Goal: Information Seeking & Learning: Compare options

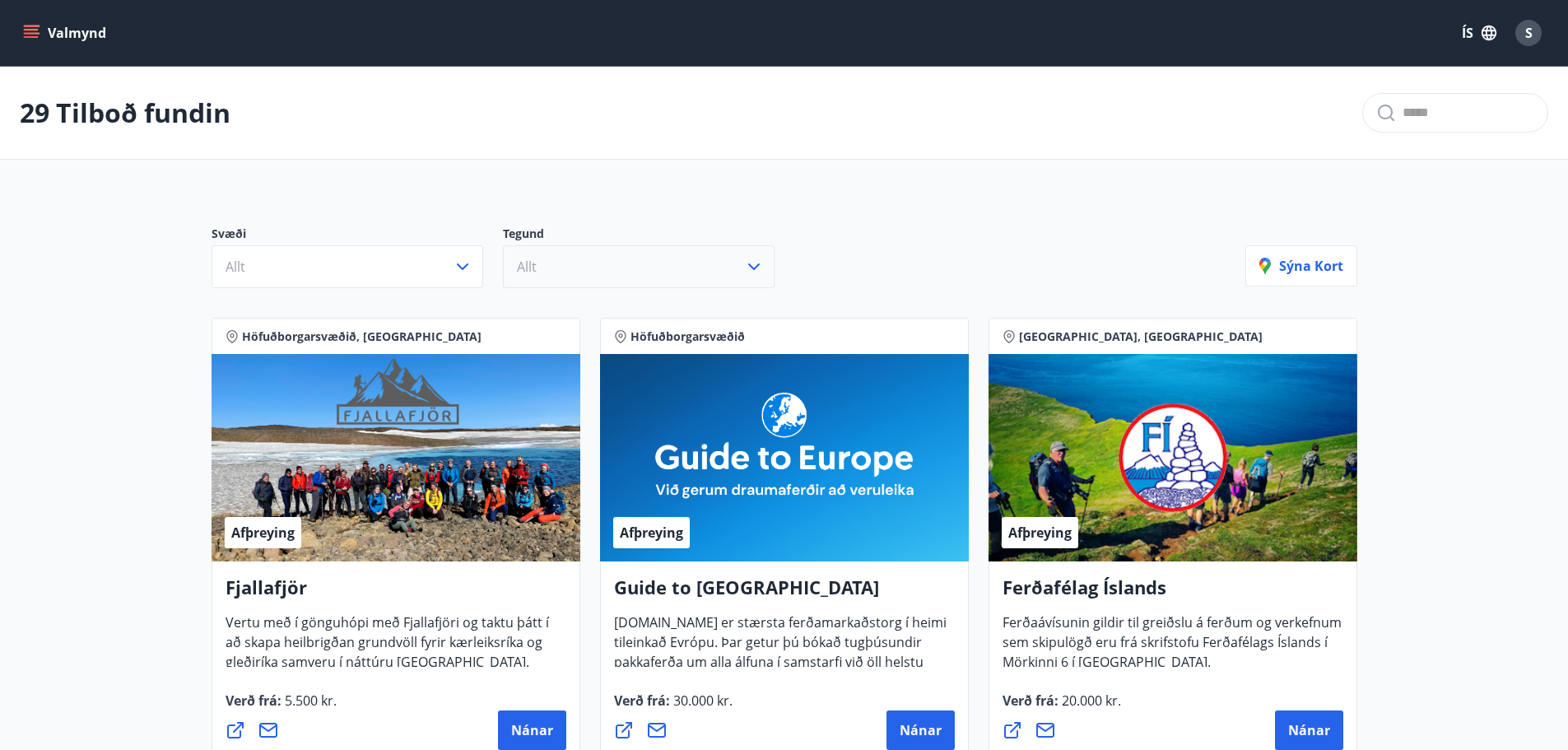
click at [599, 268] on button "Allt" at bounding box center [639, 267] width 272 height 43
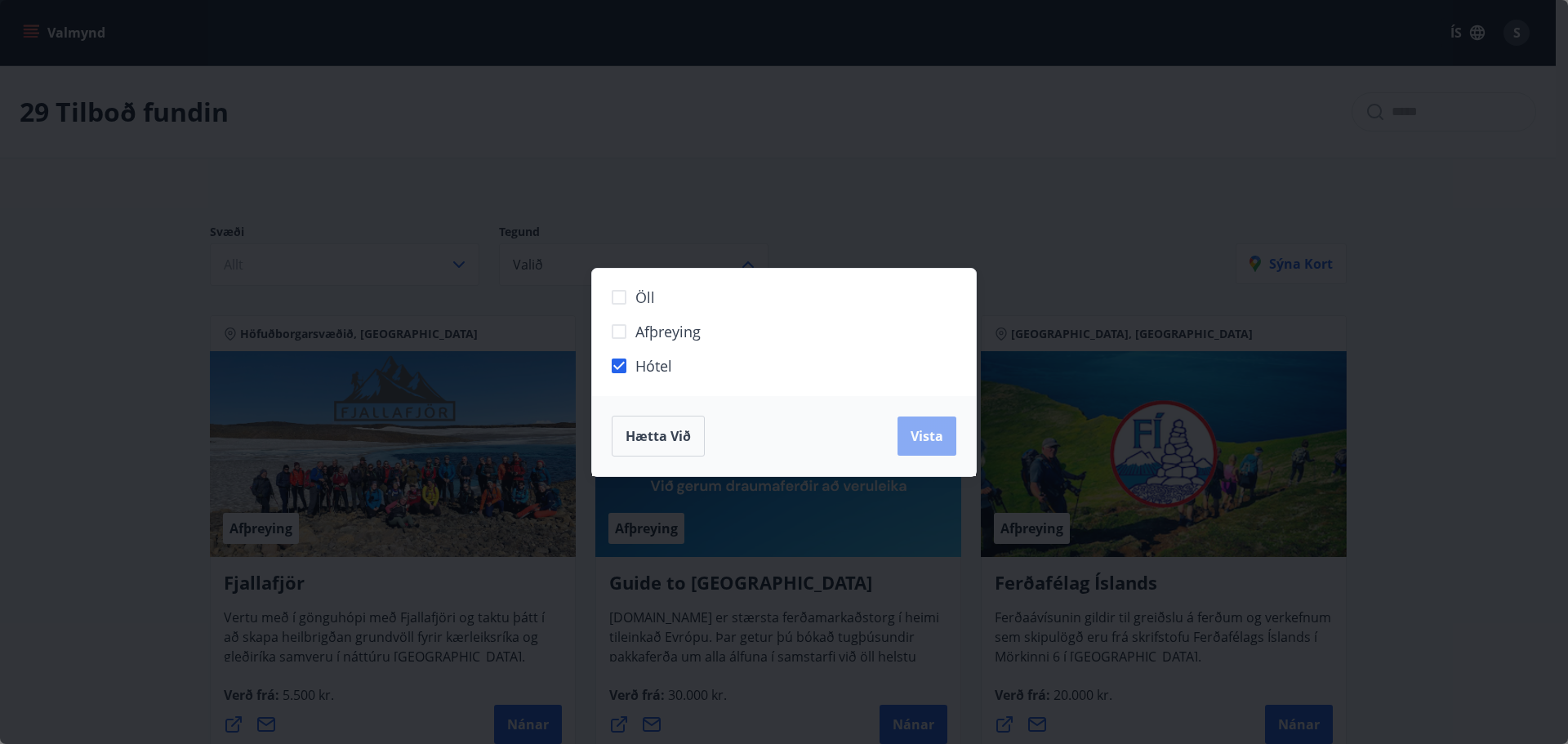
click at [907, 432] on button "Vista" at bounding box center [927, 436] width 58 height 40
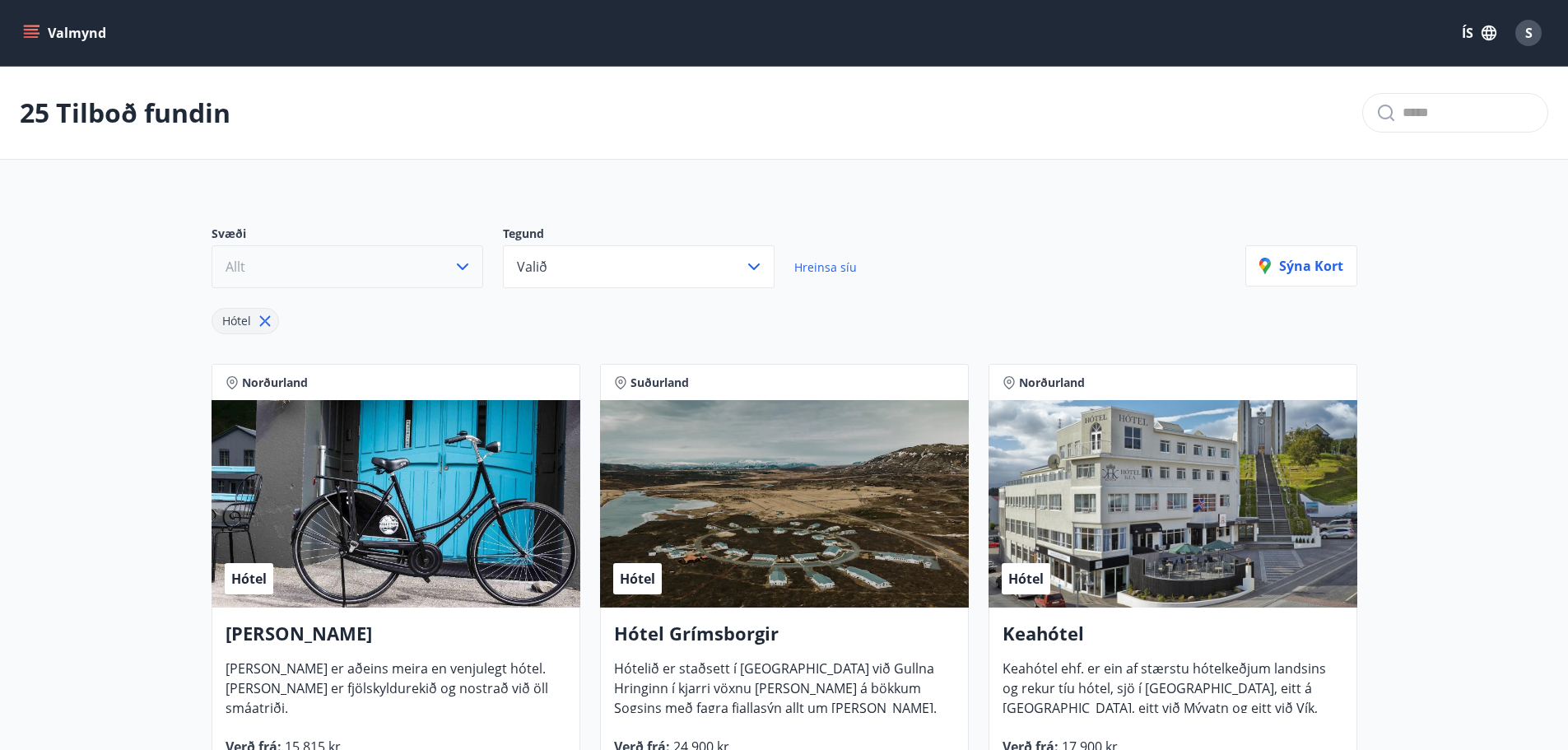
click at [418, 272] on button "Allt" at bounding box center [347, 267] width 272 height 43
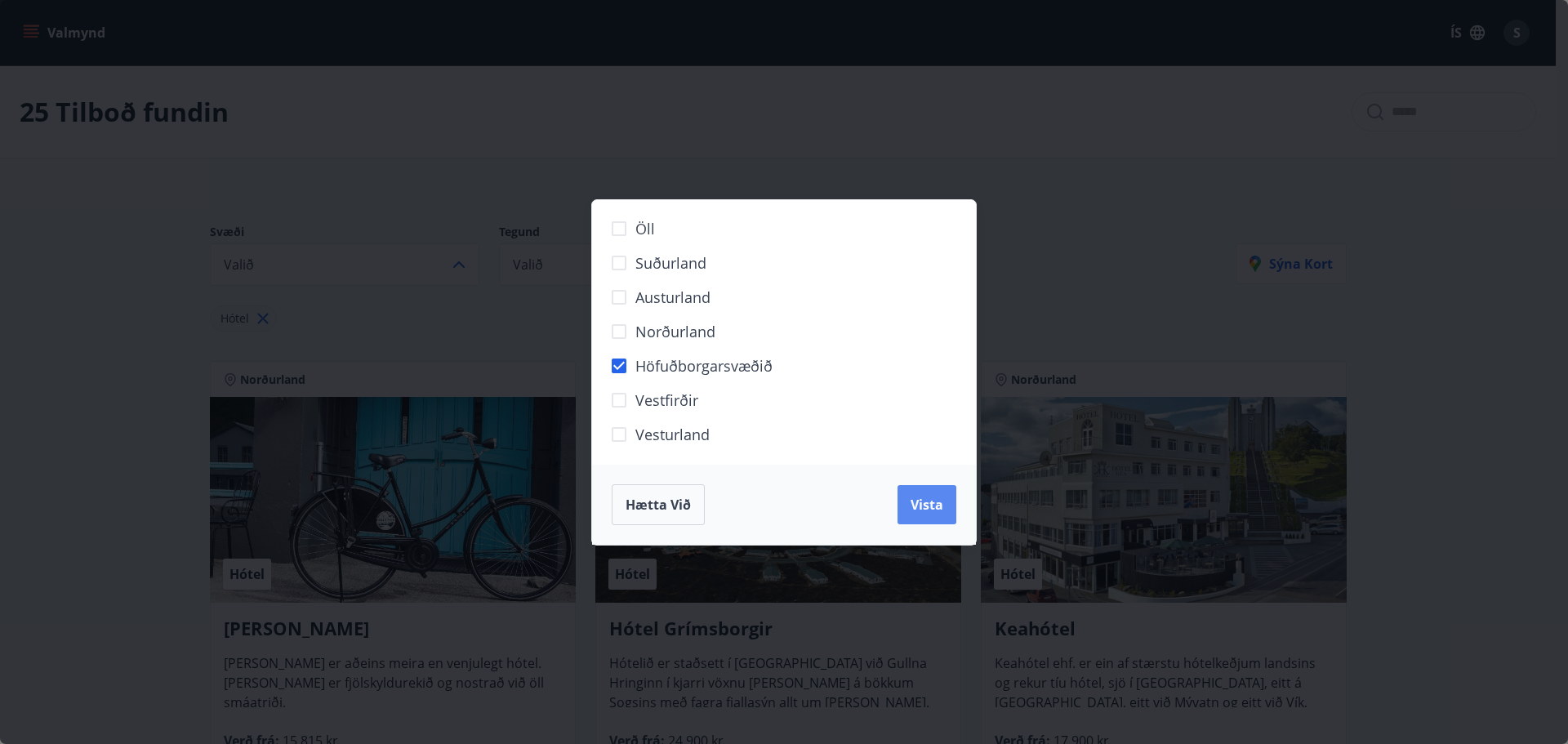
click at [935, 506] on span "Vista" at bounding box center [927, 505] width 32 height 18
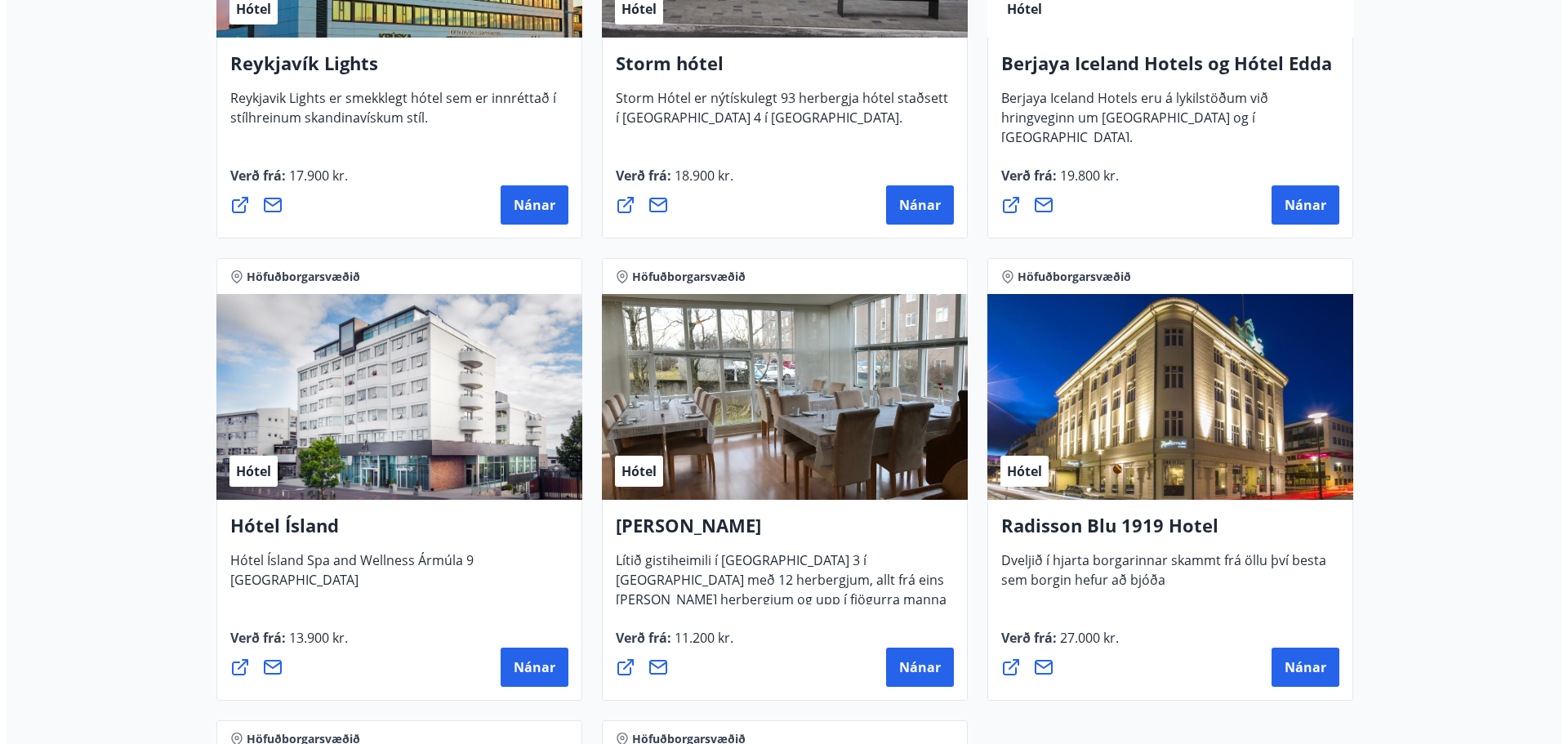
scroll to position [571, 0]
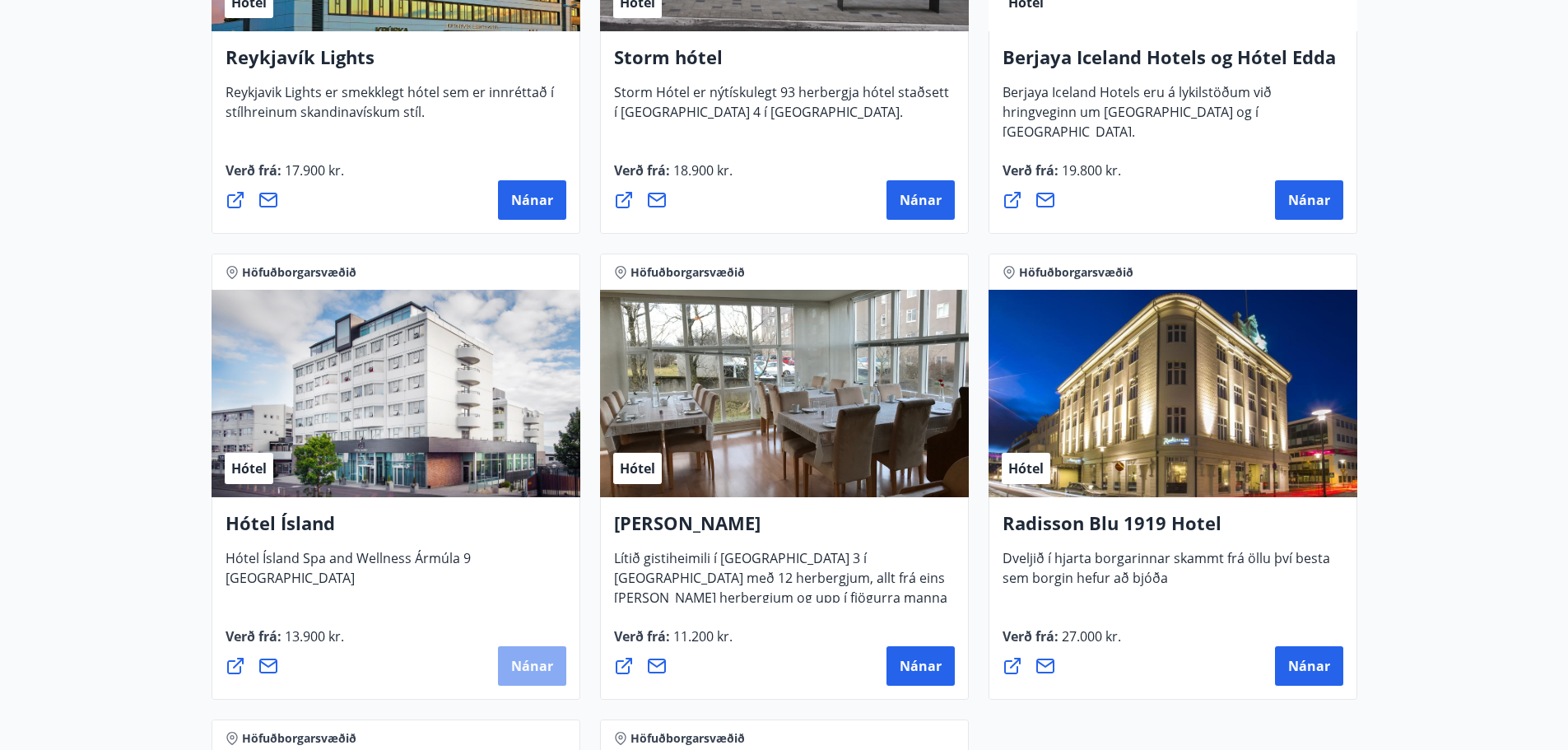
click at [527, 651] on button "Nánar" at bounding box center [531, 667] width 68 height 40
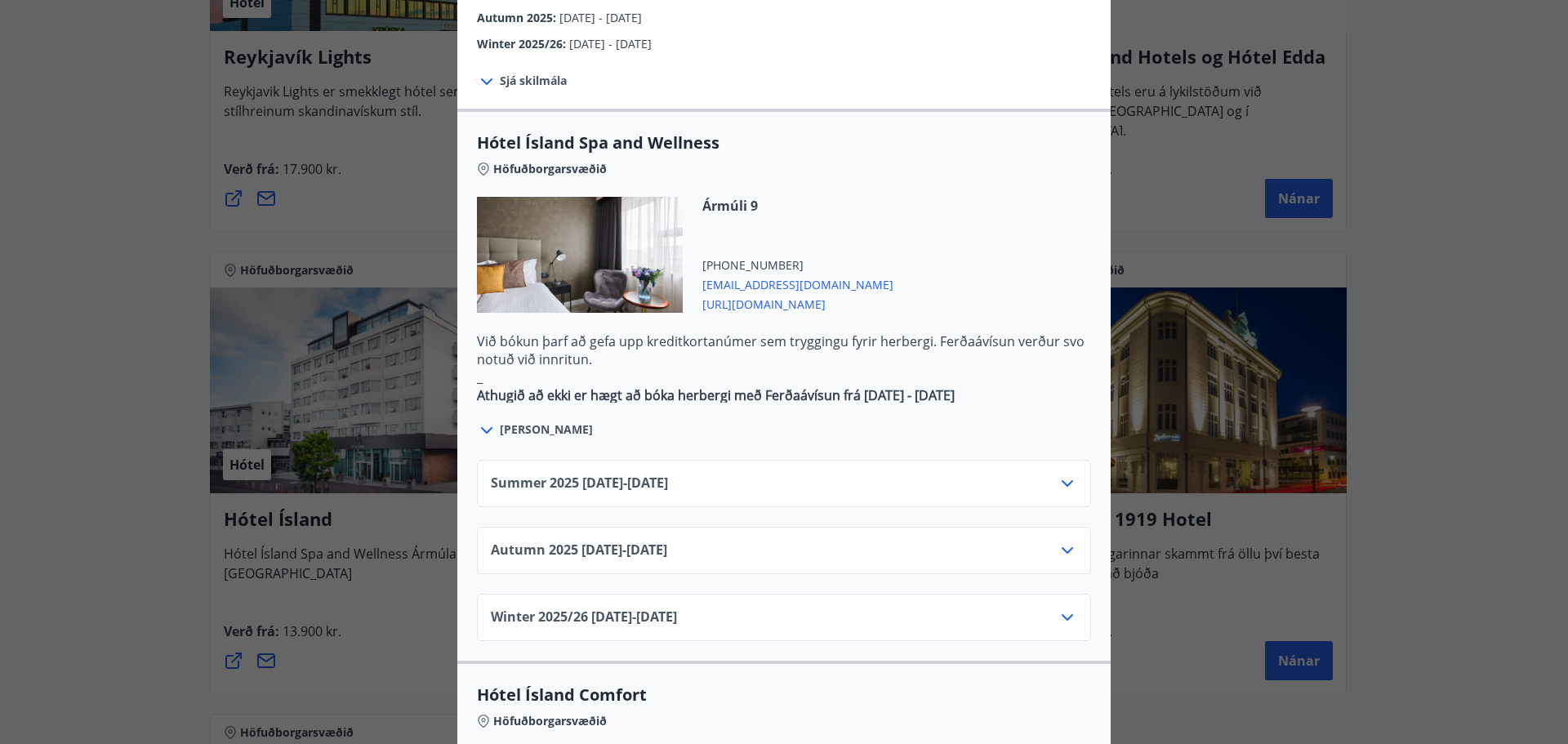
scroll to position [837, 0]
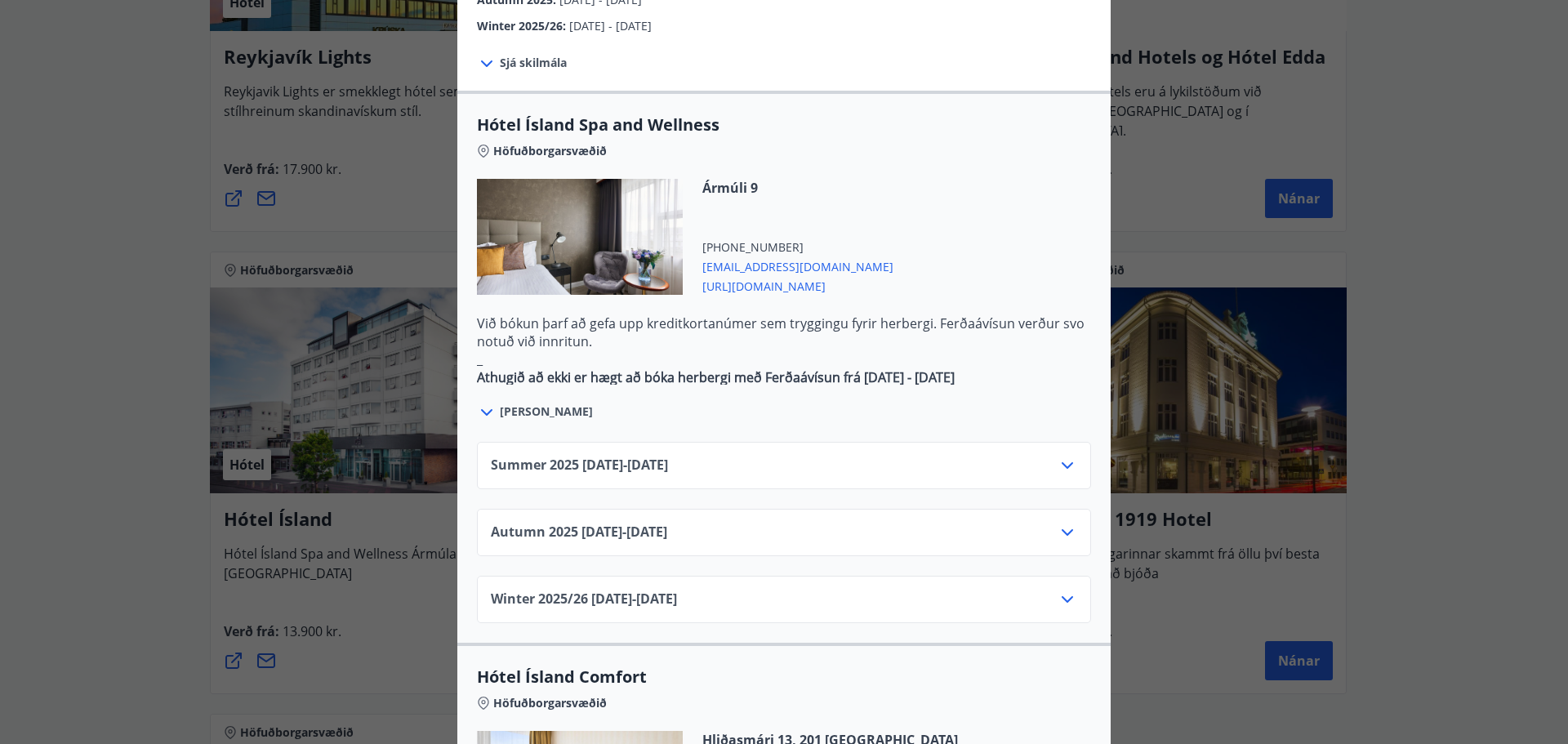
click at [825, 456] on div "Summer [PHONE_NUMBER][DATE] - [DATE]" at bounding box center [784, 472] width 587 height 32
click at [1066, 456] on icon at bounding box center [1068, 466] width 20 height 20
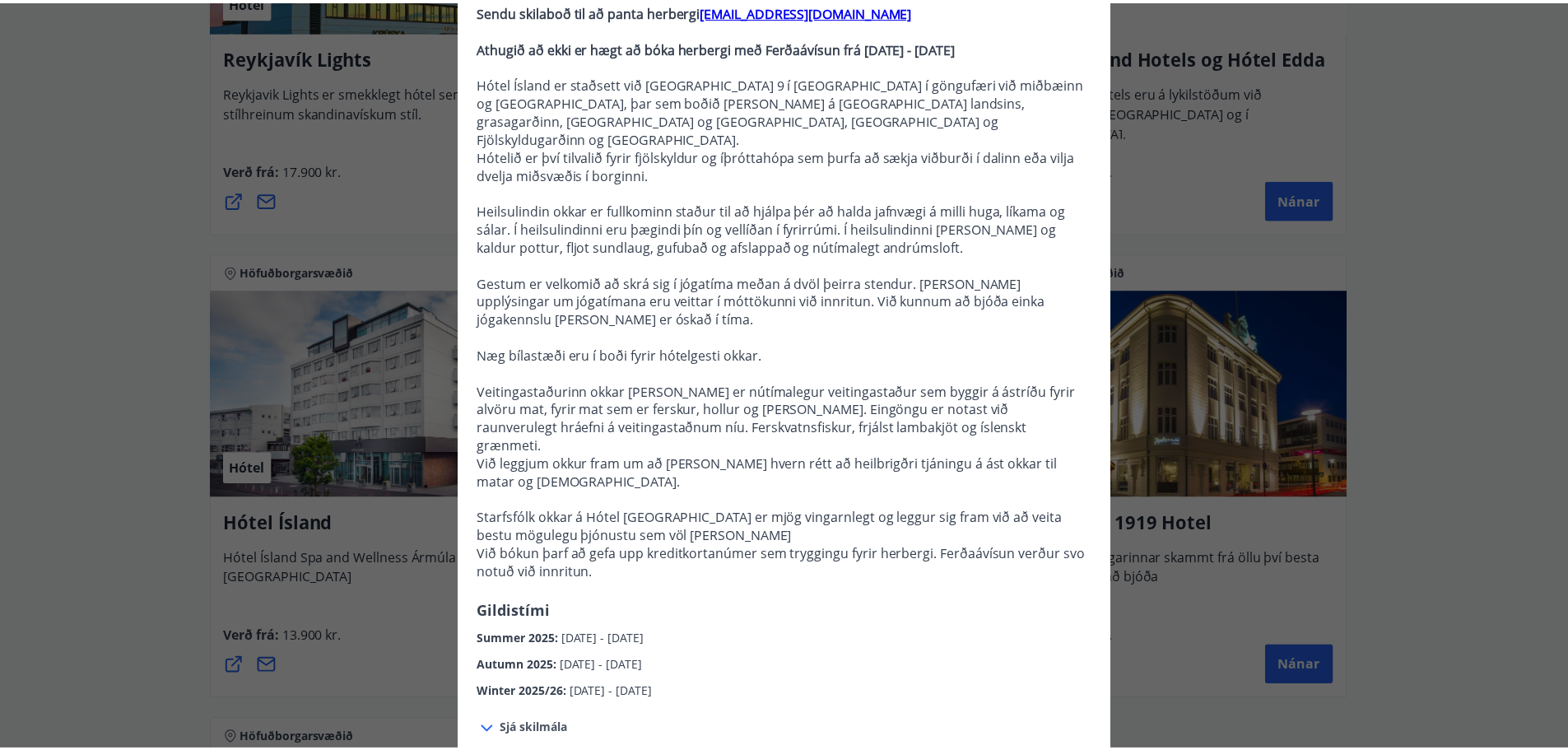
scroll to position [0, 0]
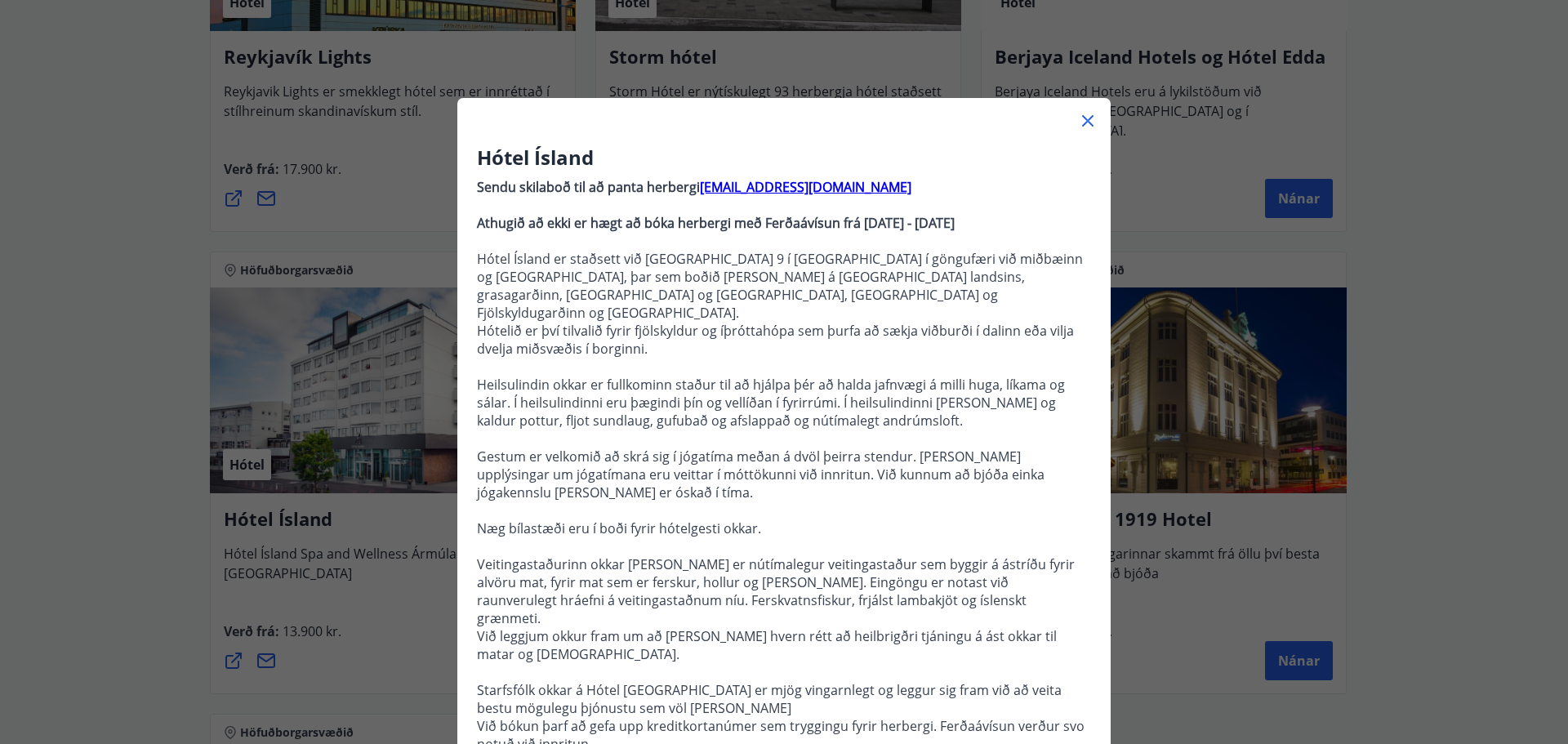
click at [1078, 115] on icon at bounding box center [1088, 121] width 20 height 20
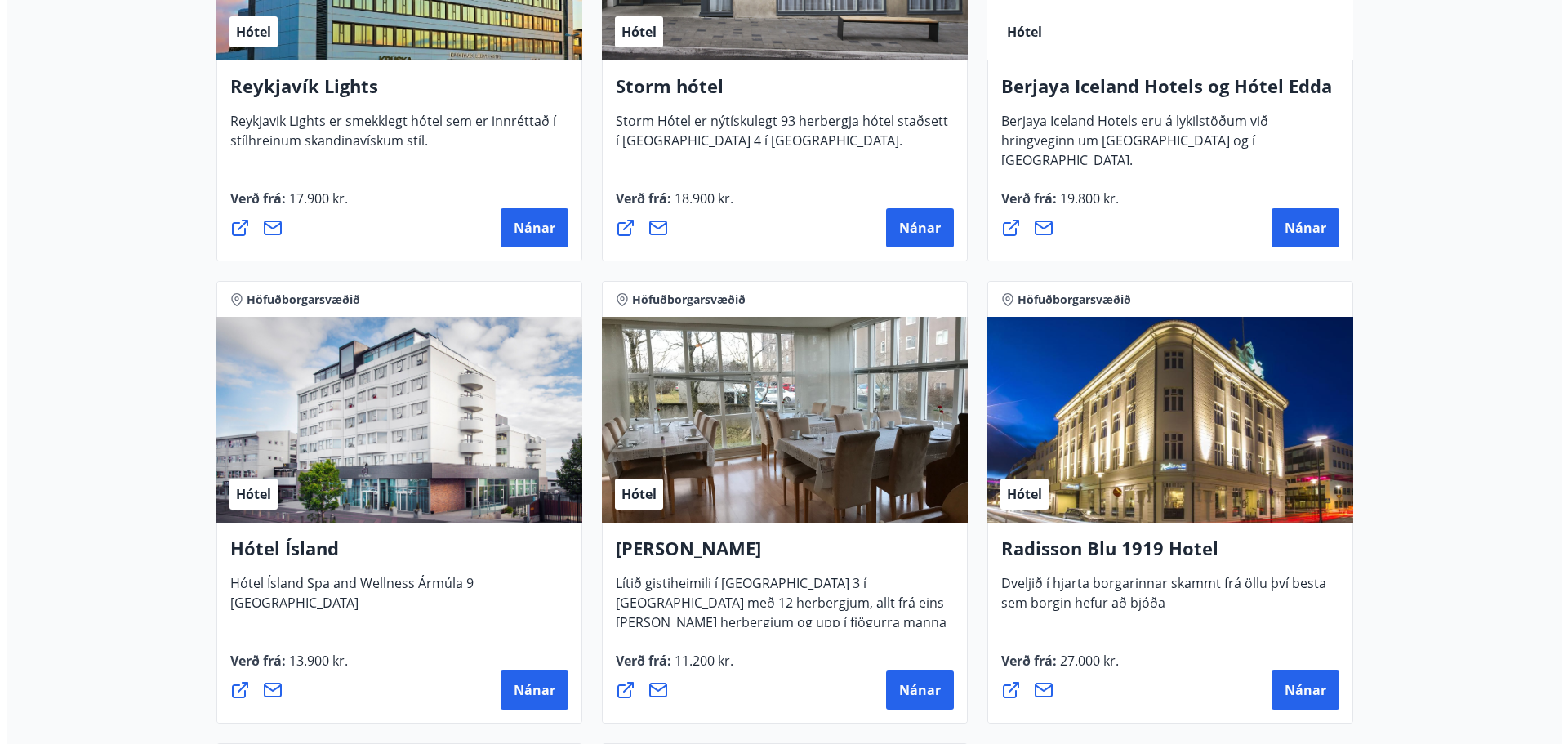
scroll to position [571, 0]
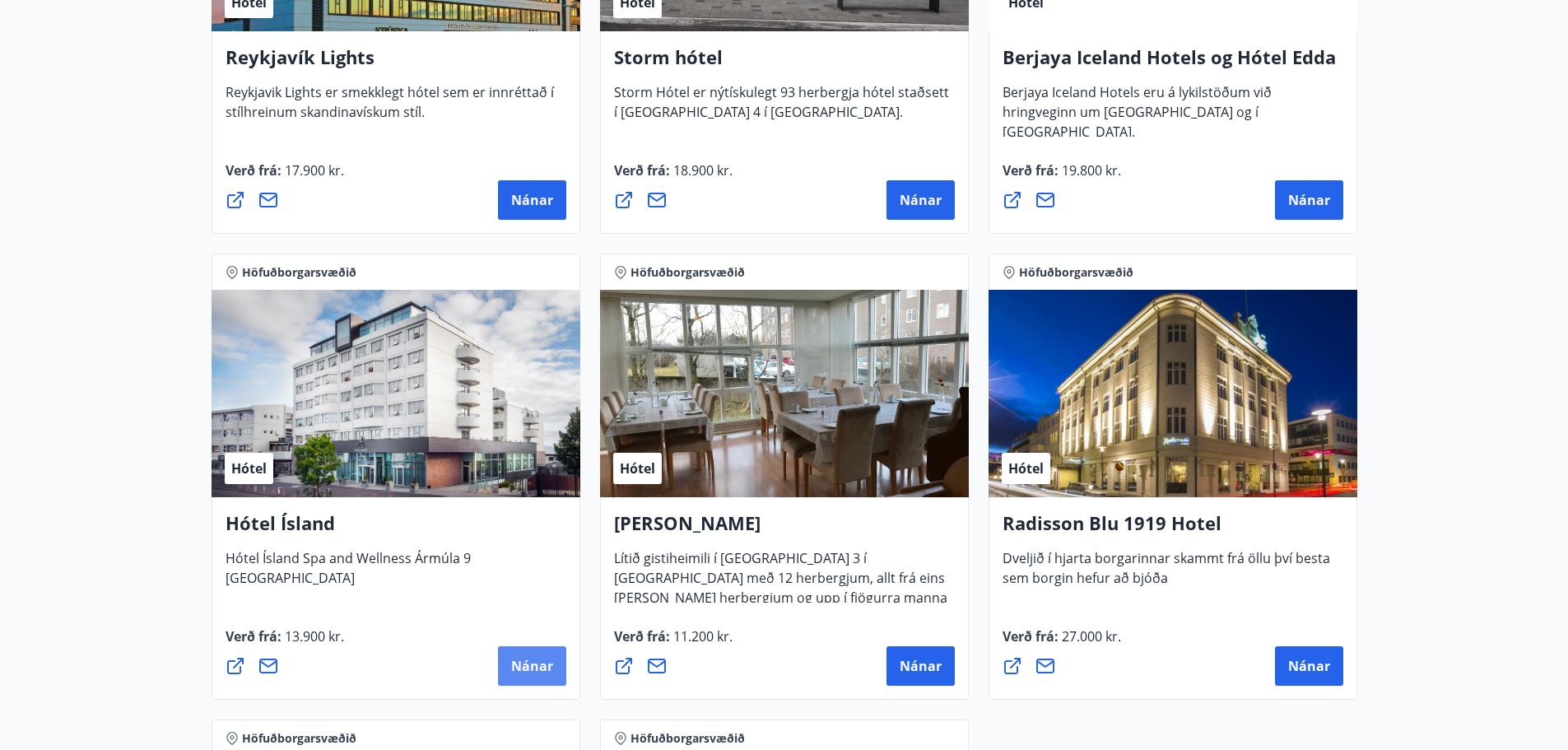
click at [506, 665] on button "Nánar" at bounding box center [531, 667] width 68 height 40
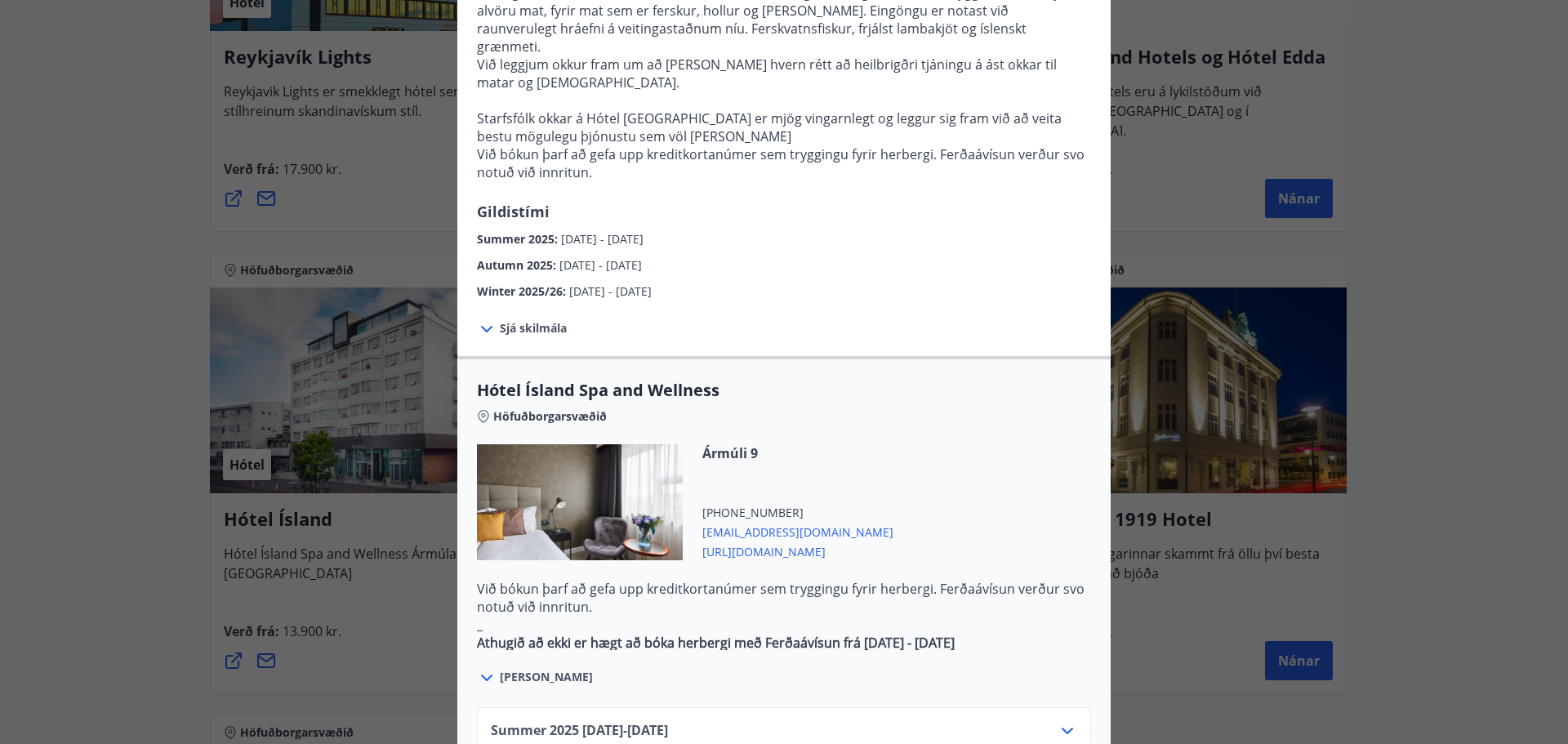
click at [485, 326] on icon at bounding box center [487, 328] width 12 height 6
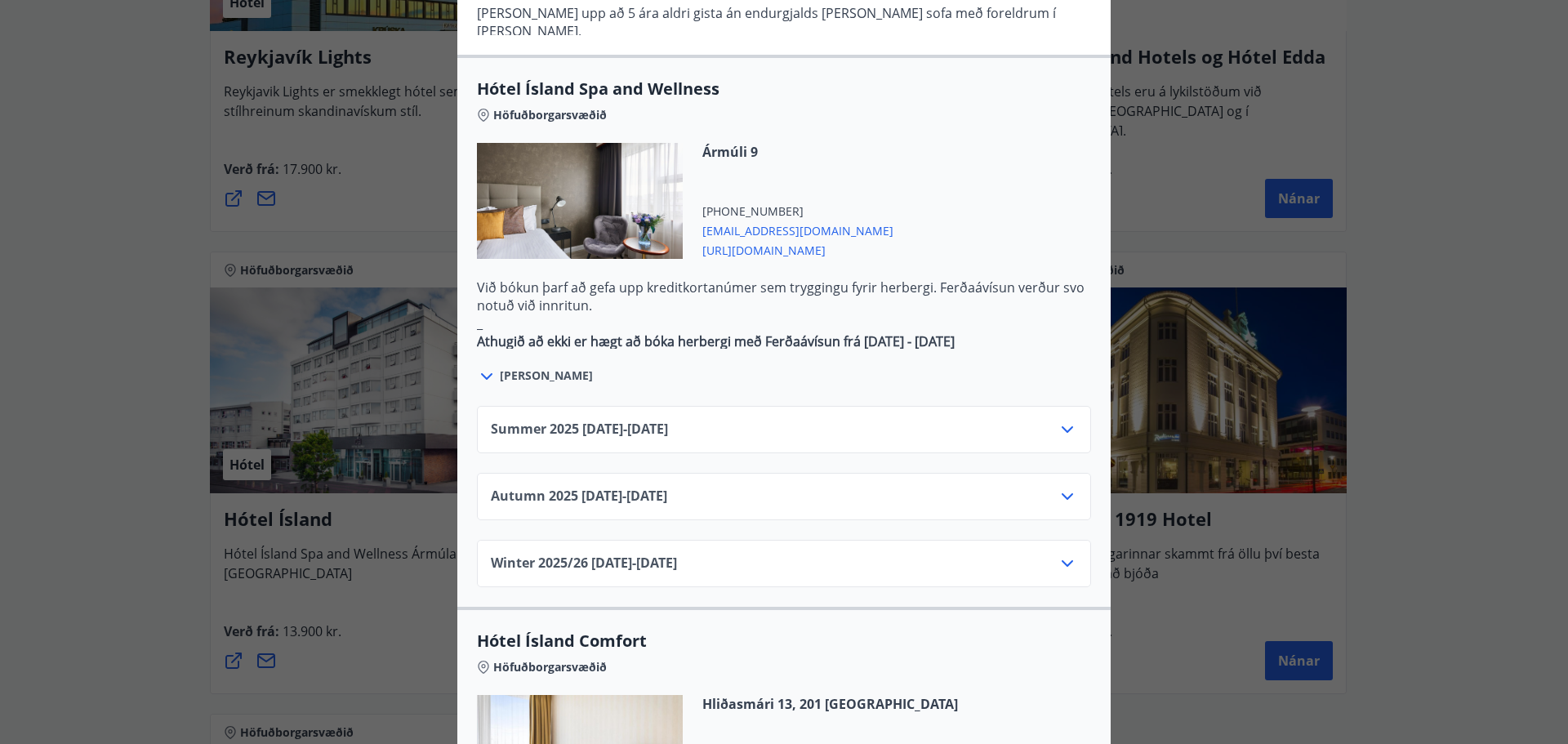
scroll to position [980, 0]
click at [1062, 426] on icon at bounding box center [1067, 428] width 12 height 6
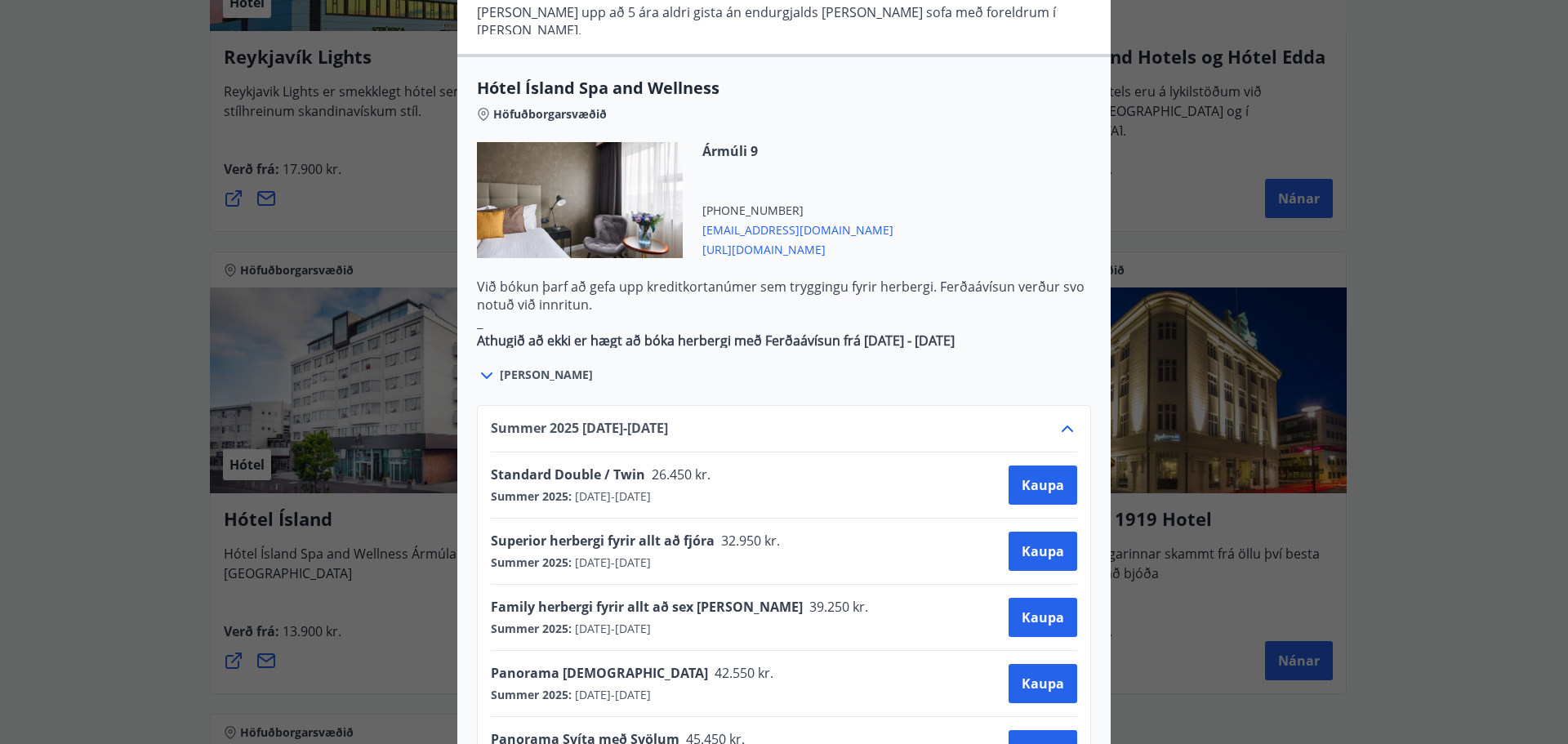
click at [1233, 229] on div "Hótel Ísland Sendu skilaboð til að panta herbergi [EMAIL_ADDRESS][DOMAIN_NAME] …" at bounding box center [784, 372] width 1568 height 744
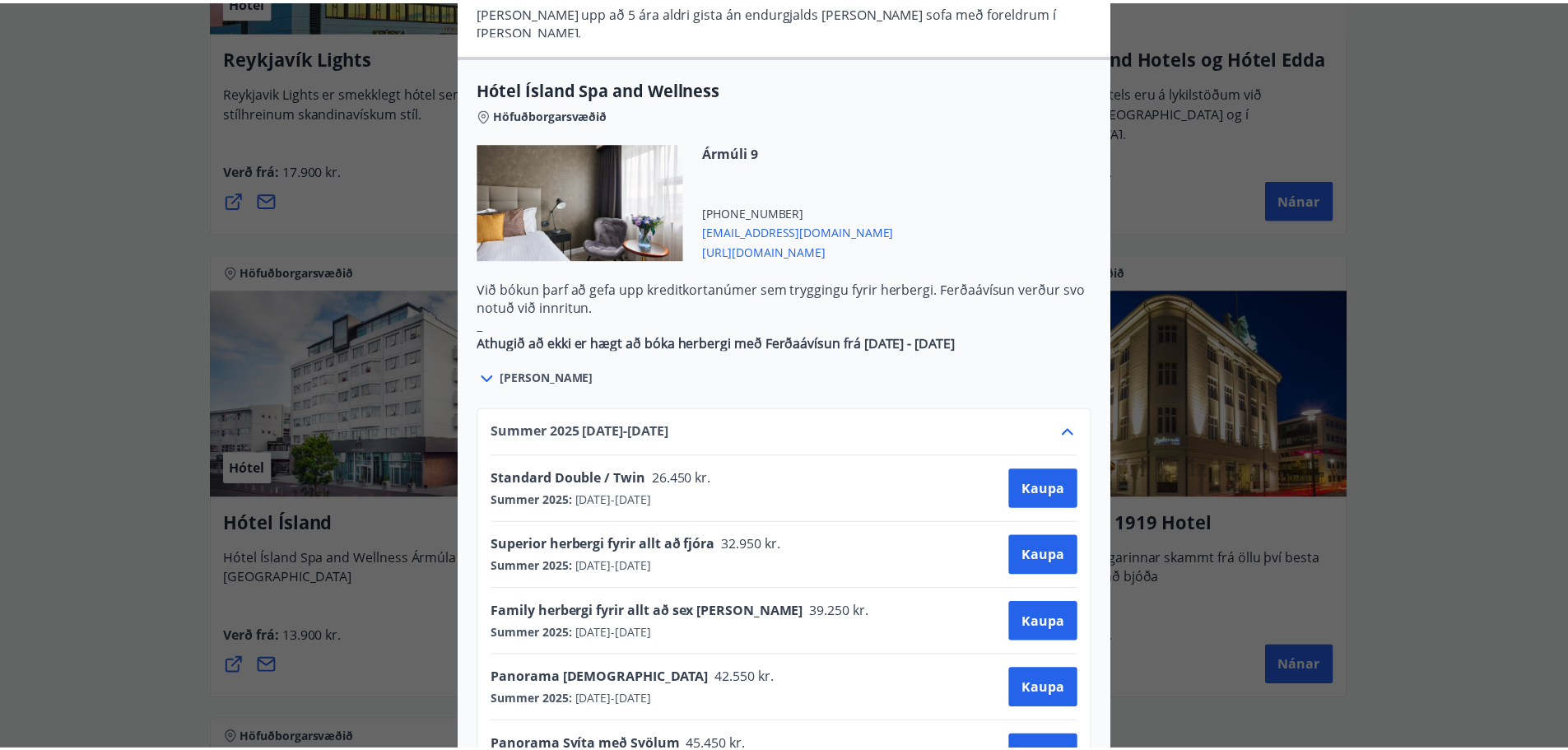
scroll to position [0, 0]
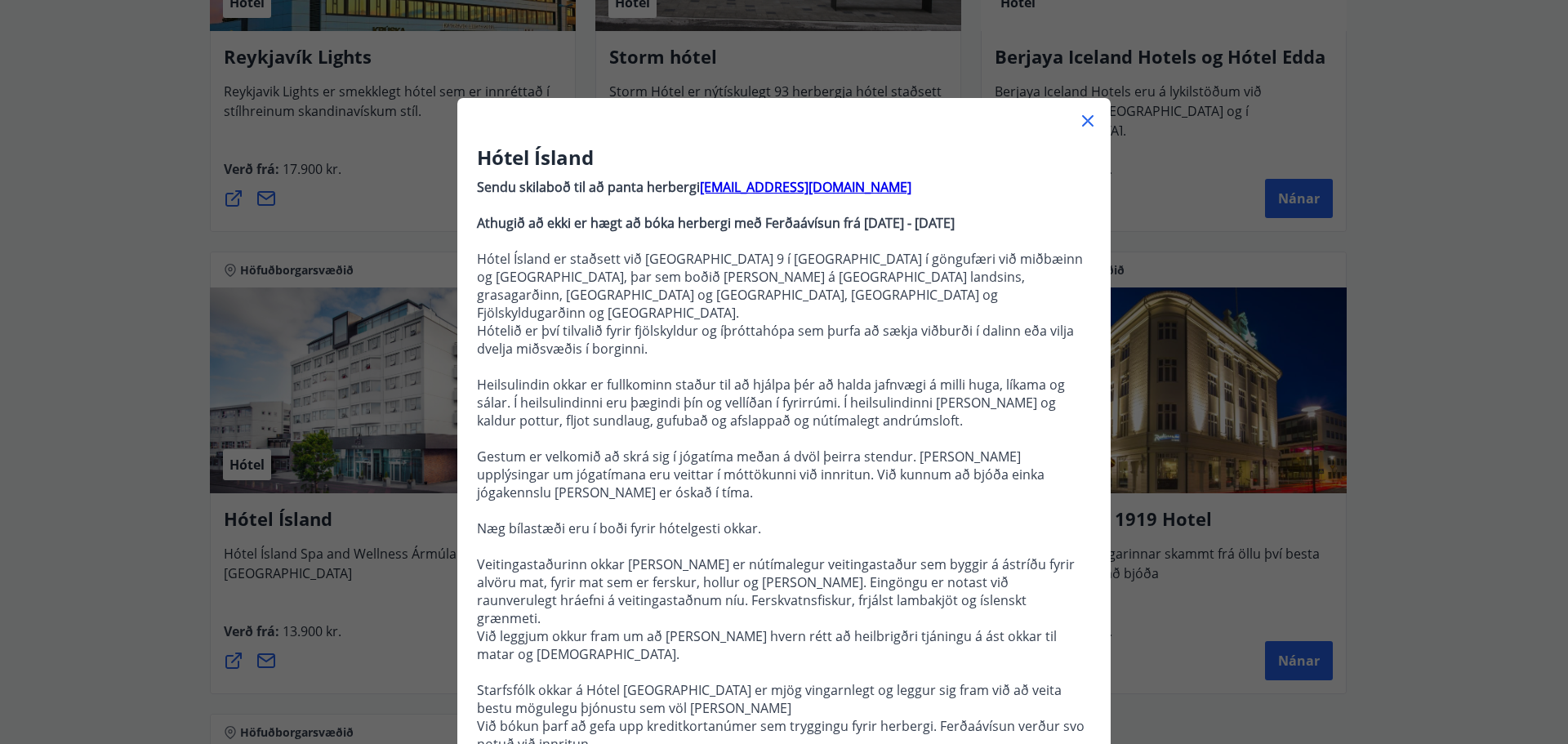
click at [1081, 117] on icon at bounding box center [1088, 121] width 20 height 20
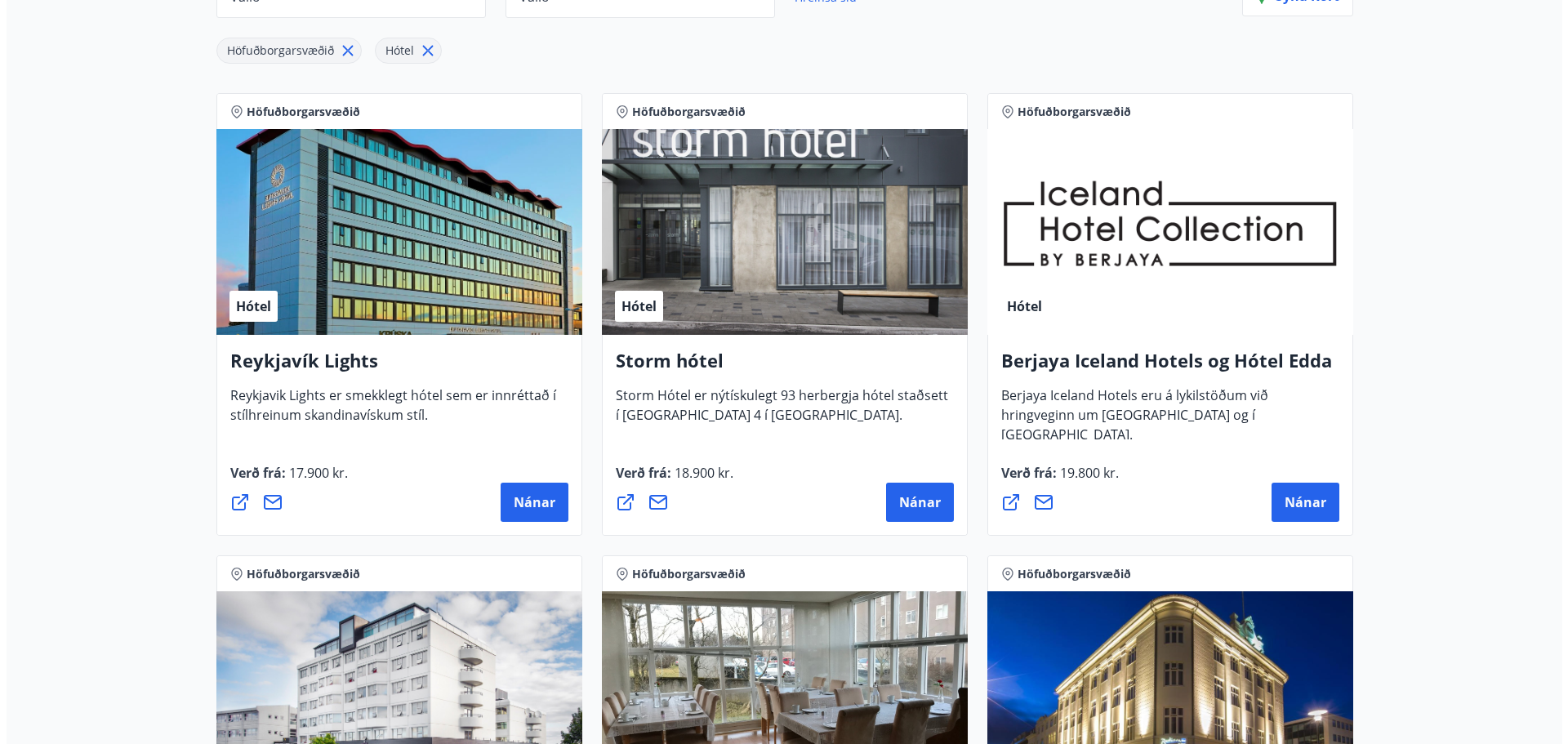
scroll to position [245, 0]
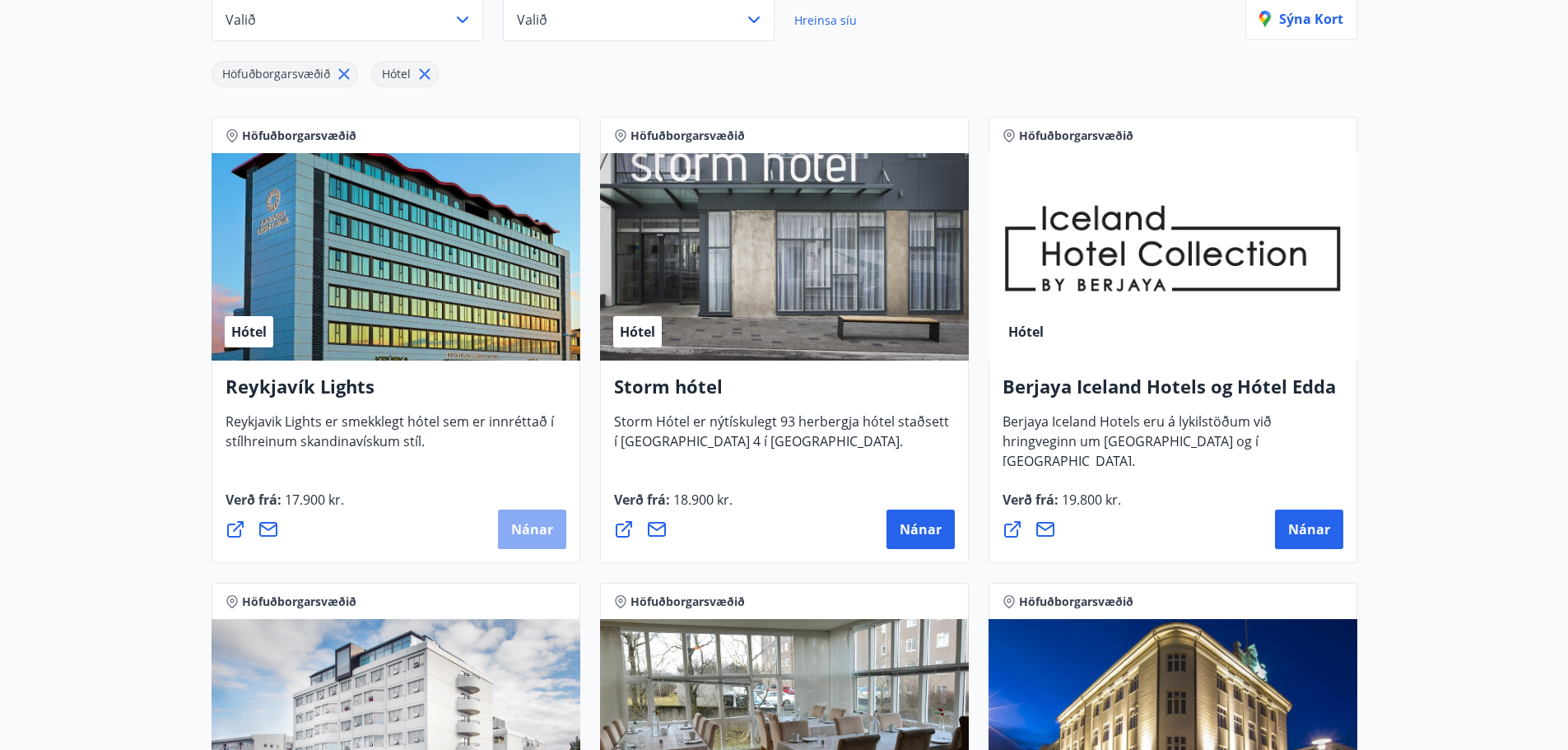
click at [532, 520] on button "Nánar" at bounding box center [531, 530] width 68 height 40
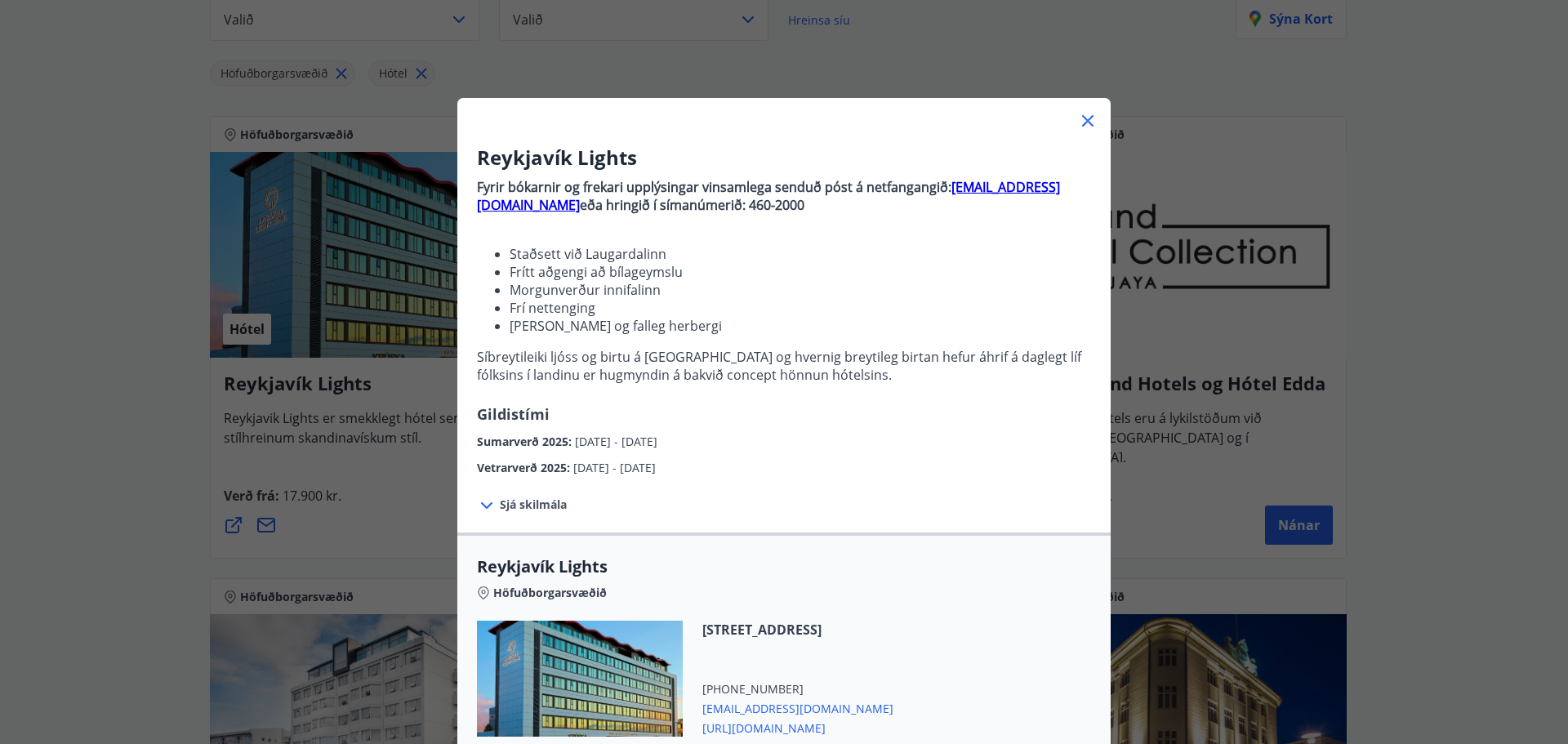
click at [506, 503] on span "Sjá skilmála" at bounding box center [533, 505] width 67 height 16
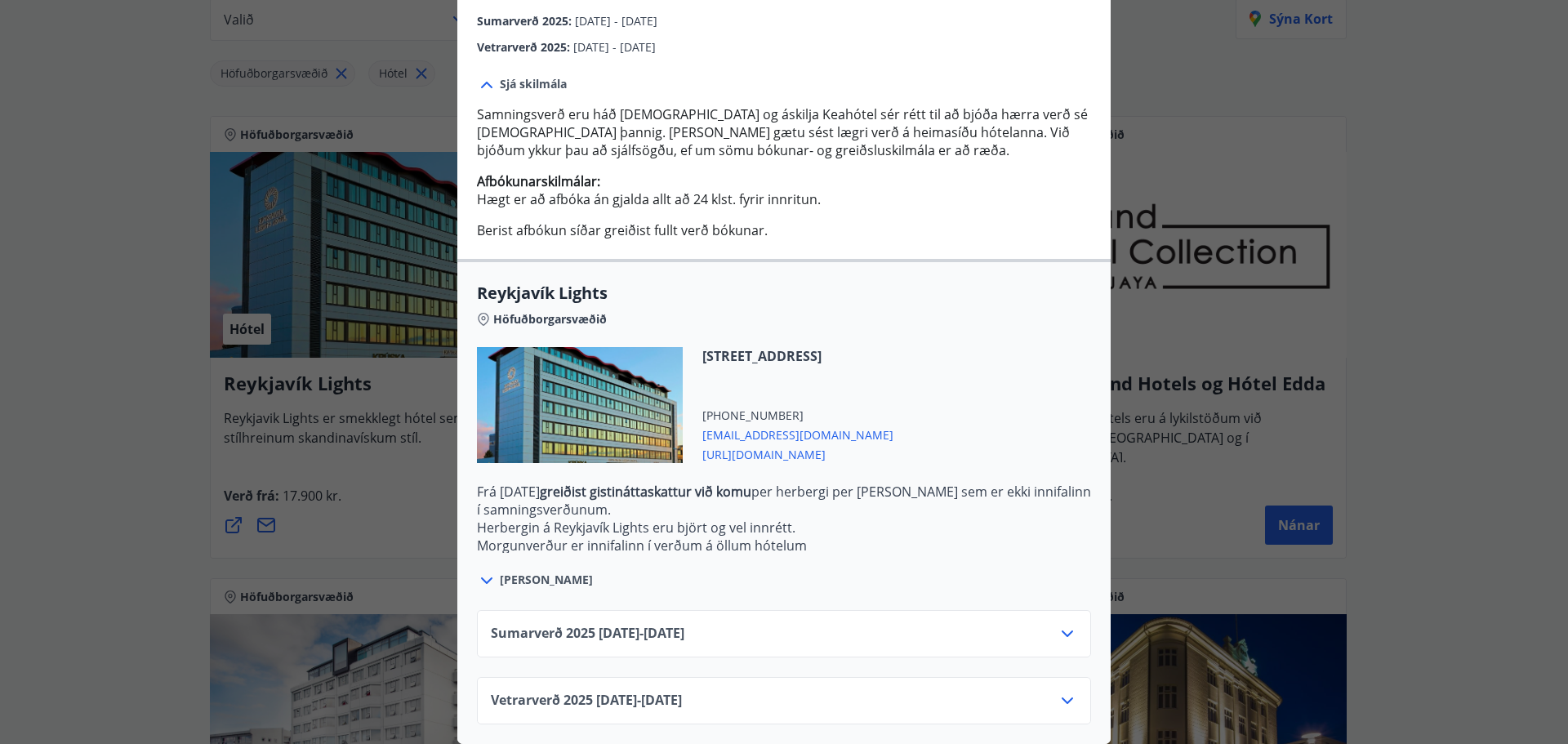
scroll to position [433, 0]
click at [1067, 624] on icon at bounding box center [1068, 634] width 20 height 20
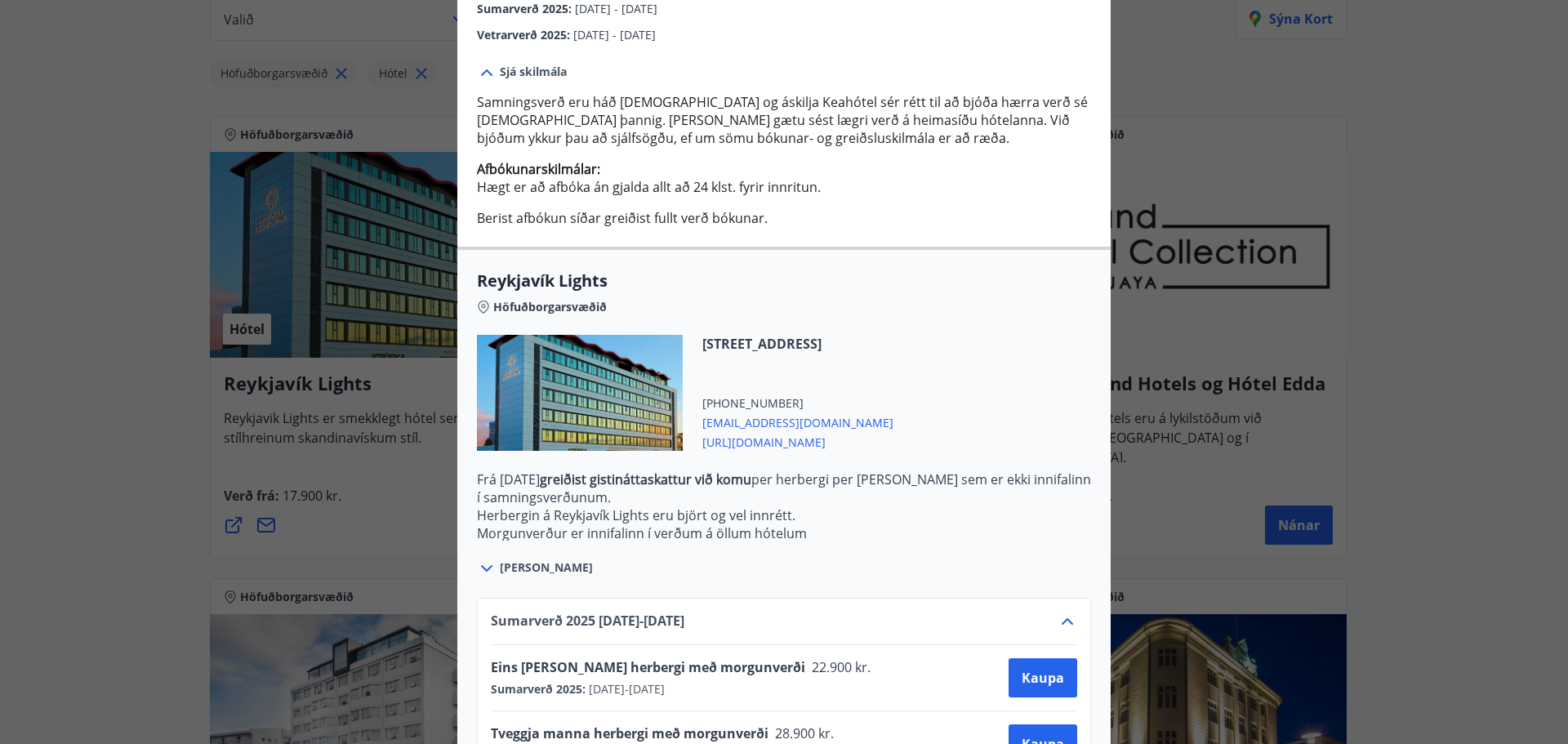
scroll to position [565, 0]
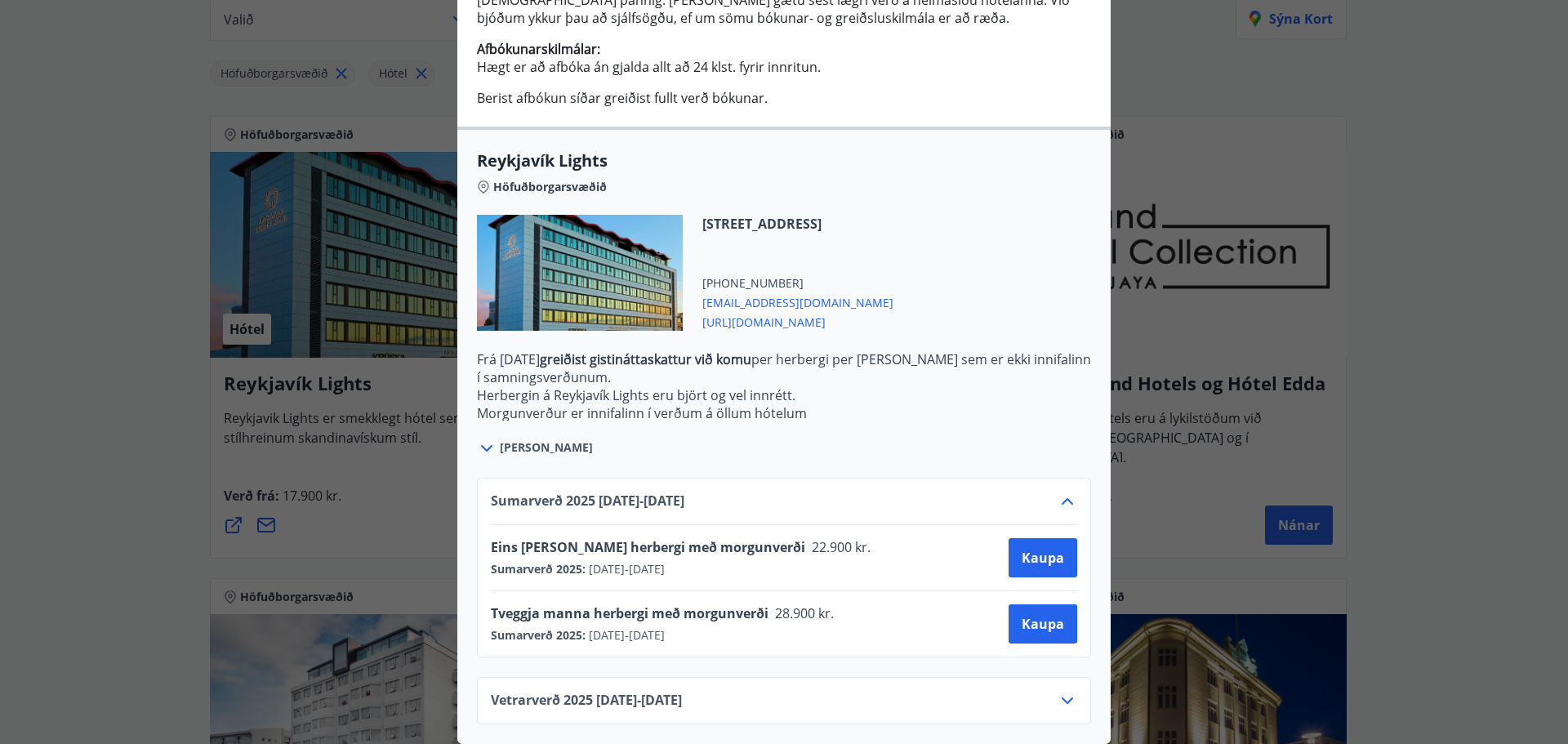
click at [1305, 305] on div "Reykjavík Lights Fyrir bókarnir og frekari upplýsingar vinsamlega senduð póst á…" at bounding box center [784, 372] width 1568 height 744
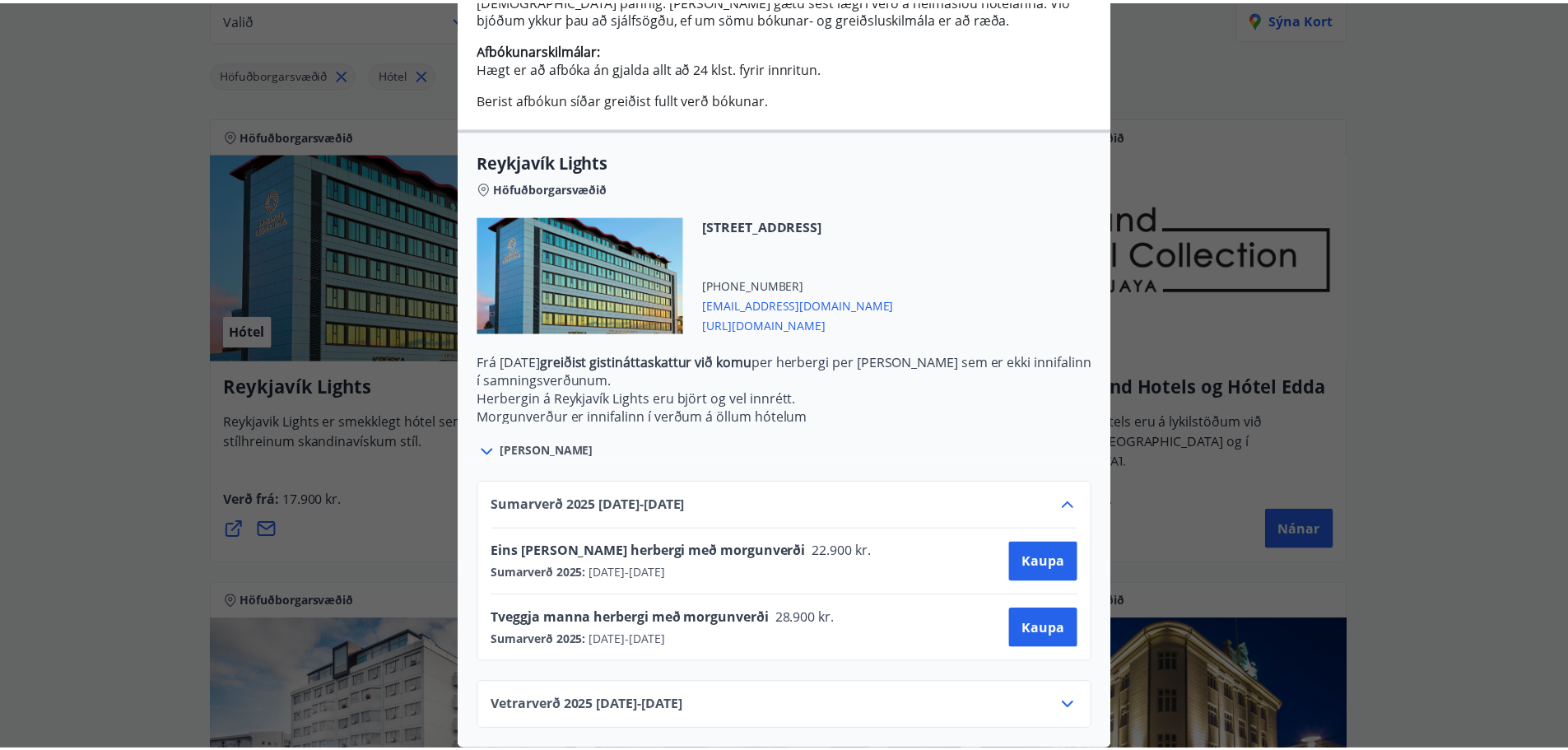
scroll to position [0, 0]
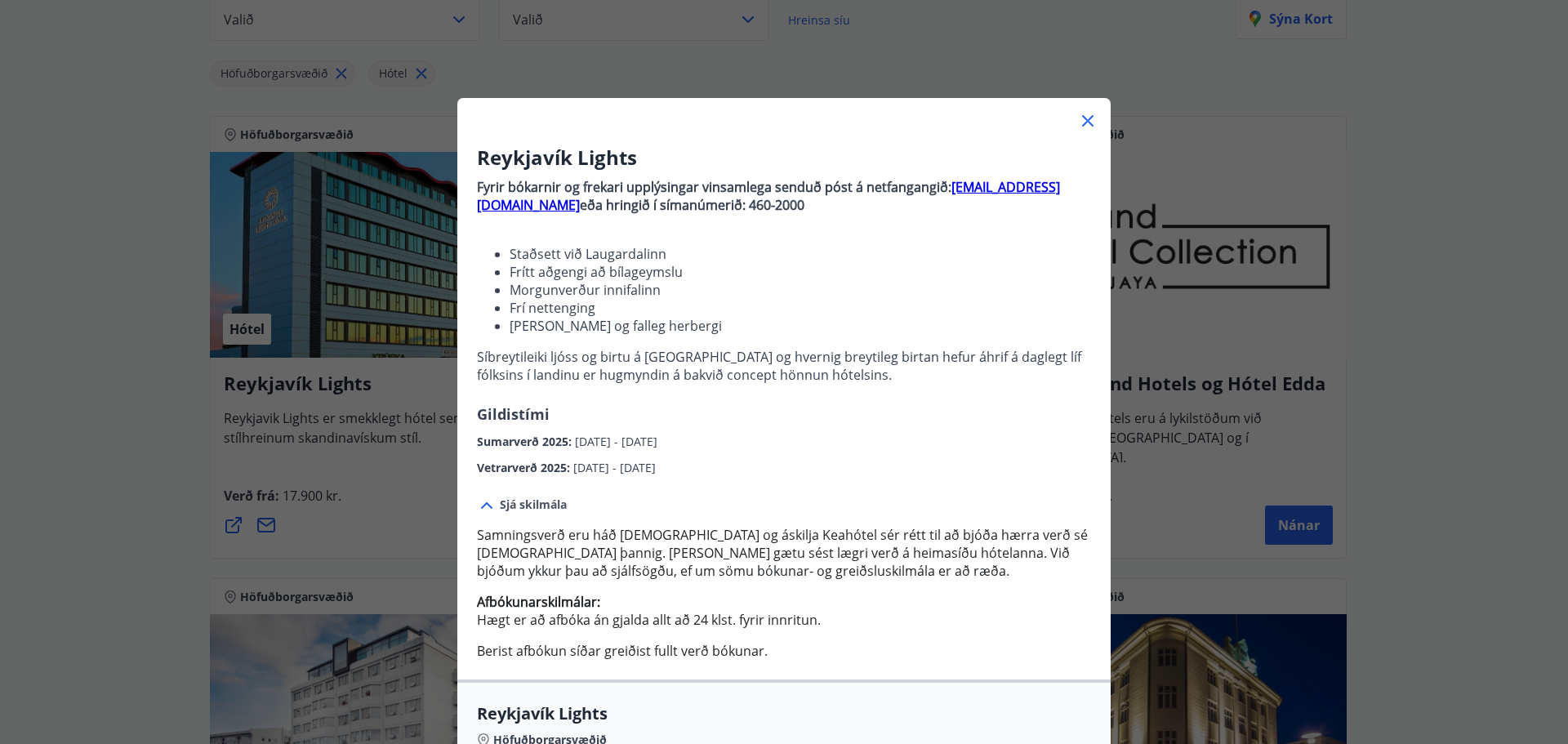
click at [1071, 126] on div at bounding box center [784, 114] width 653 height 32
click at [1079, 121] on icon at bounding box center [1088, 121] width 20 height 20
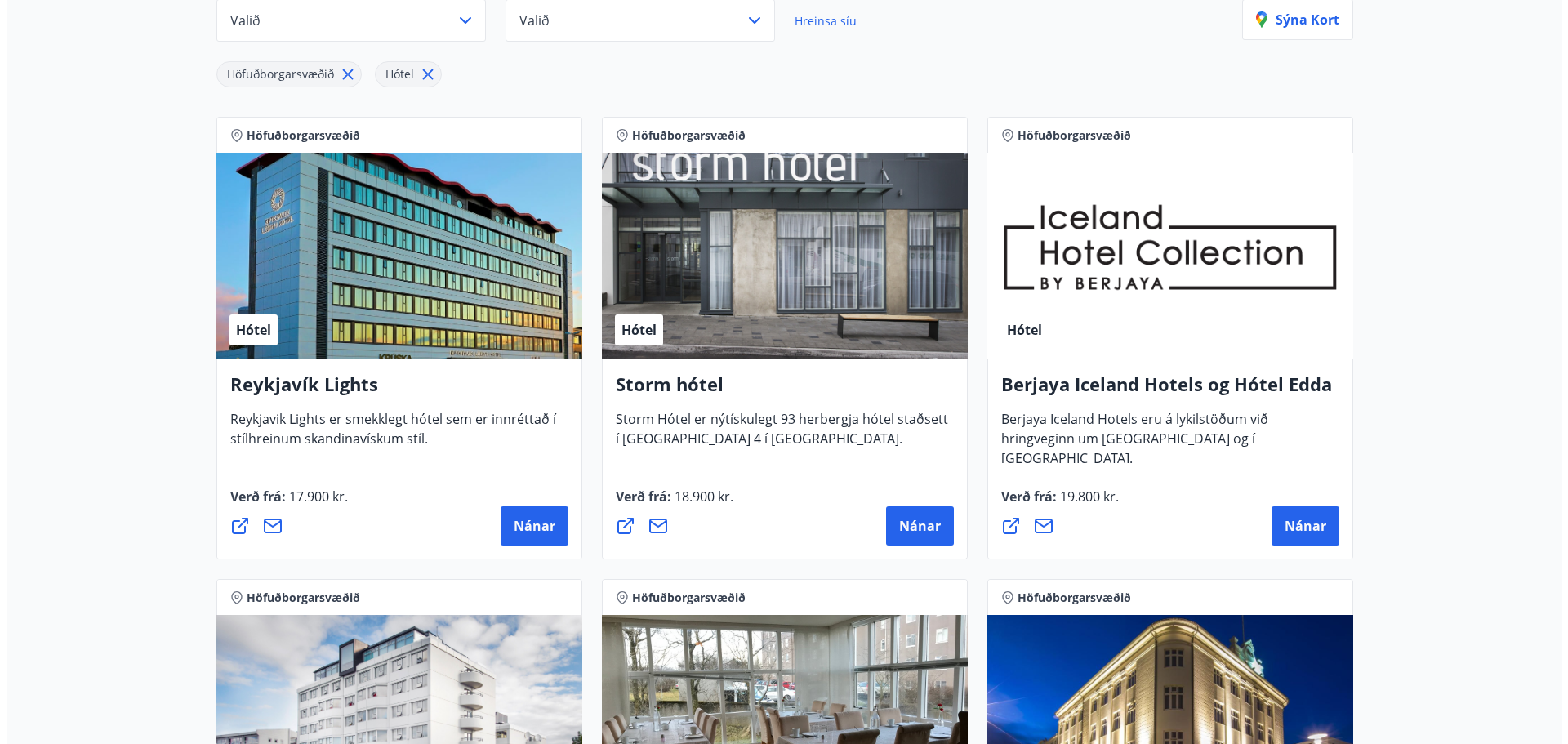
scroll to position [245, 0]
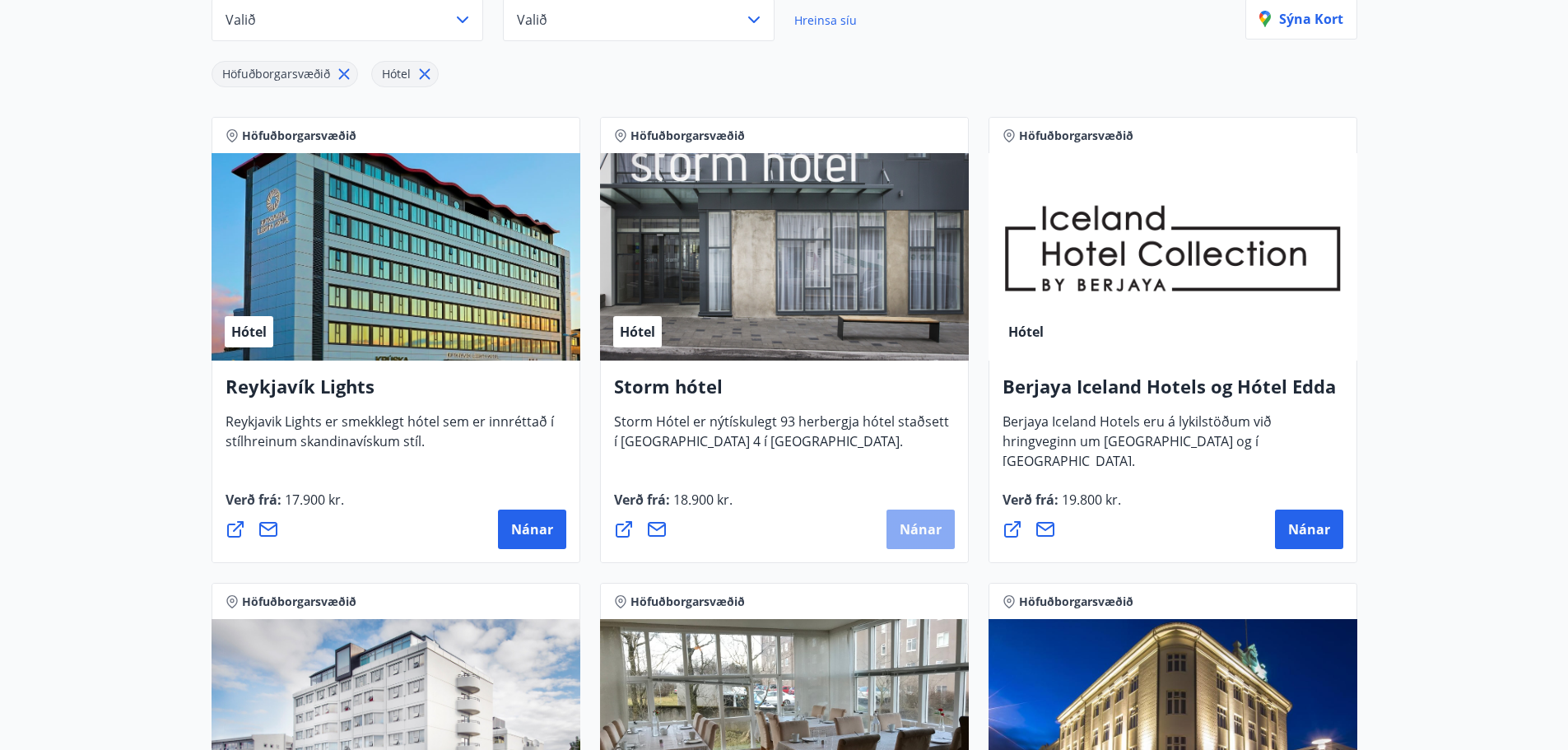
click at [944, 534] on button "Nánar" at bounding box center [920, 530] width 68 height 40
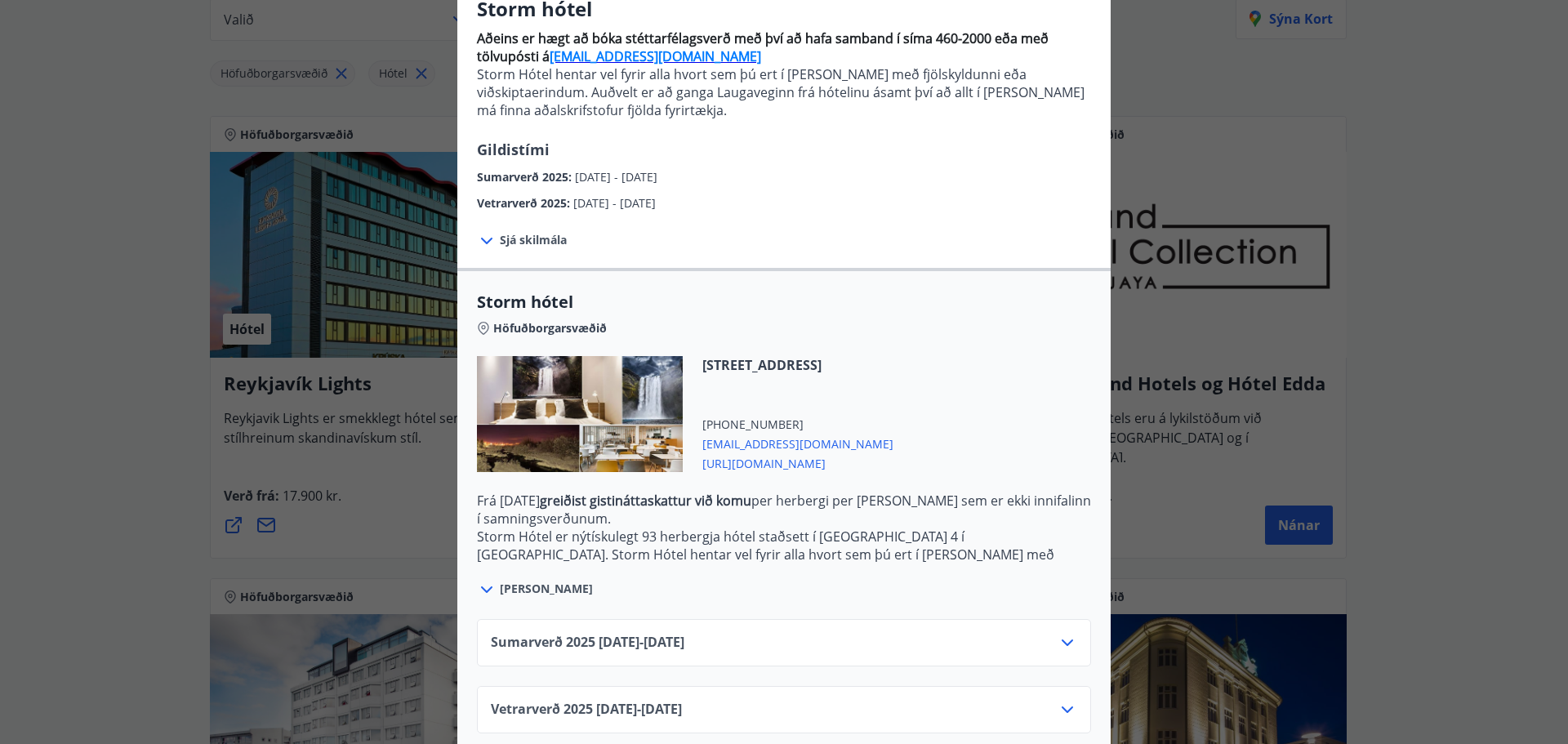
scroll to position [170, 0]
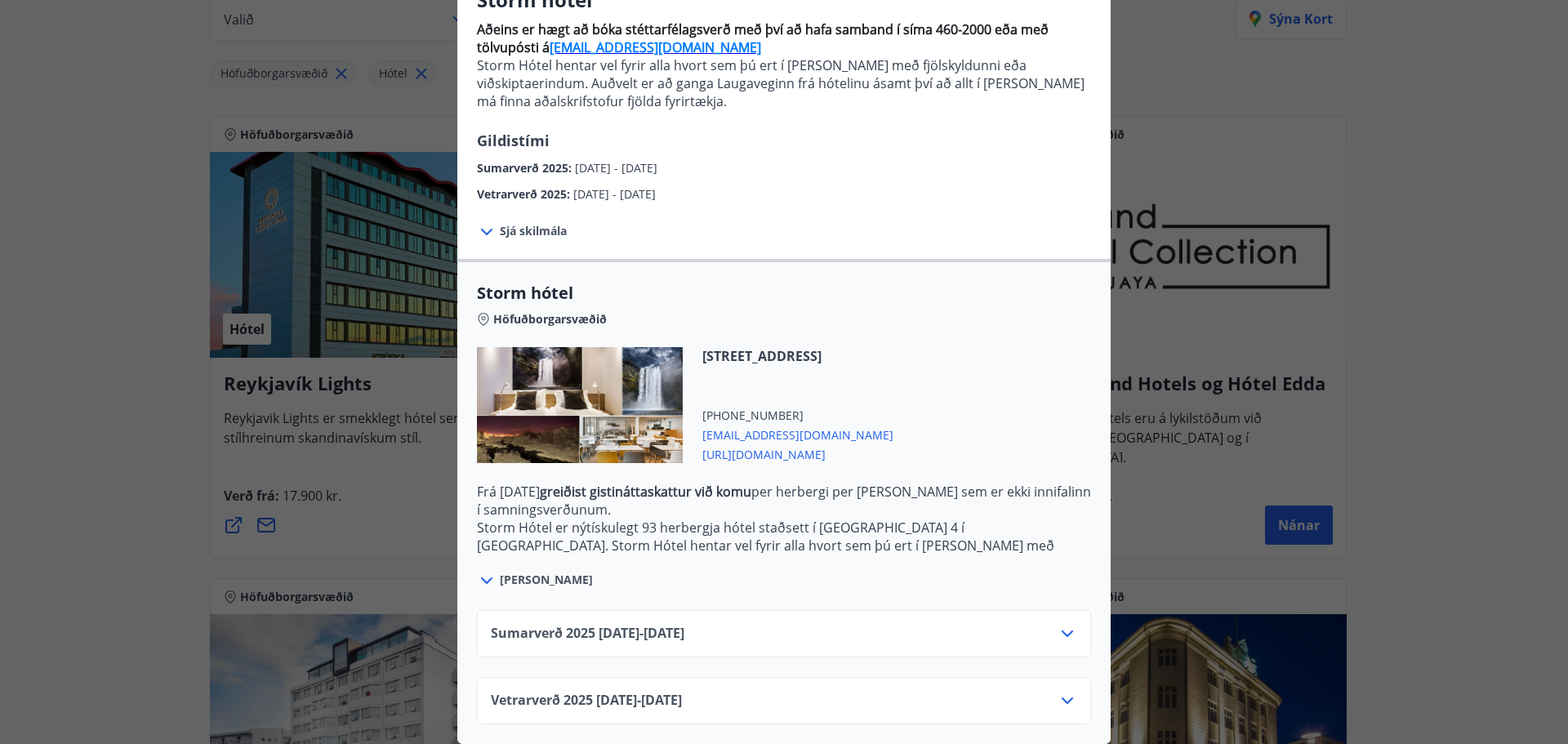
click at [878, 624] on div "Sumarverð [PHONE_NUMBER][DATE] - [DATE]" at bounding box center [784, 641] width 587 height 32
click at [1066, 624] on icon at bounding box center [1068, 634] width 20 height 20
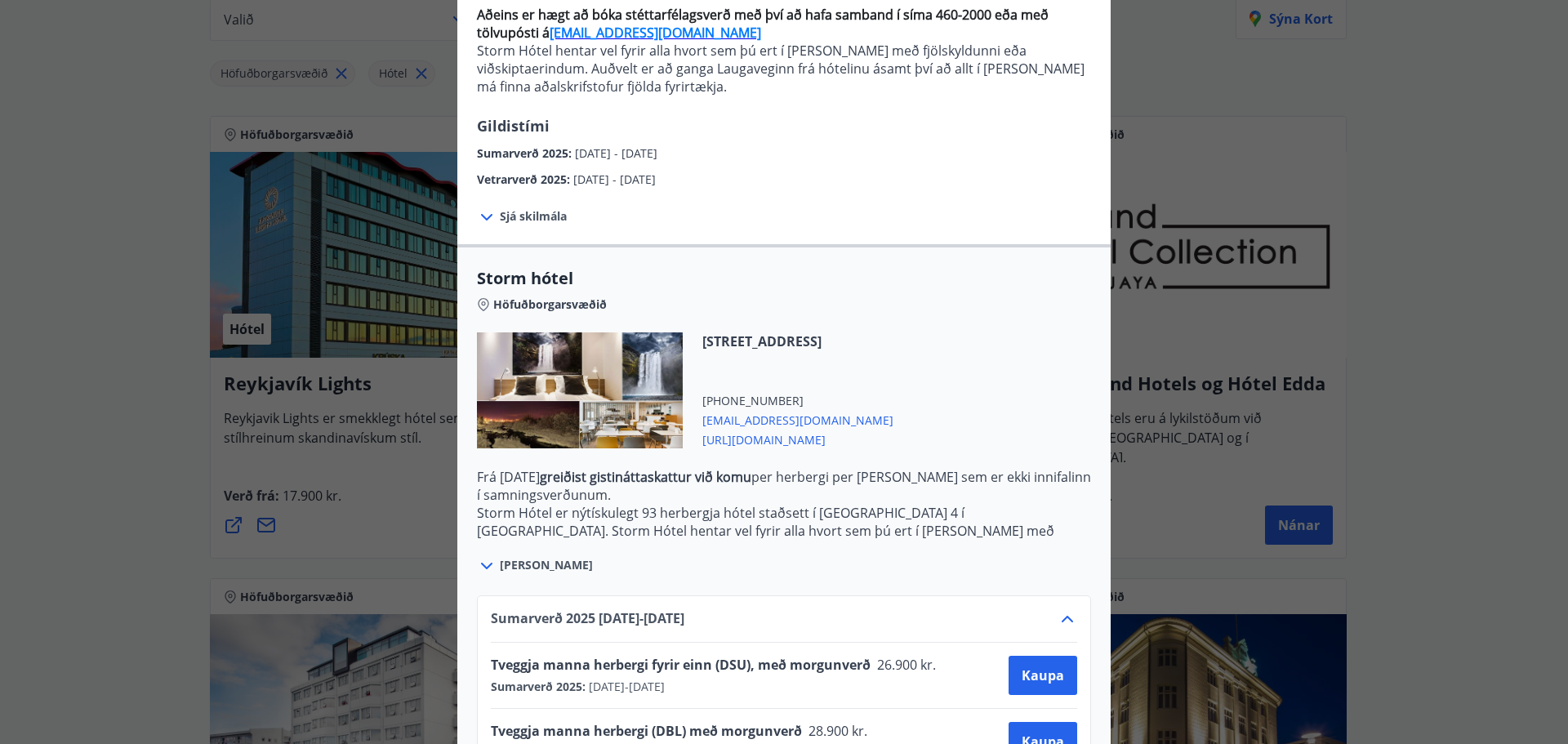
scroll to position [0, 0]
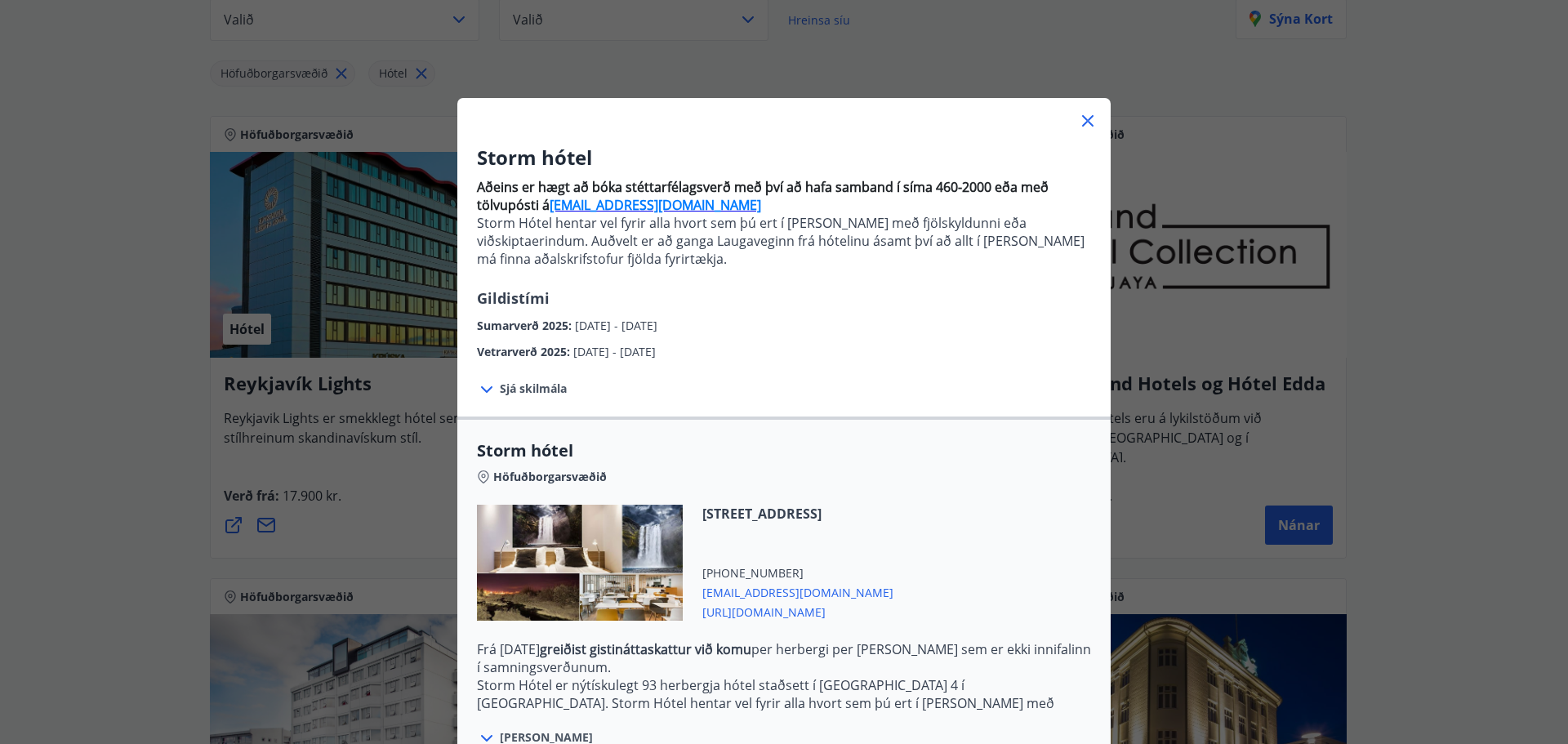
click at [1078, 121] on icon at bounding box center [1088, 121] width 20 height 20
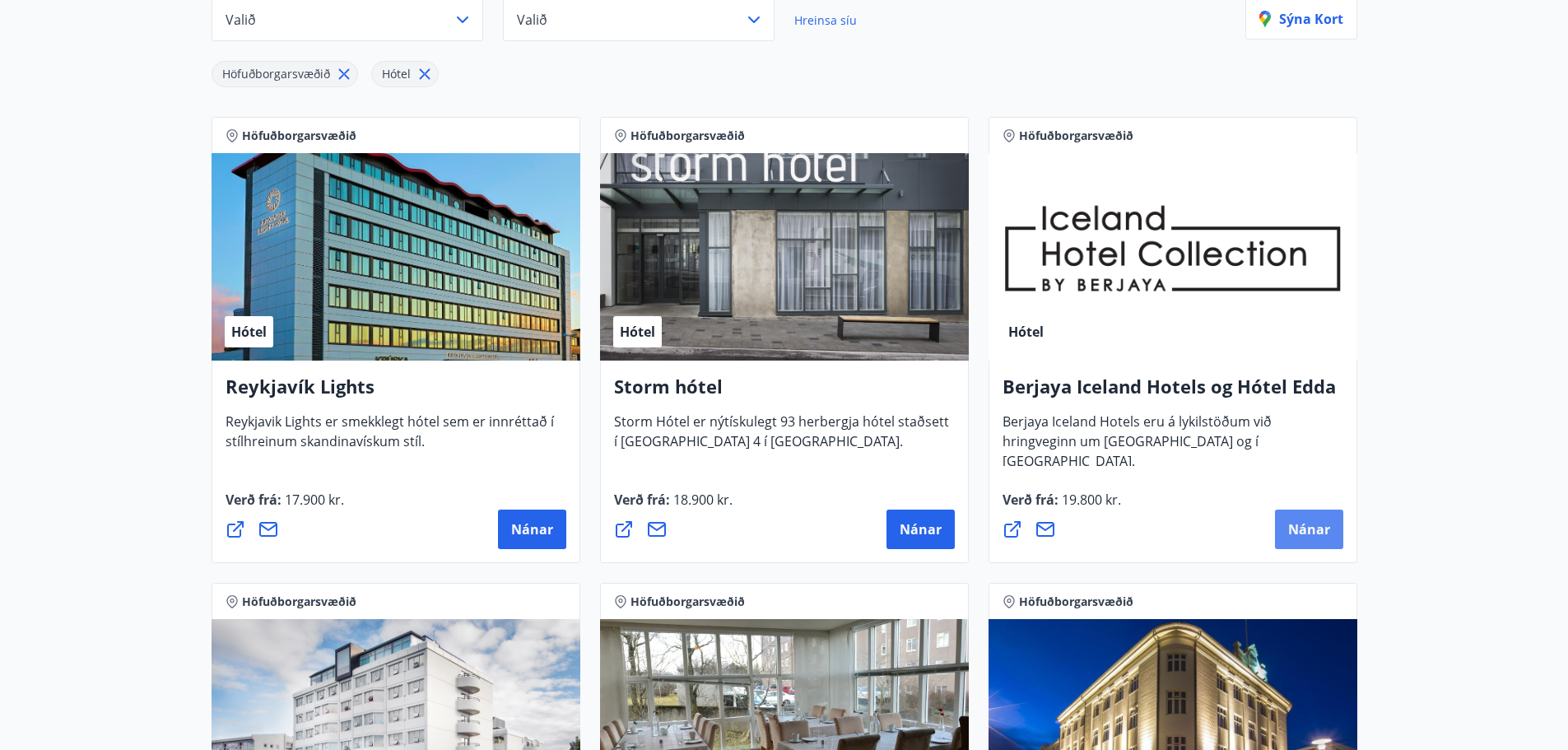
click at [1315, 537] on span "Nánar" at bounding box center [1310, 530] width 42 height 18
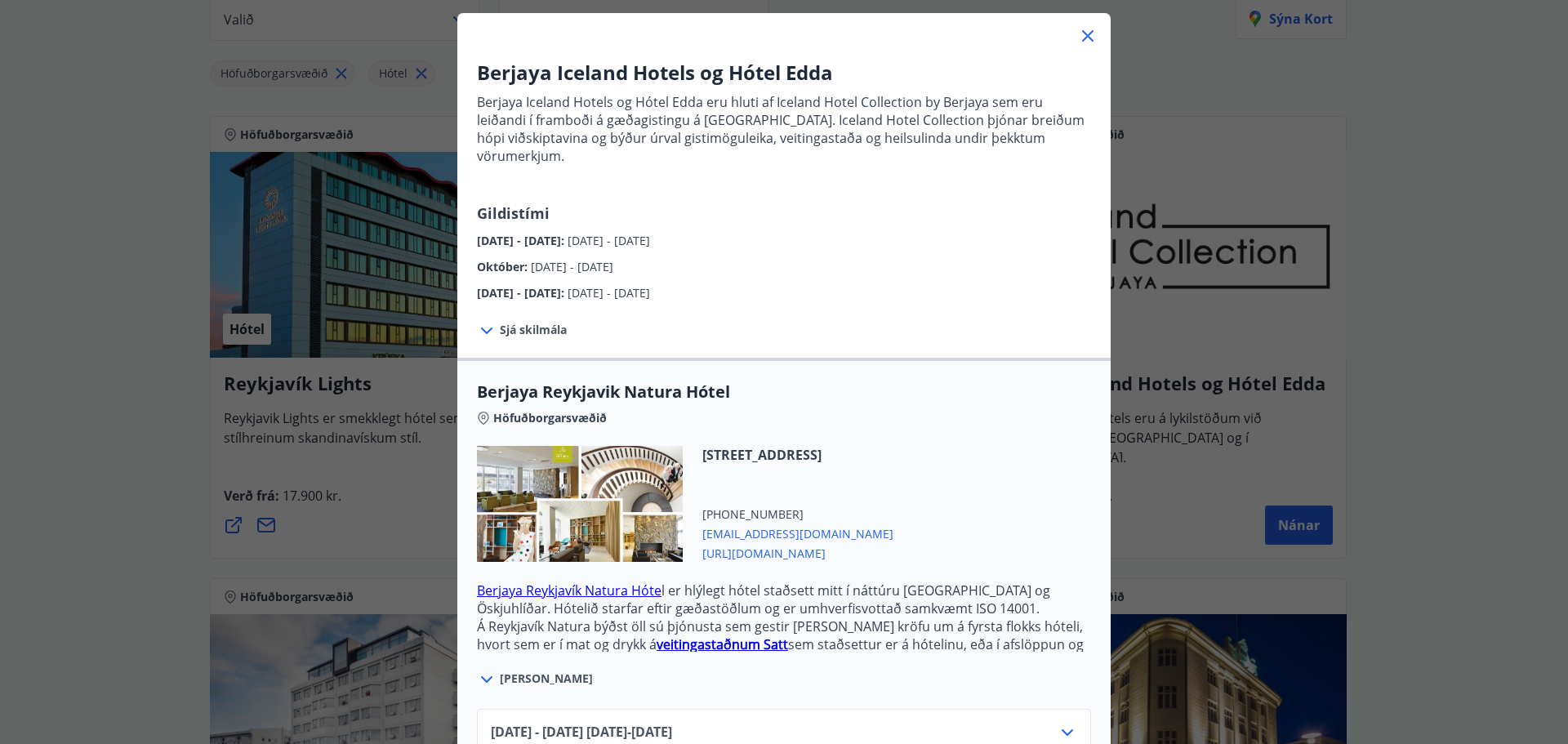
scroll to position [245, 0]
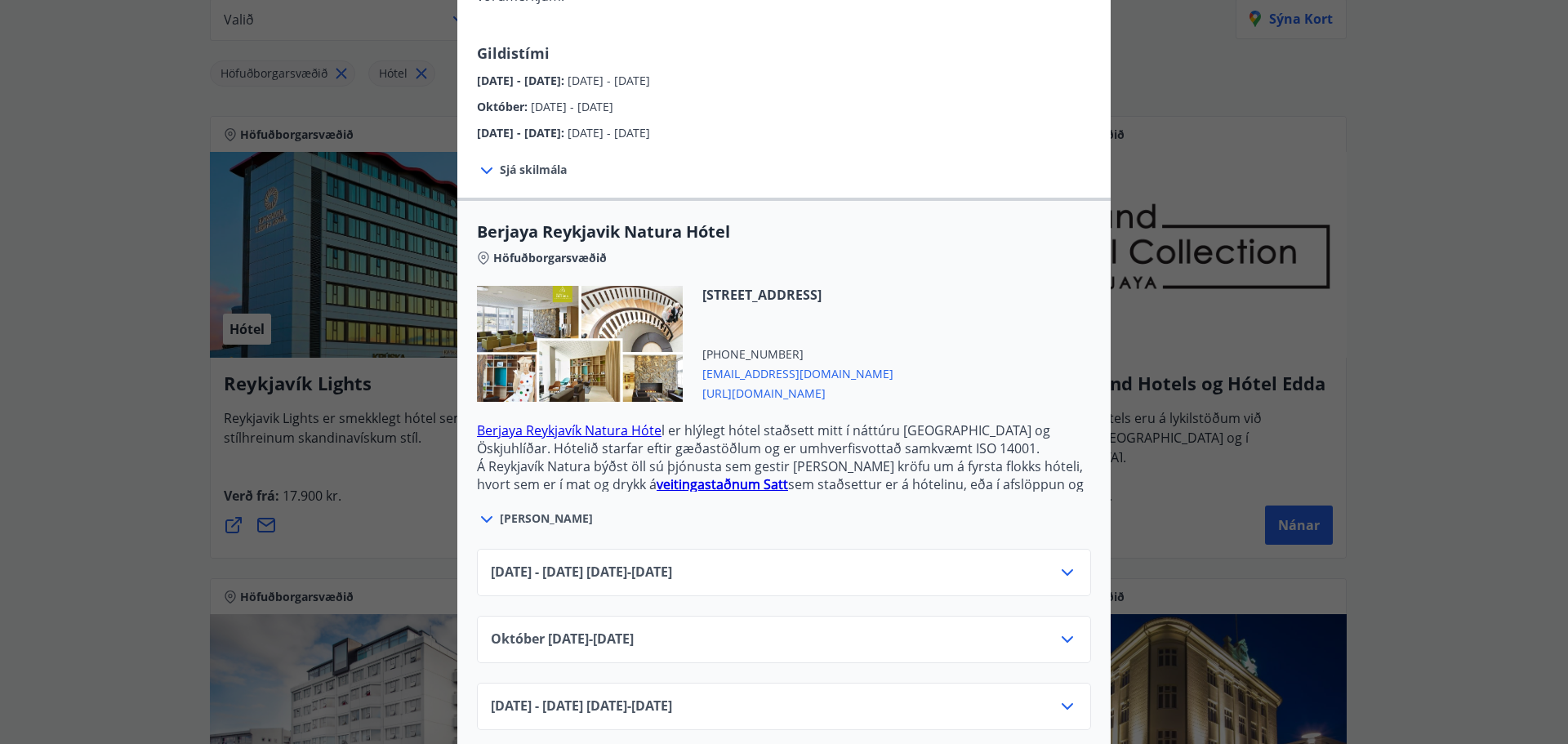
click at [977, 562] on div "[DATE] - [DATE] [DATE] - [DATE]" at bounding box center [784, 578] width 587 height 32
click at [1068, 562] on icon at bounding box center [1068, 572] width 20 height 20
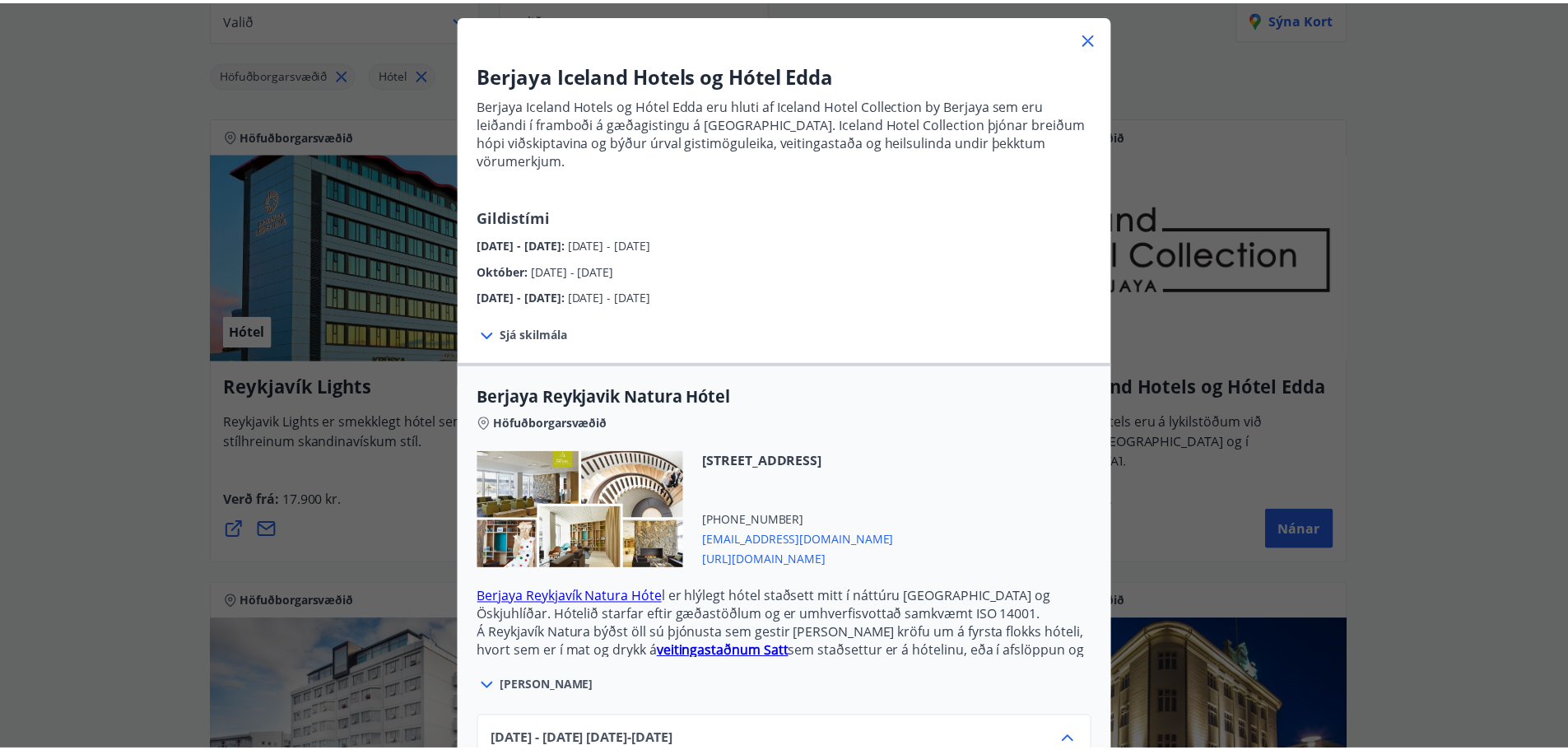
scroll to position [0, 0]
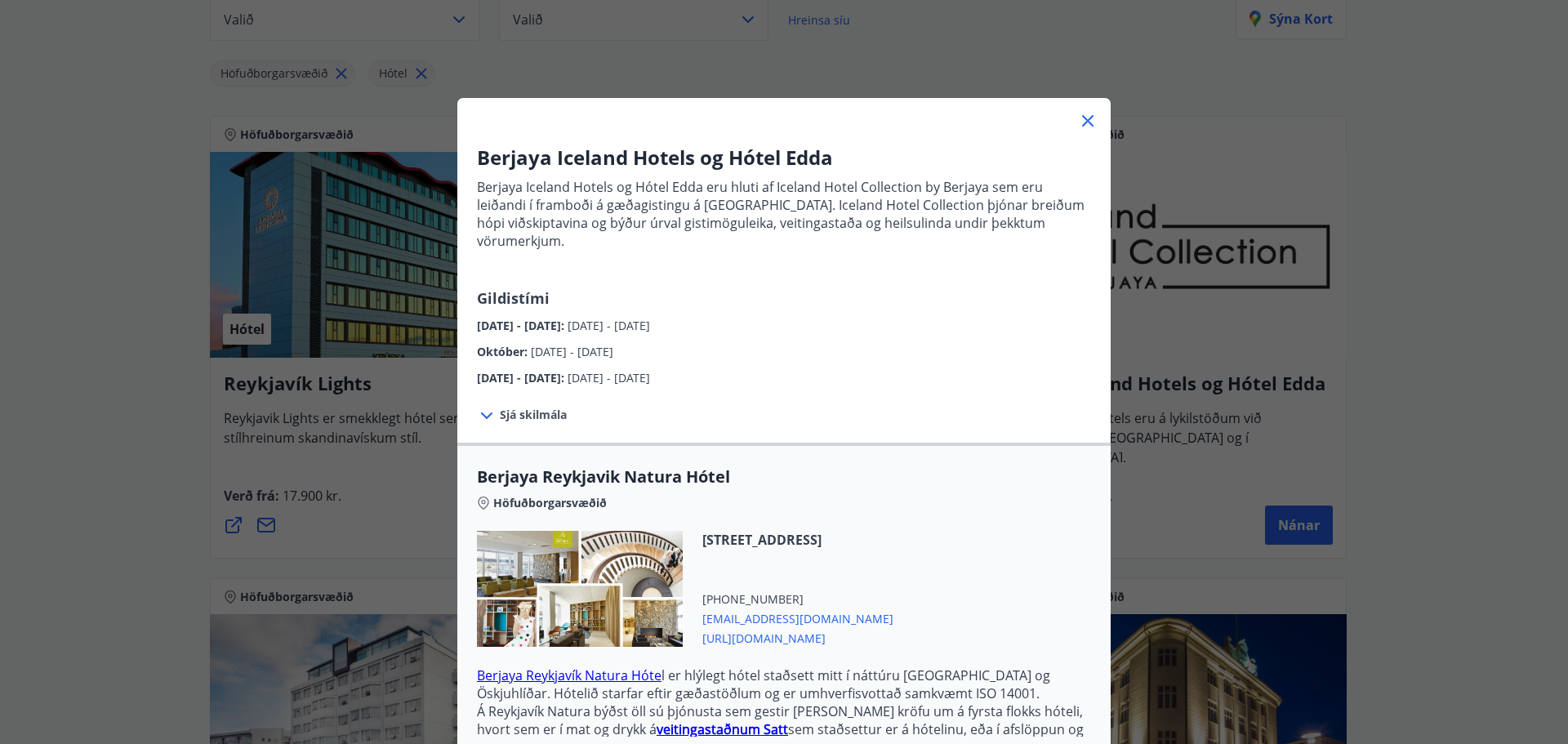
click at [1087, 109] on div at bounding box center [784, 114] width 653 height 32
click at [1081, 114] on icon at bounding box center [1088, 121] width 20 height 20
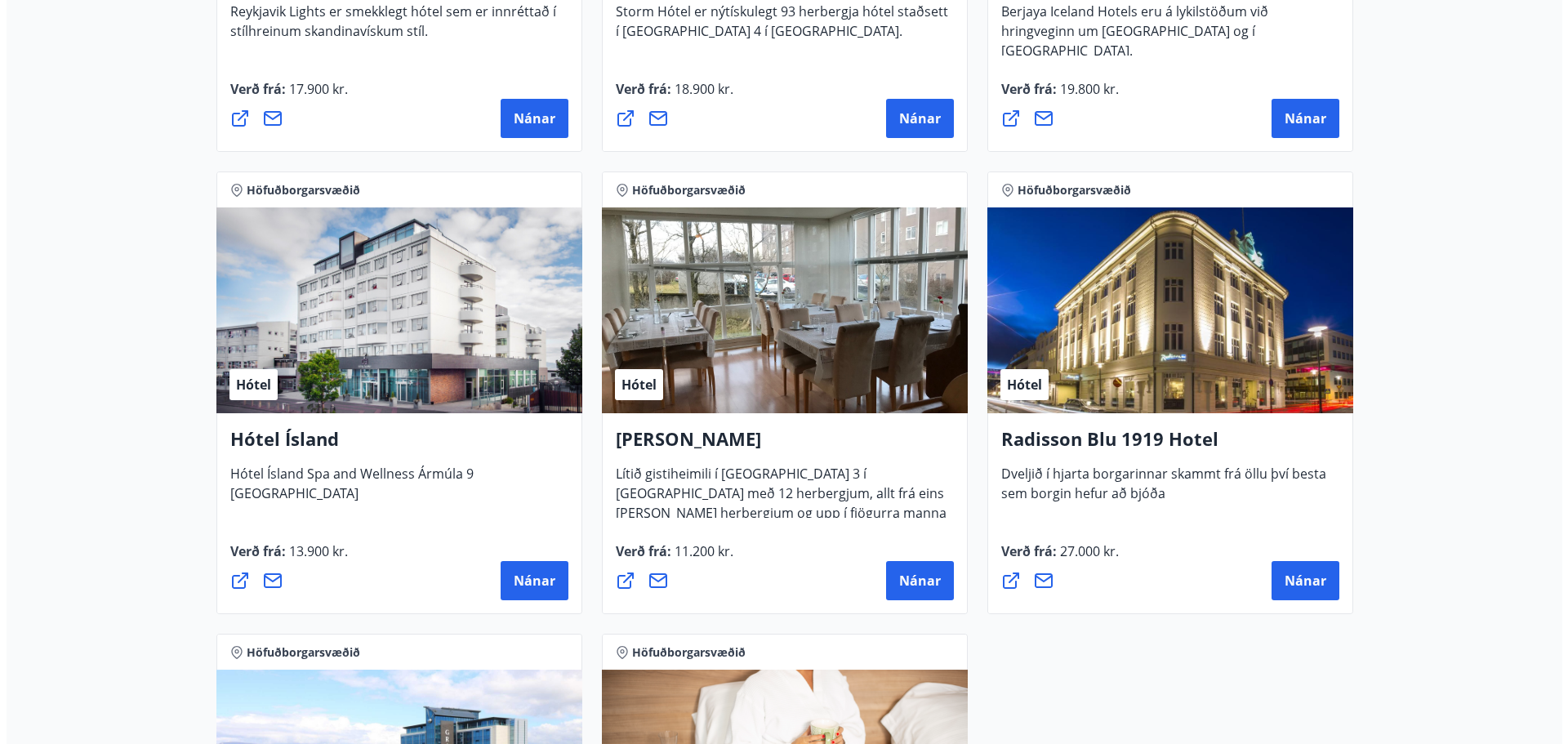
scroll to position [653, 0]
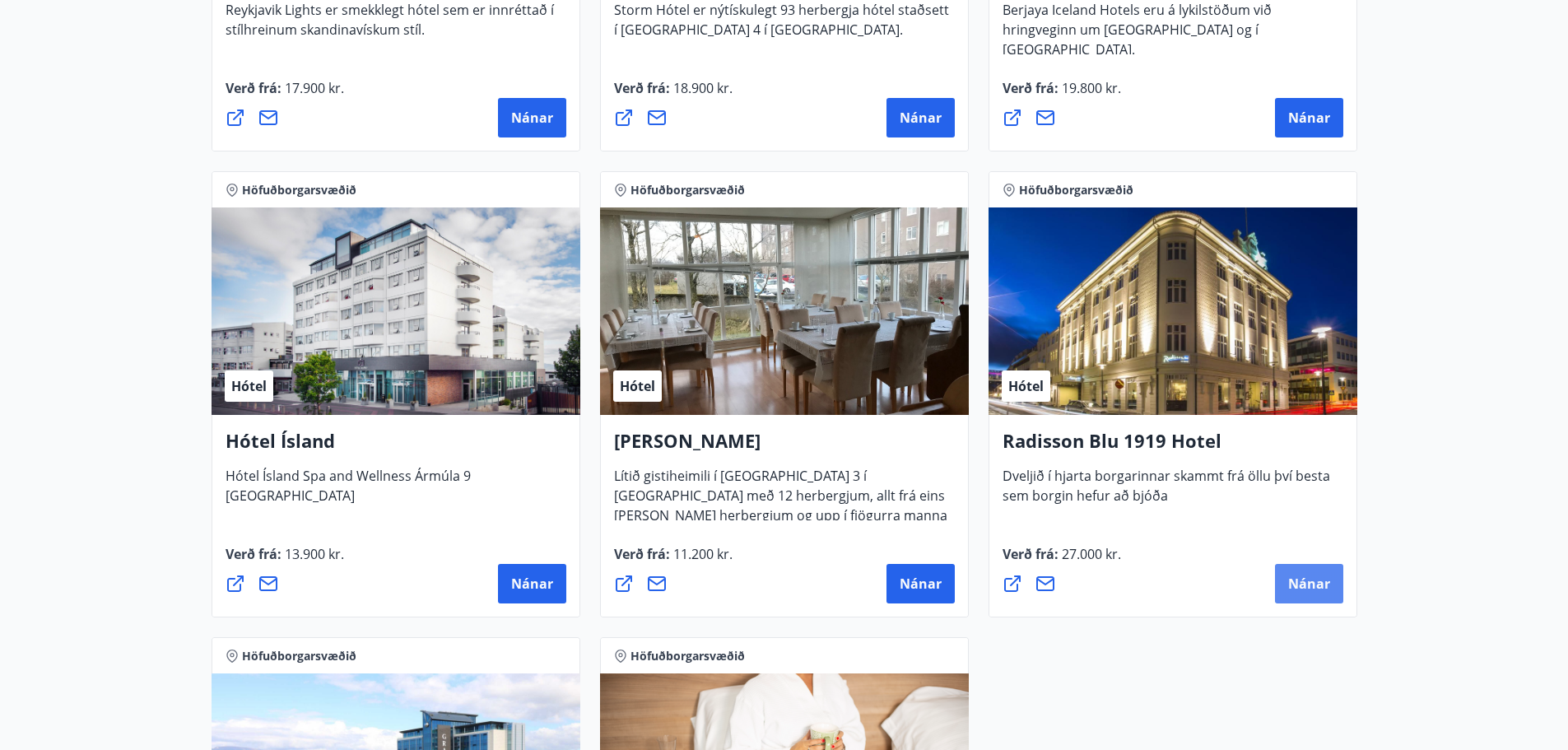
click at [1313, 585] on span "Nánar" at bounding box center [1310, 584] width 42 height 18
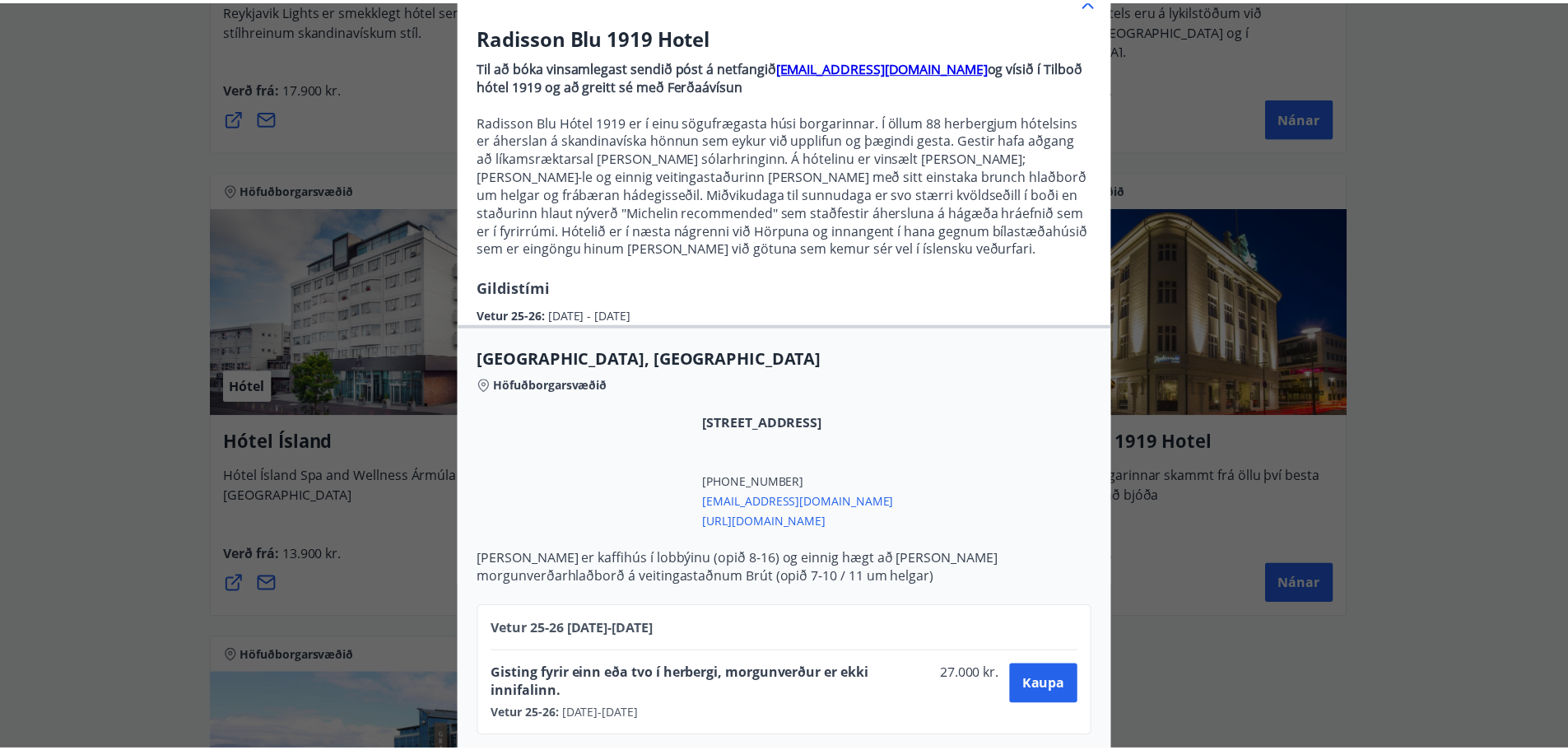
scroll to position [141, 0]
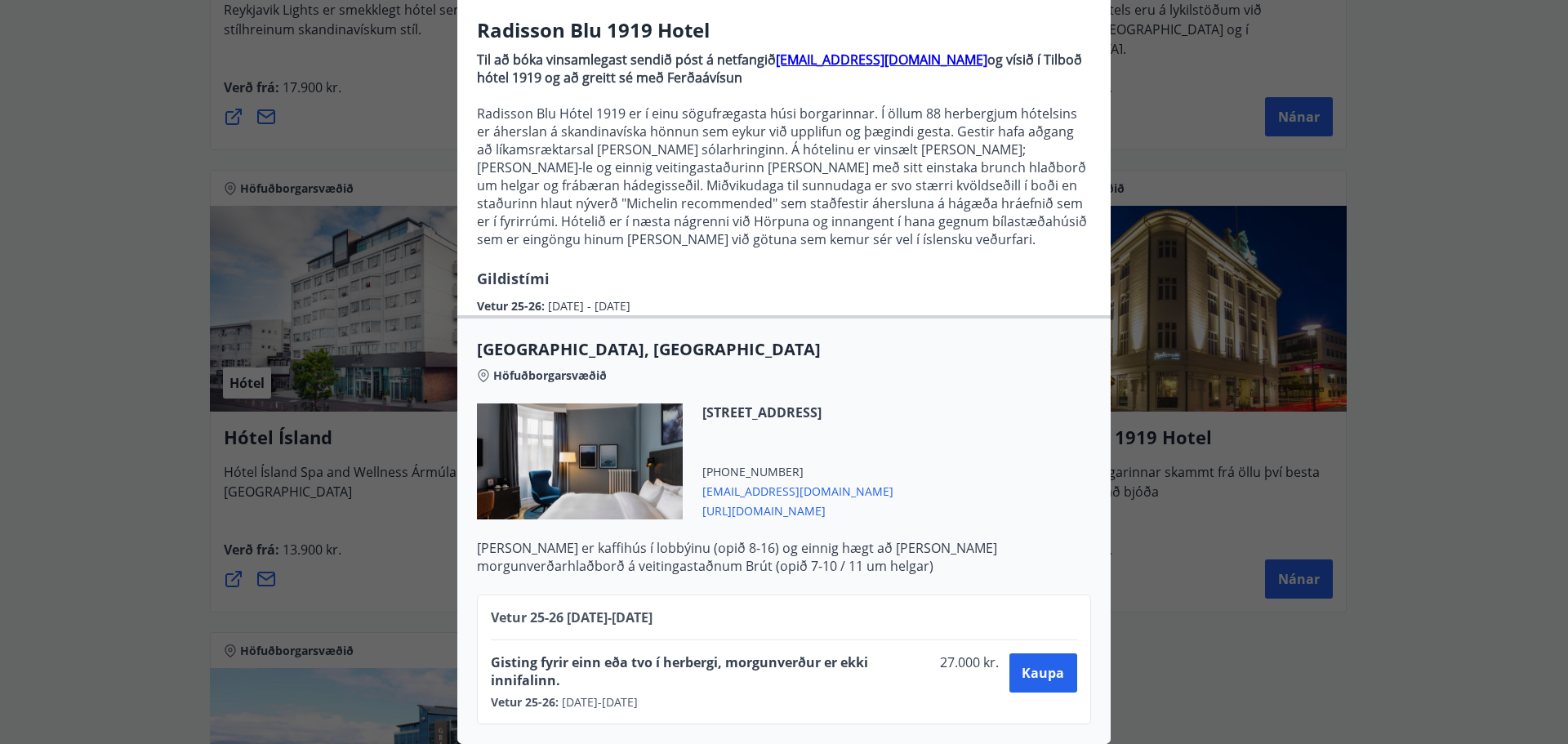
click at [1389, 421] on div "Radisson Blu 1919 Hotel Til að bóka vinsamlegast sendið póst á netfangið [EMAIL…" at bounding box center [784, 244] width 1568 height 744
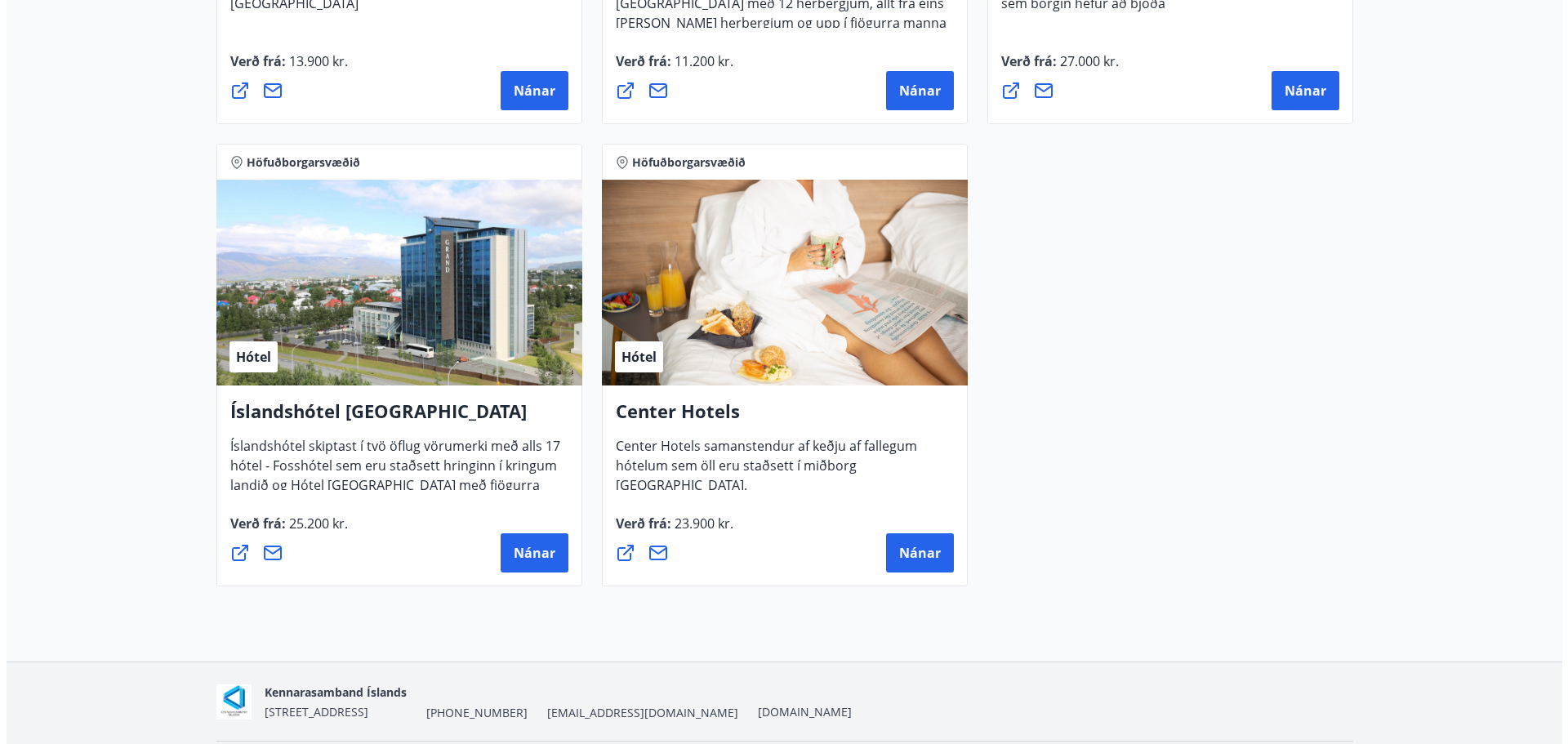
scroll to position [1143, 0]
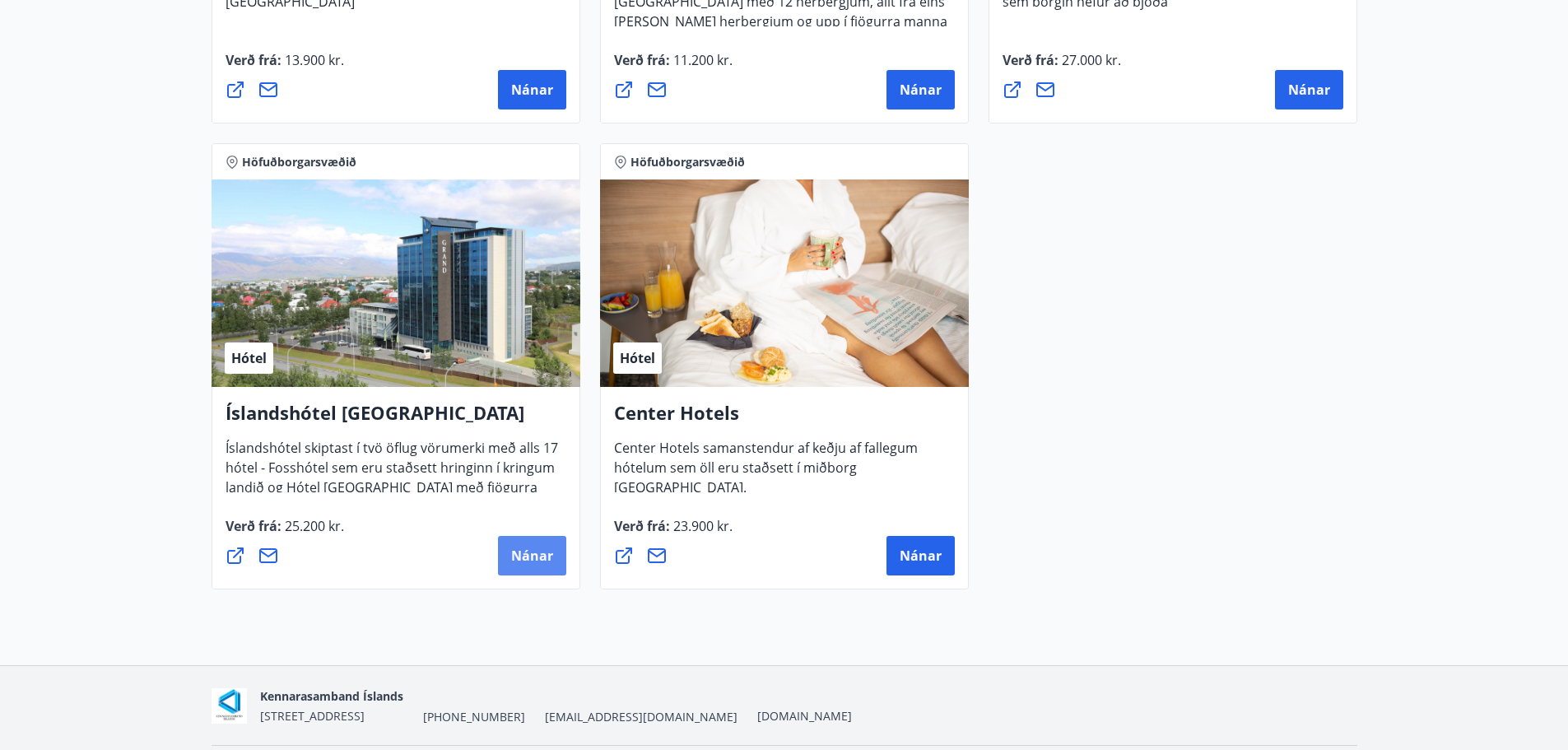
click at [514, 565] on button "Nánar" at bounding box center [531, 556] width 68 height 40
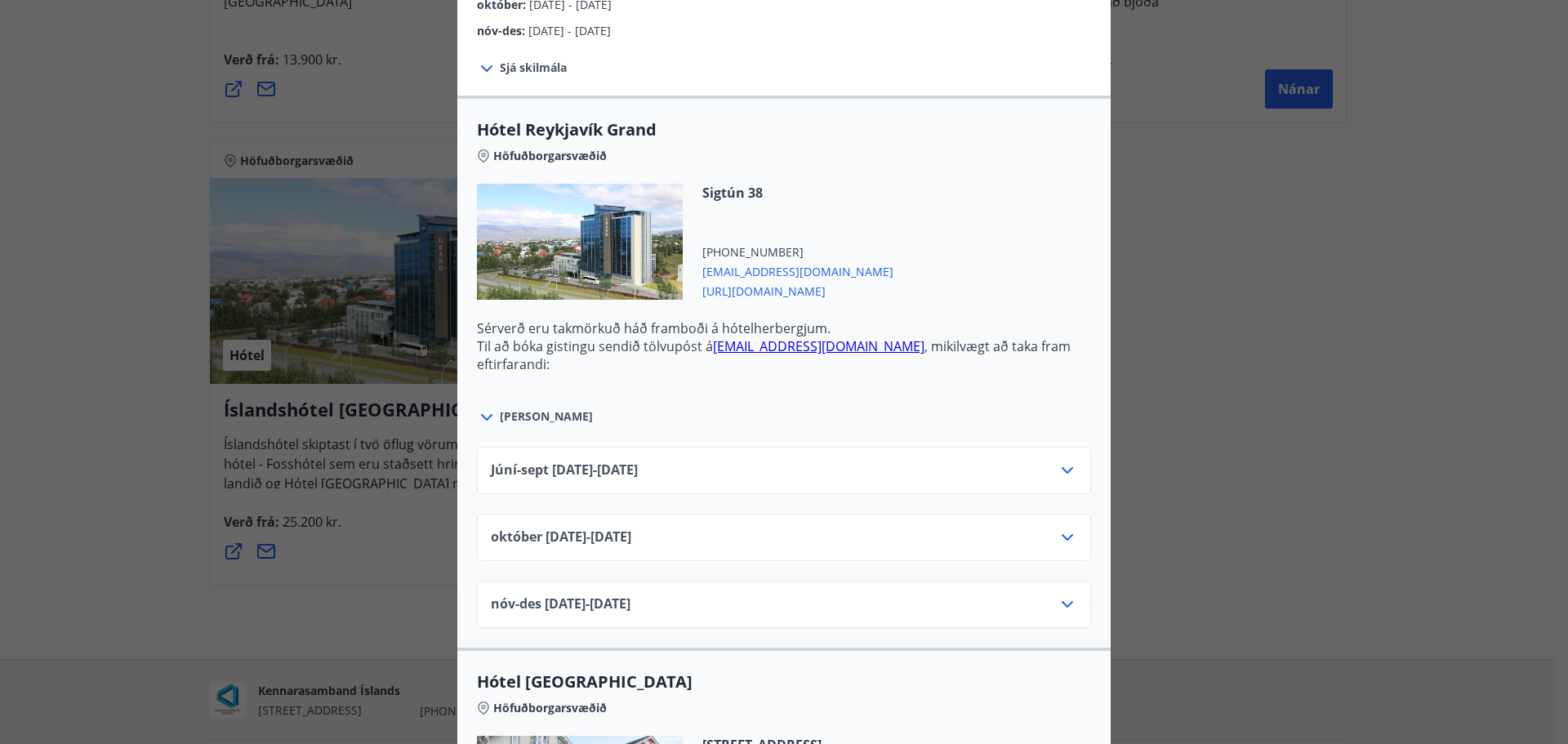
scroll to position [490, 0]
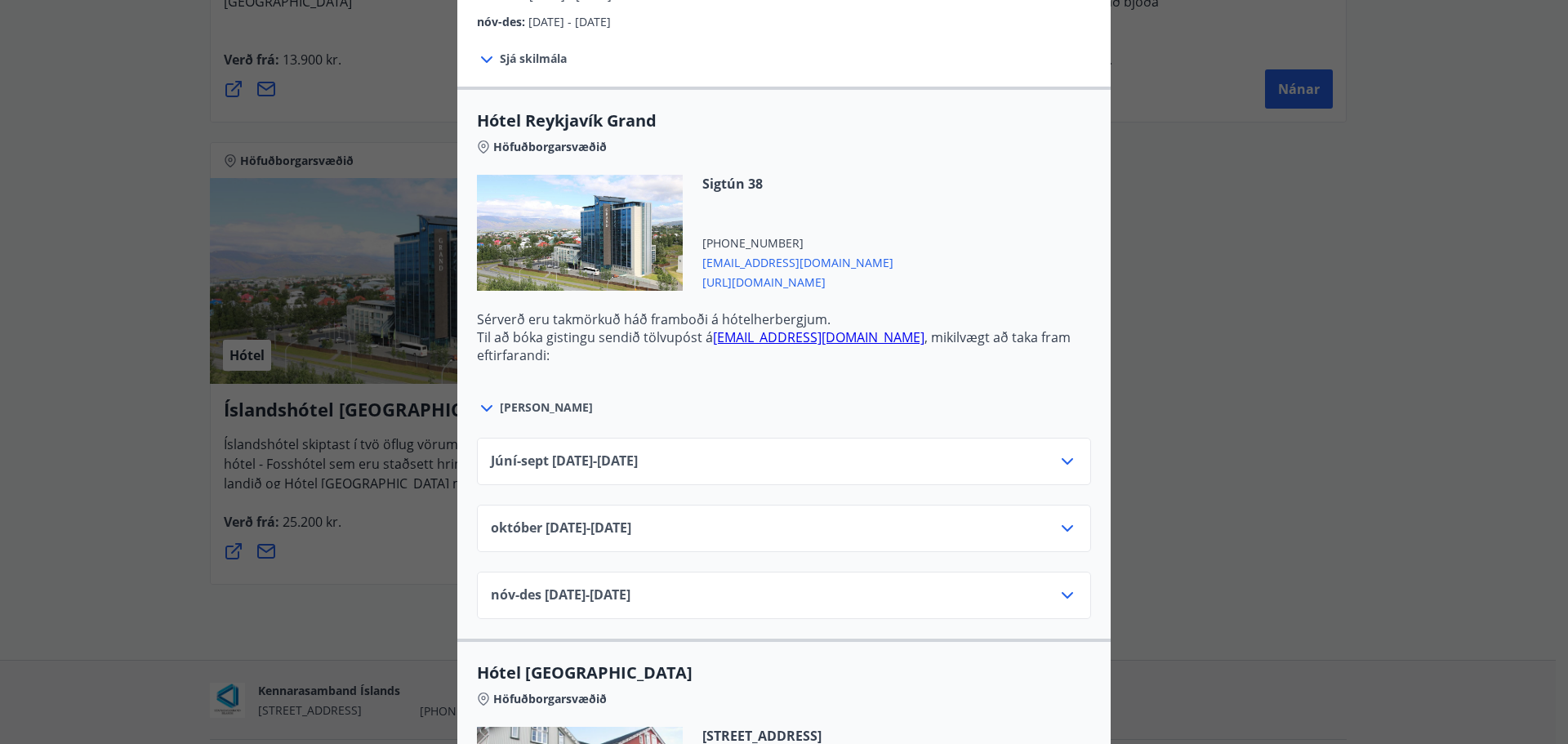
click at [638, 452] on span "Júní-[DATE]06.25 - [DATE]" at bounding box center [564, 462] width 147 height 20
click at [1071, 458] on icon at bounding box center [1068, 462] width 20 height 20
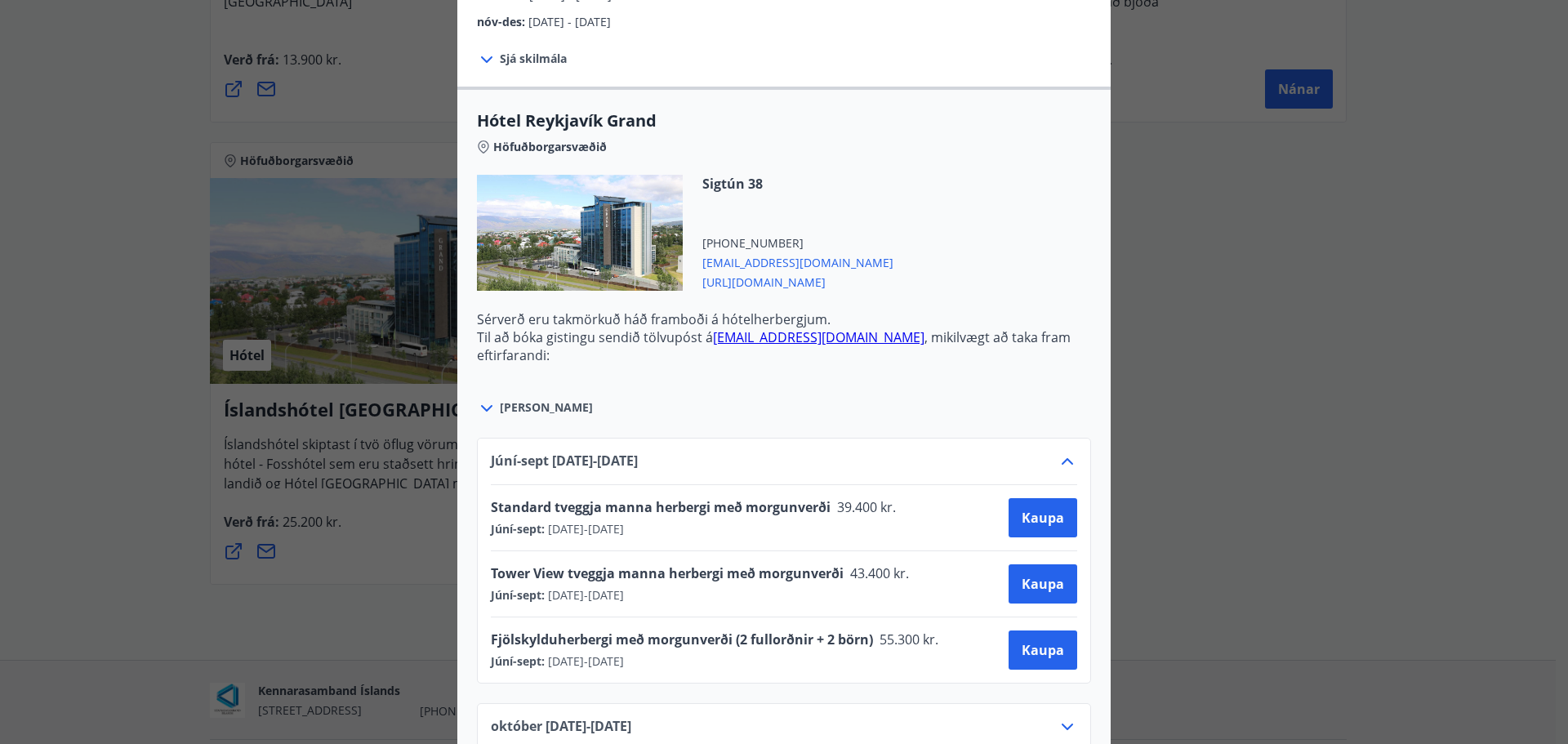
click at [1506, 292] on div "Íslandshótel Reykjavík Ekki er hægt að nýta Ferðaávísun fyrir bókanir sem eru g…" at bounding box center [784, 372] width 1568 height 744
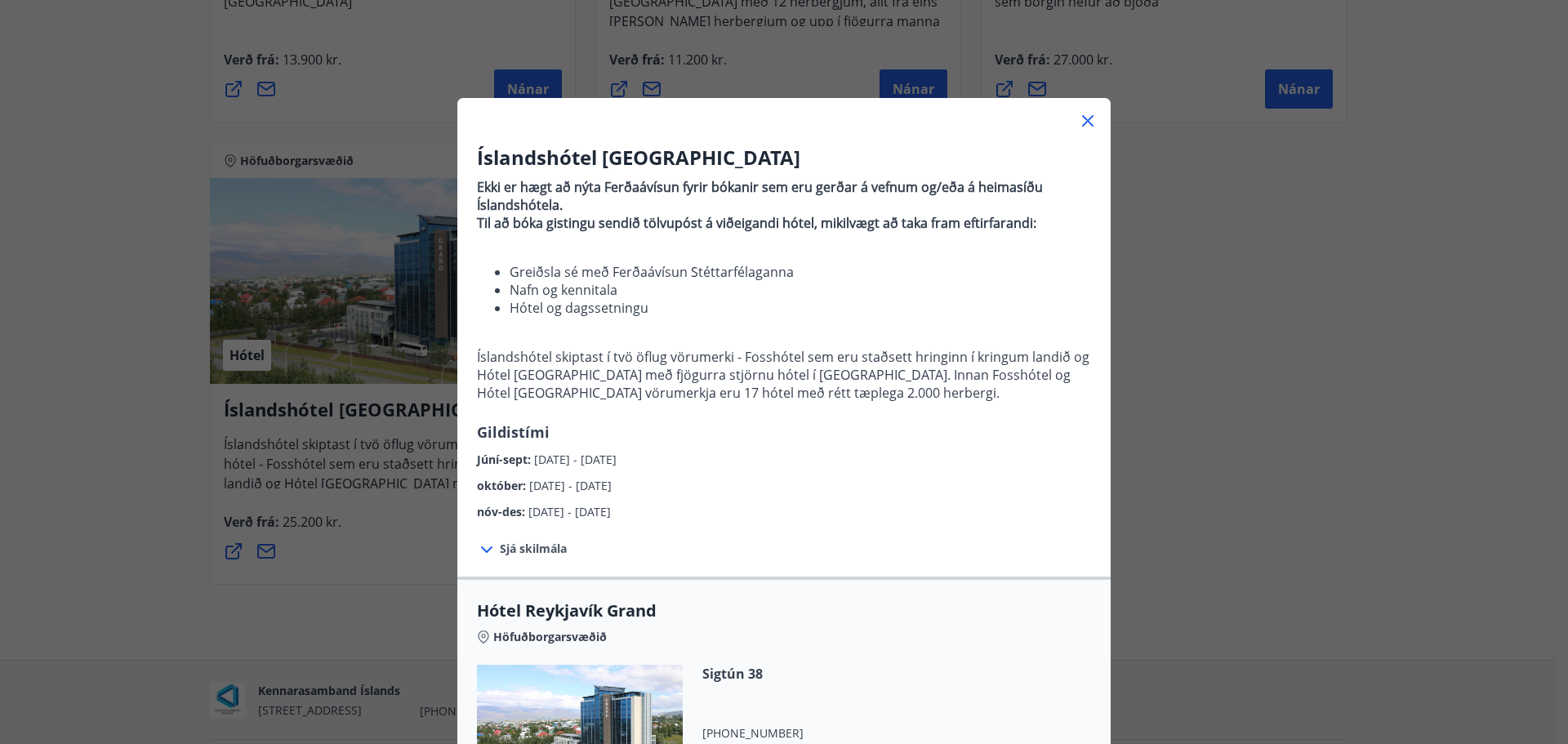
click at [1078, 116] on icon at bounding box center [1088, 121] width 20 height 20
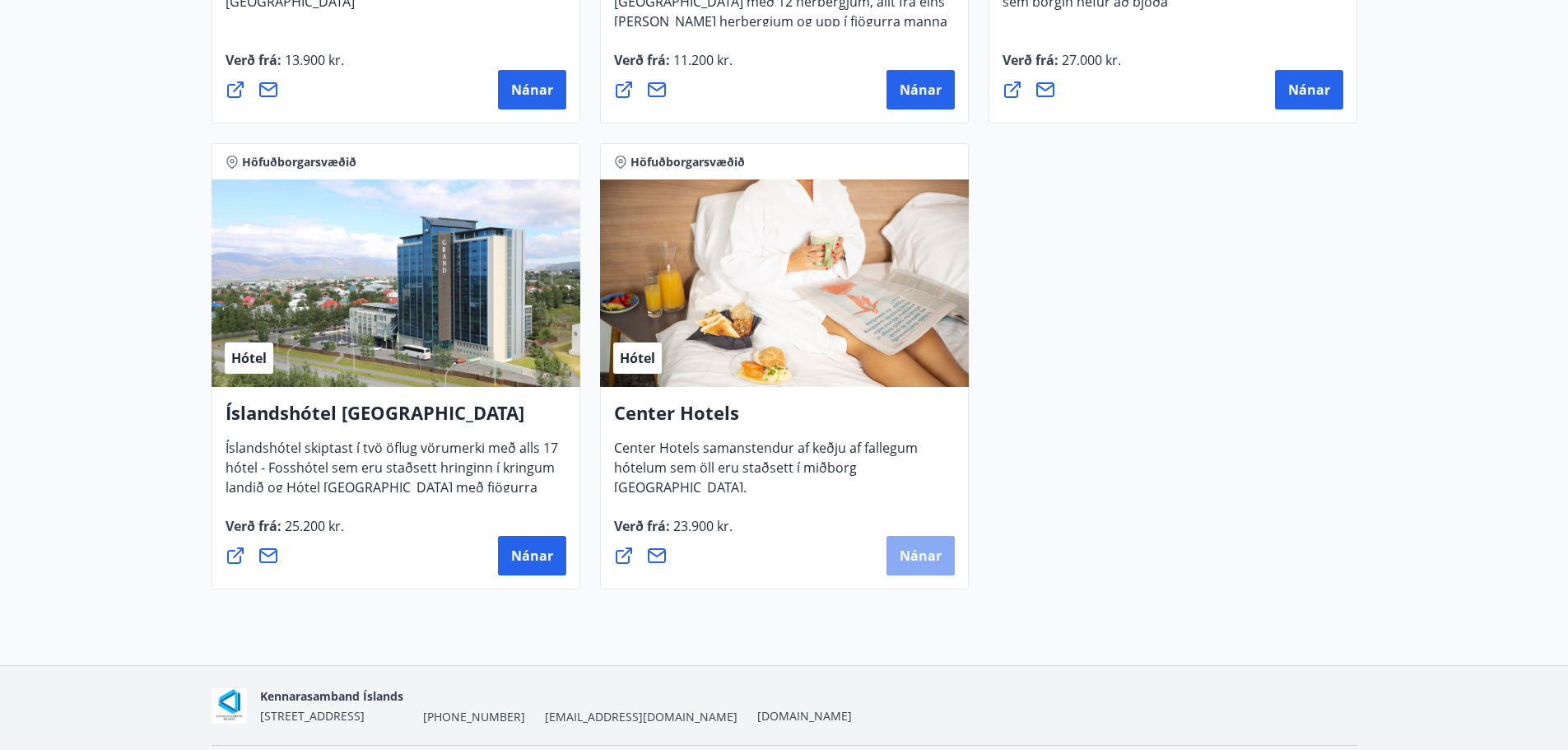
click at [905, 562] on span "Nánar" at bounding box center [920, 556] width 42 height 18
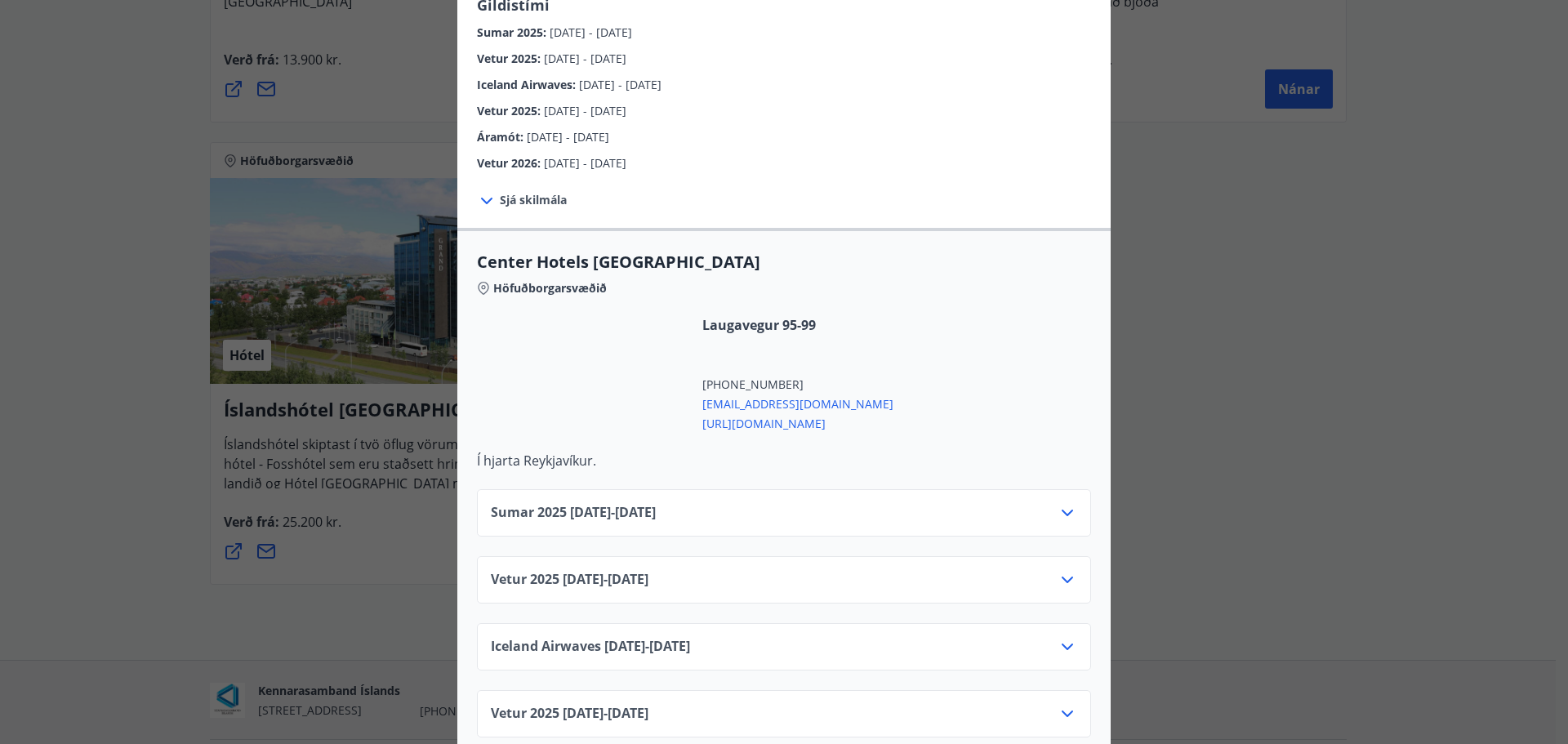
scroll to position [408, 0]
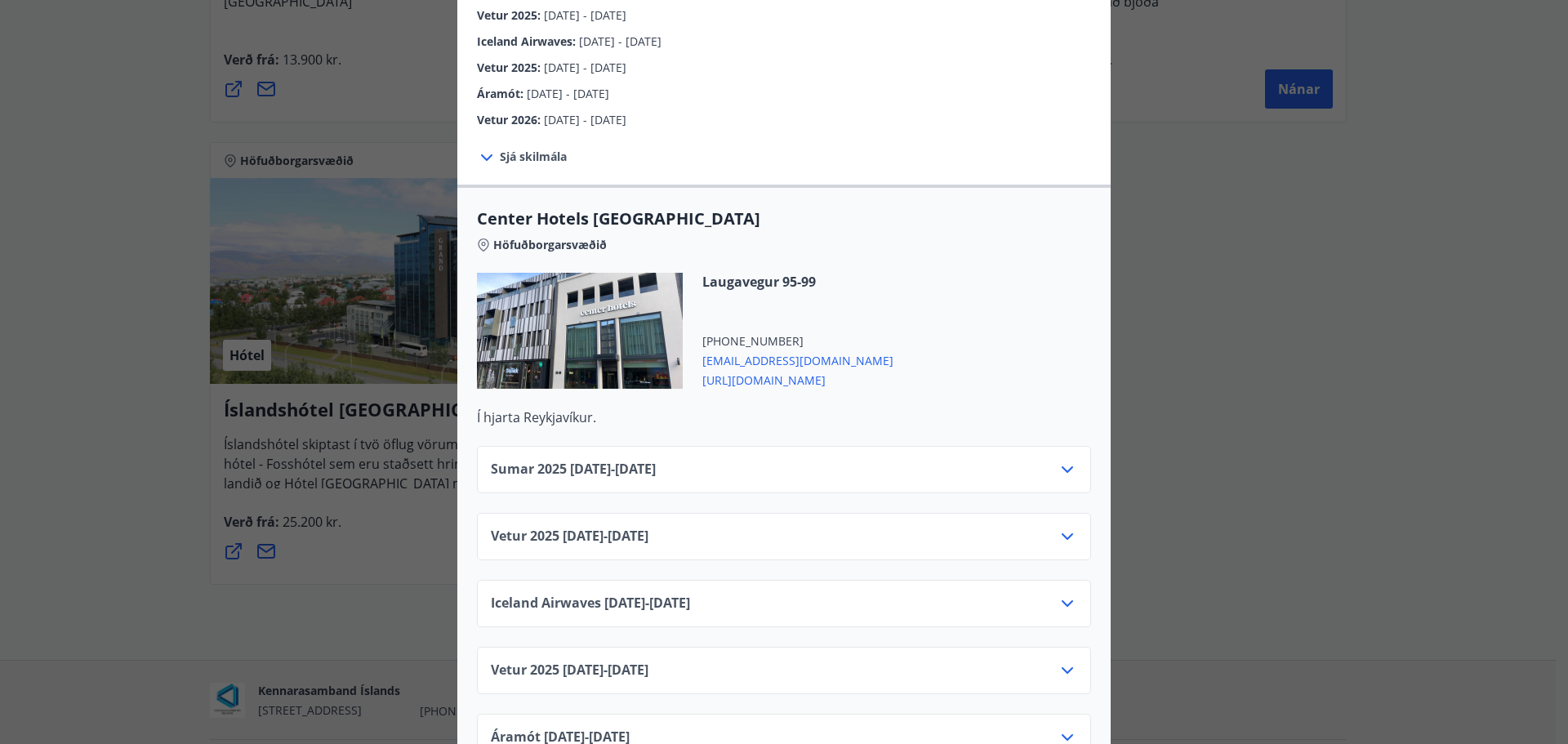
click at [1058, 460] on icon at bounding box center [1068, 470] width 20 height 20
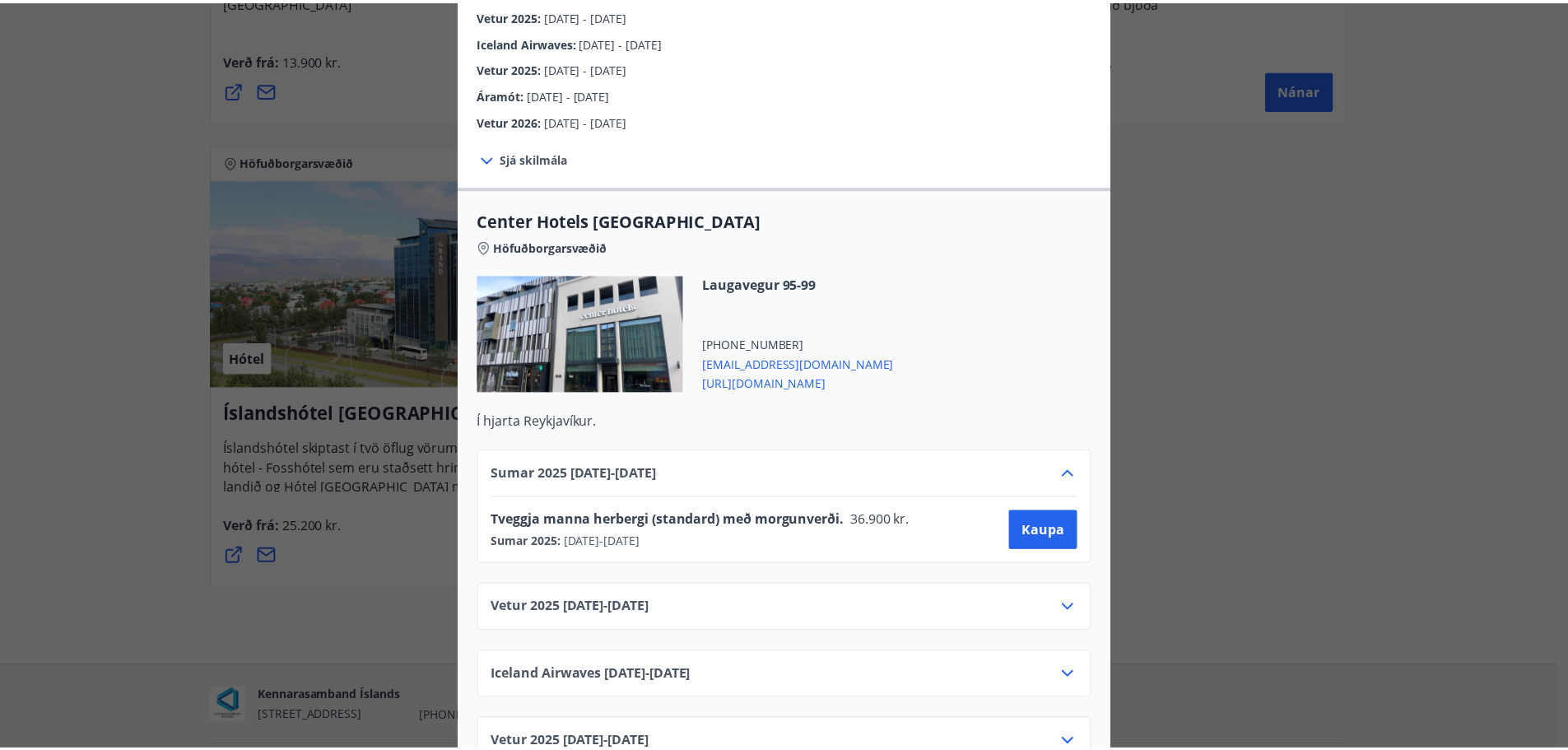
scroll to position [0, 0]
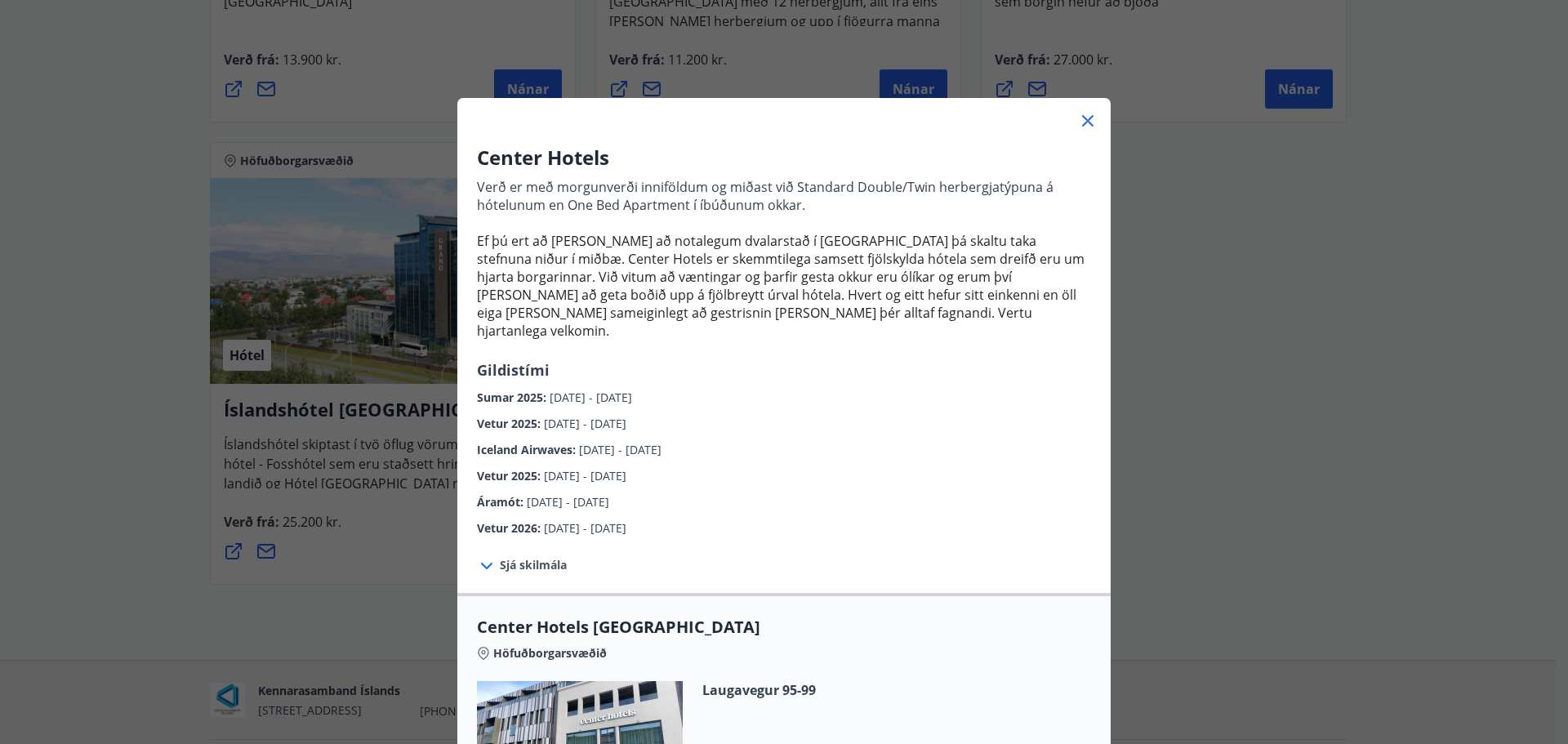
click at [1235, 444] on div "Center Hotels Verð er með morgunverði inniföldum og miðast við Standard Double/…" at bounding box center [784, 372] width 1568 height 744
click at [1086, 125] on icon at bounding box center [1088, 121] width 12 height 12
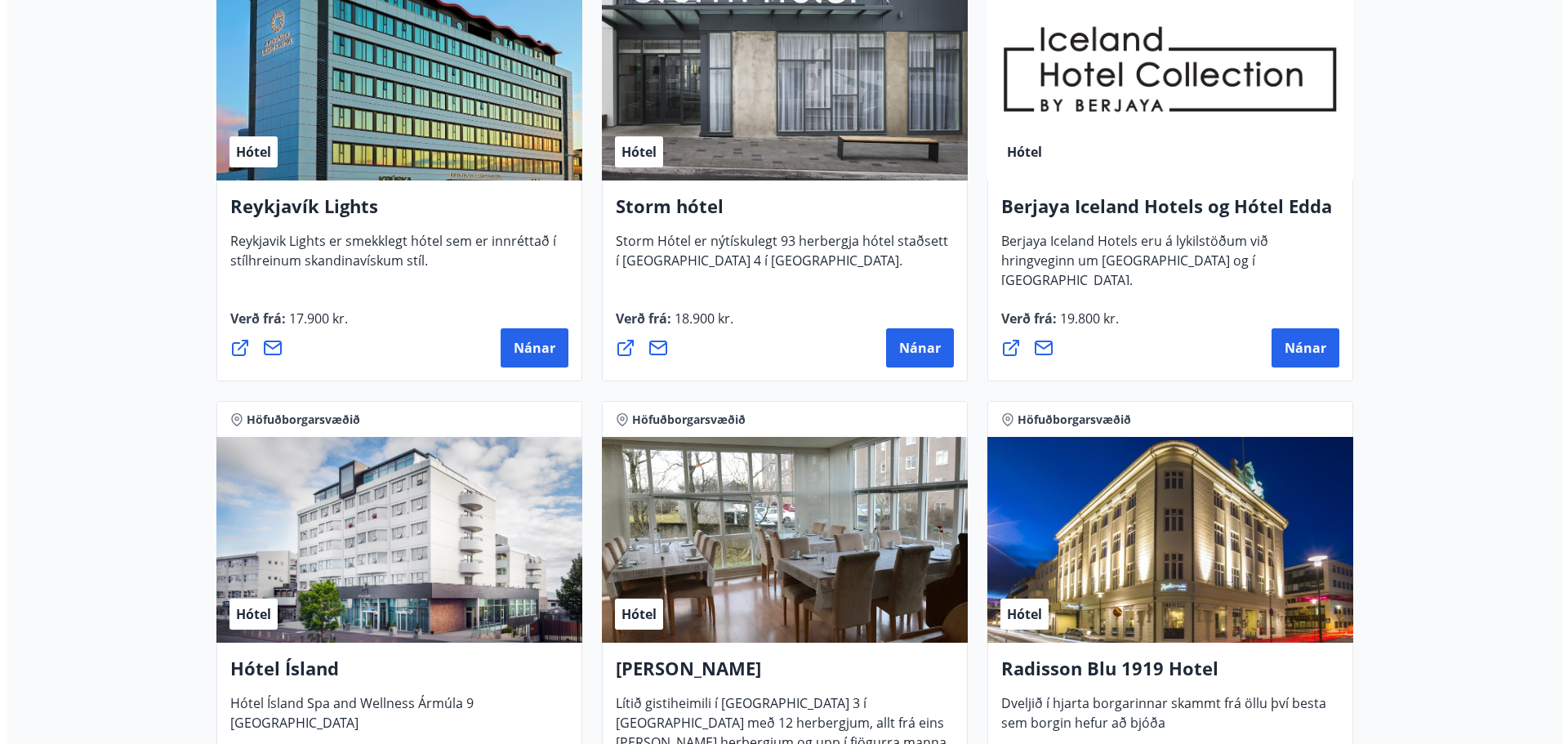
scroll to position [571, 0]
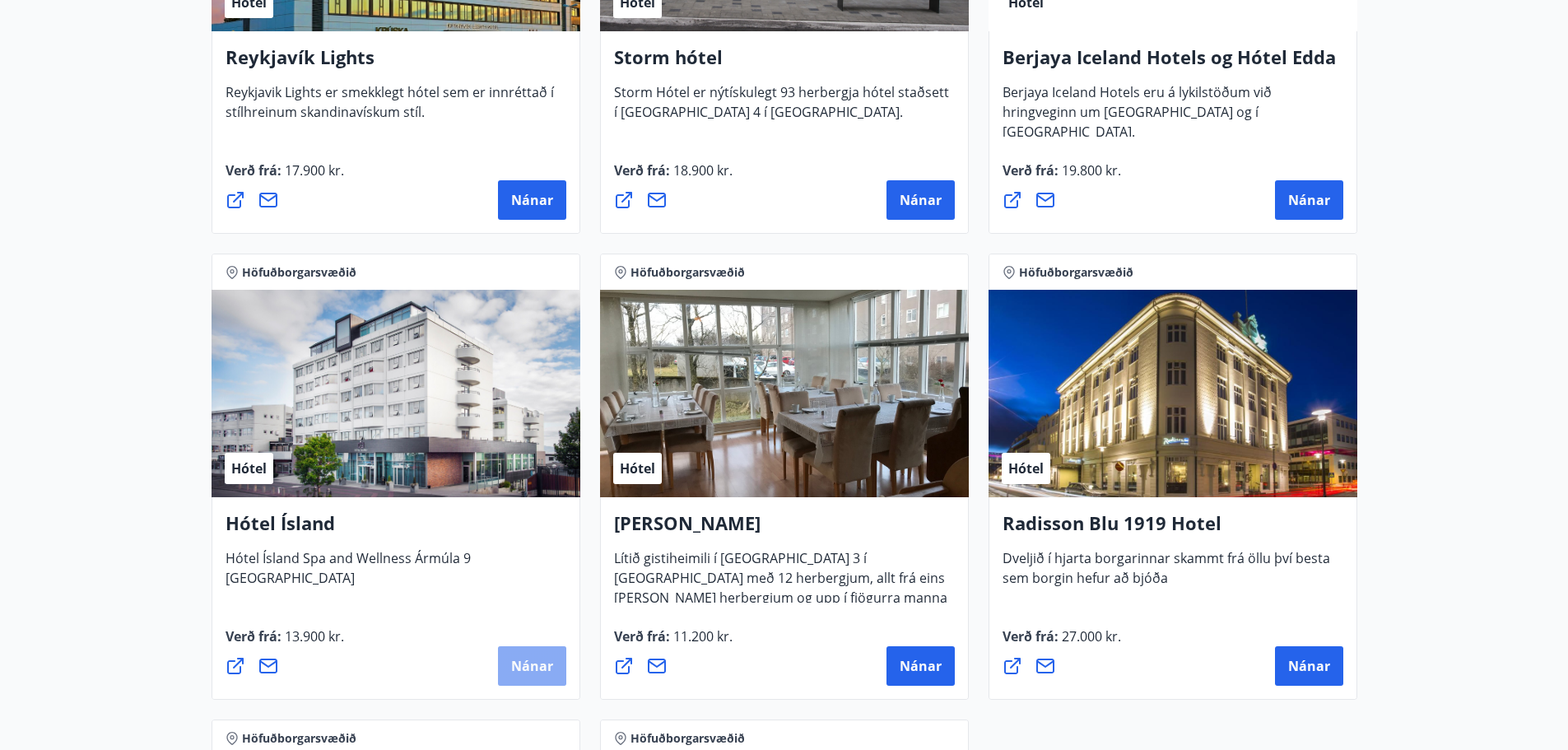
click at [520, 658] on span "Nánar" at bounding box center [532, 666] width 42 height 18
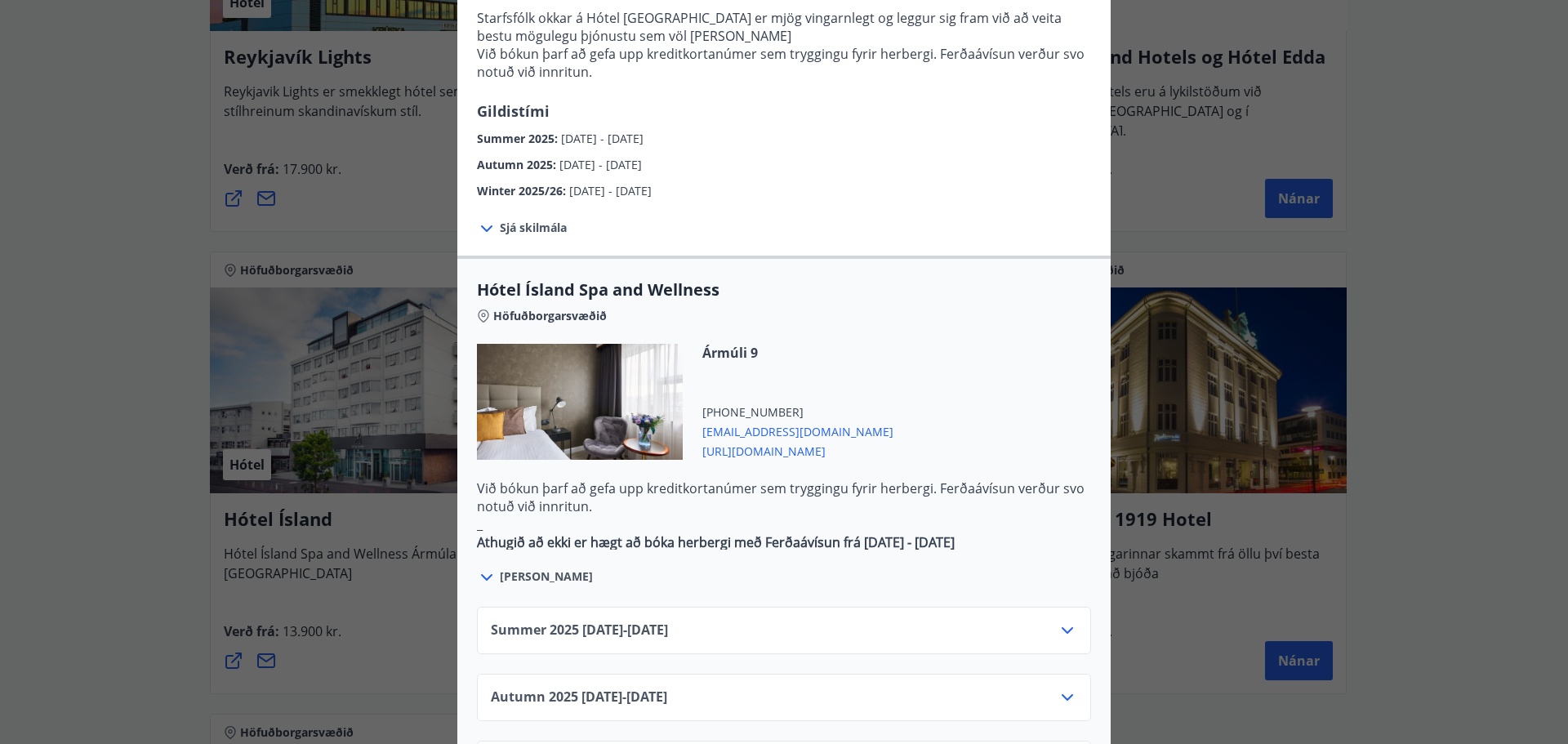
scroll to position [980, 0]
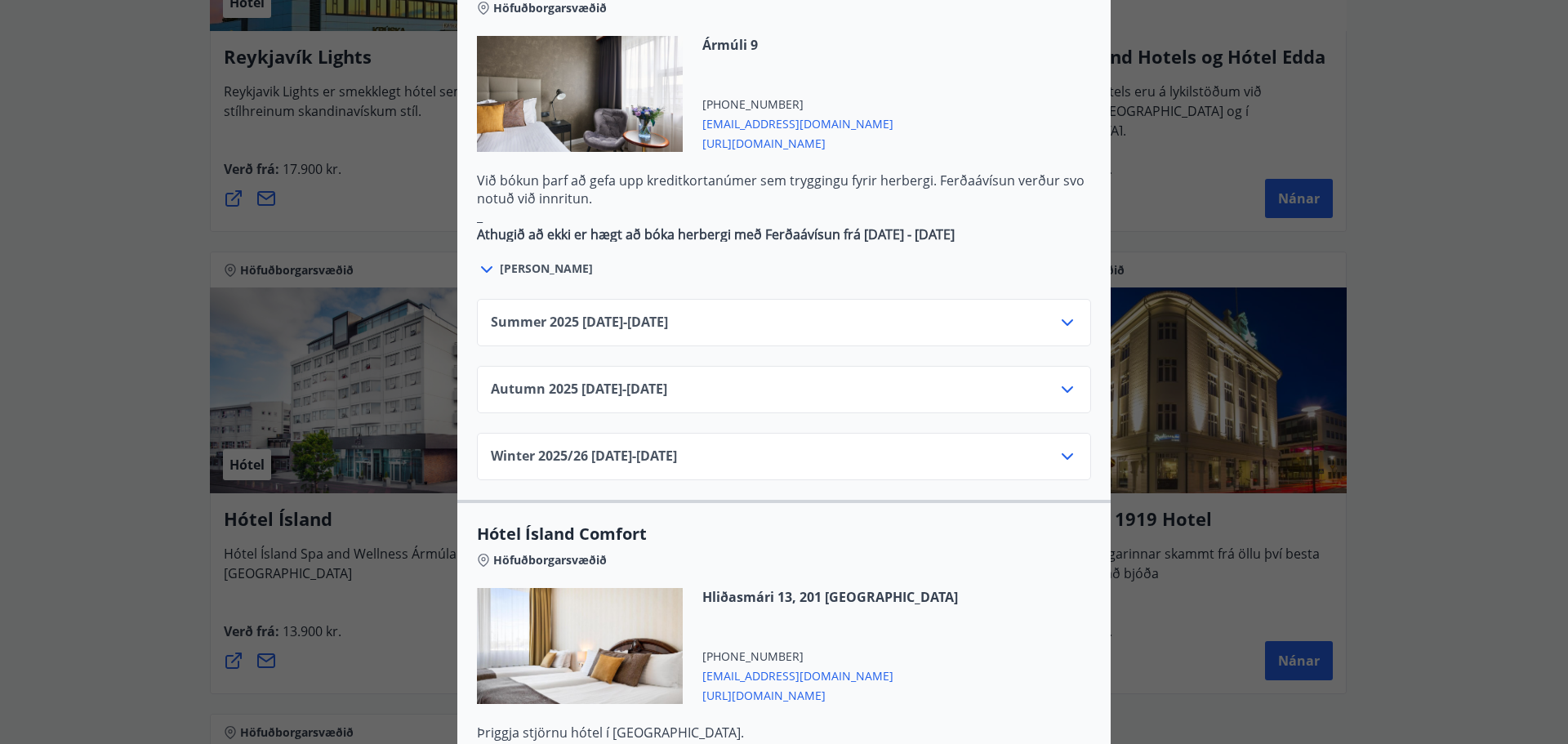
click at [1062, 319] on icon at bounding box center [1067, 322] width 12 height 6
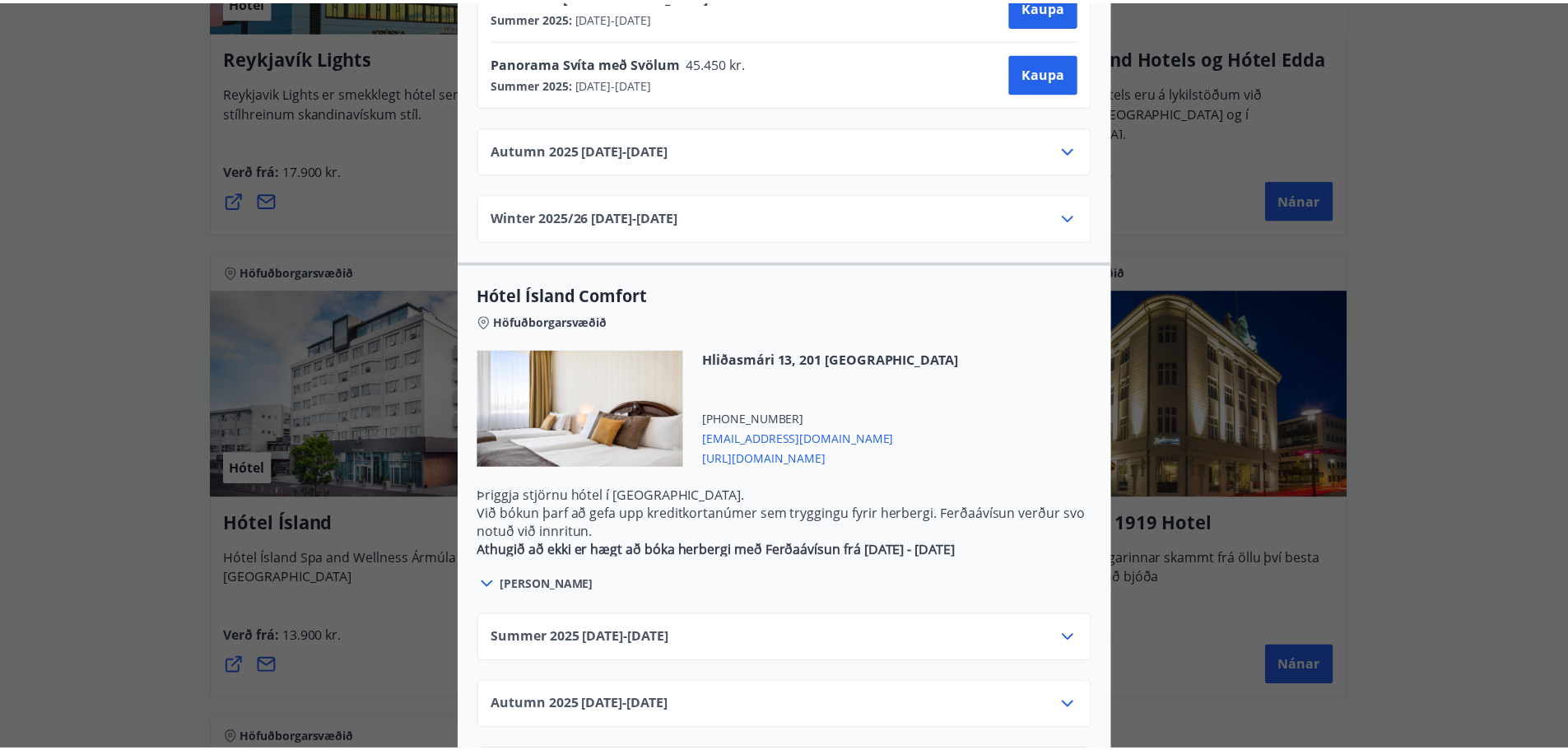
scroll to position [0, 0]
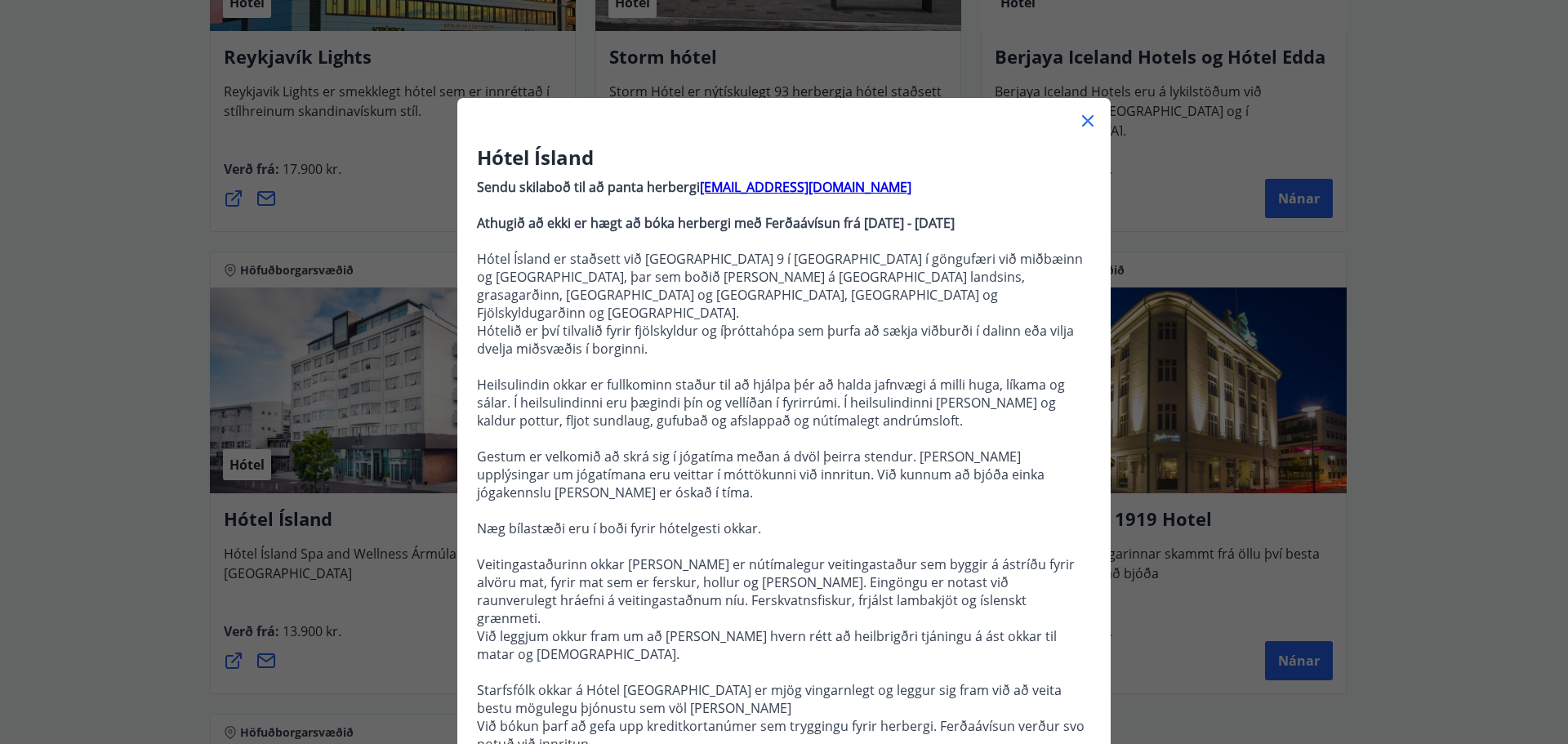
click at [130, 415] on div "Hótel Ísland Sendu skilaboð til að panta herbergi [EMAIL_ADDRESS][DOMAIN_NAME] …" at bounding box center [784, 372] width 1568 height 744
click at [102, 396] on div "Hótel Ísland Sendu skilaboð til að panta herbergi [EMAIL_ADDRESS][DOMAIN_NAME] …" at bounding box center [784, 372] width 1568 height 744
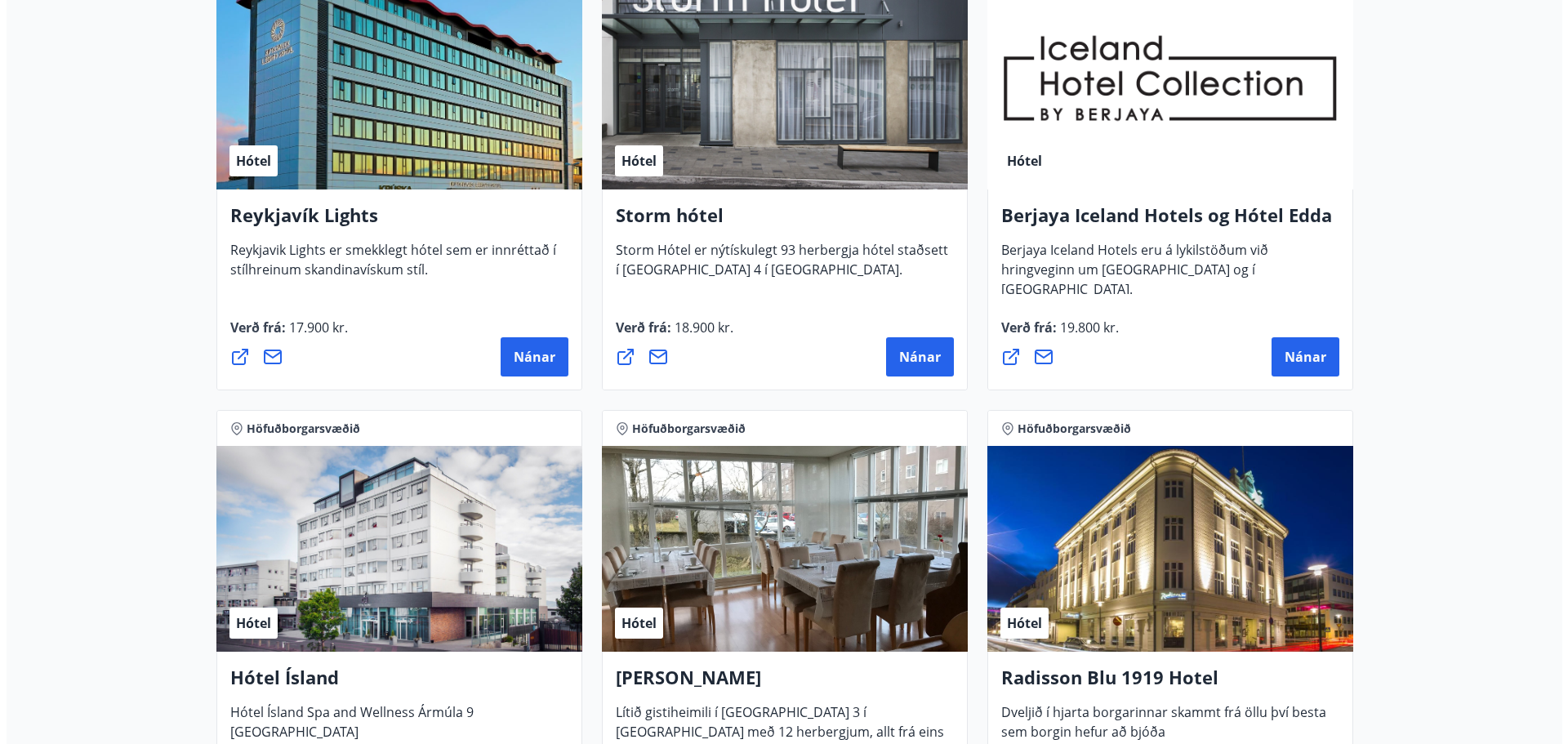
scroll to position [408, 0]
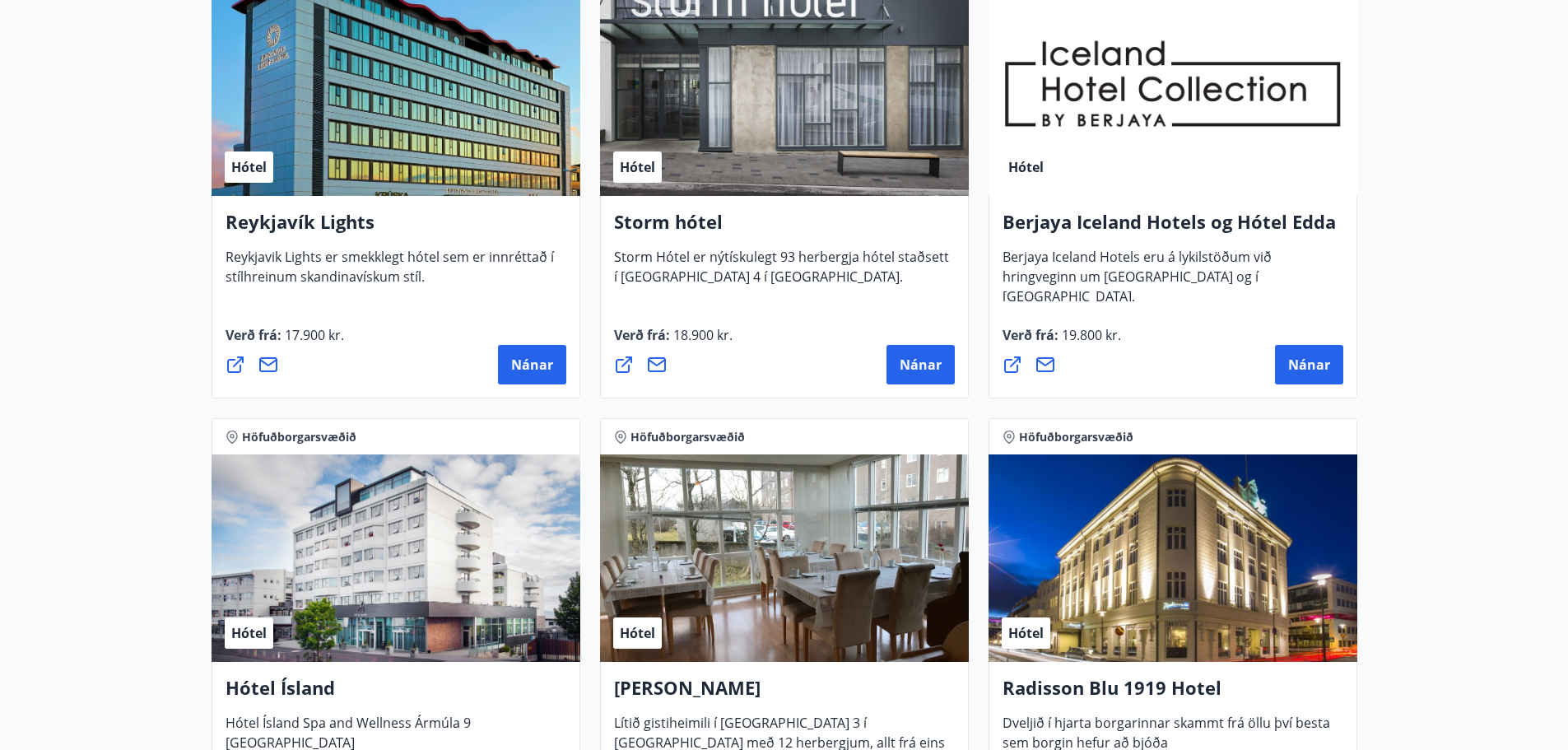
click at [321, 171] on div "Hótel" at bounding box center [395, 92] width 369 height 208
click at [527, 359] on span "Nánar" at bounding box center [532, 365] width 42 height 18
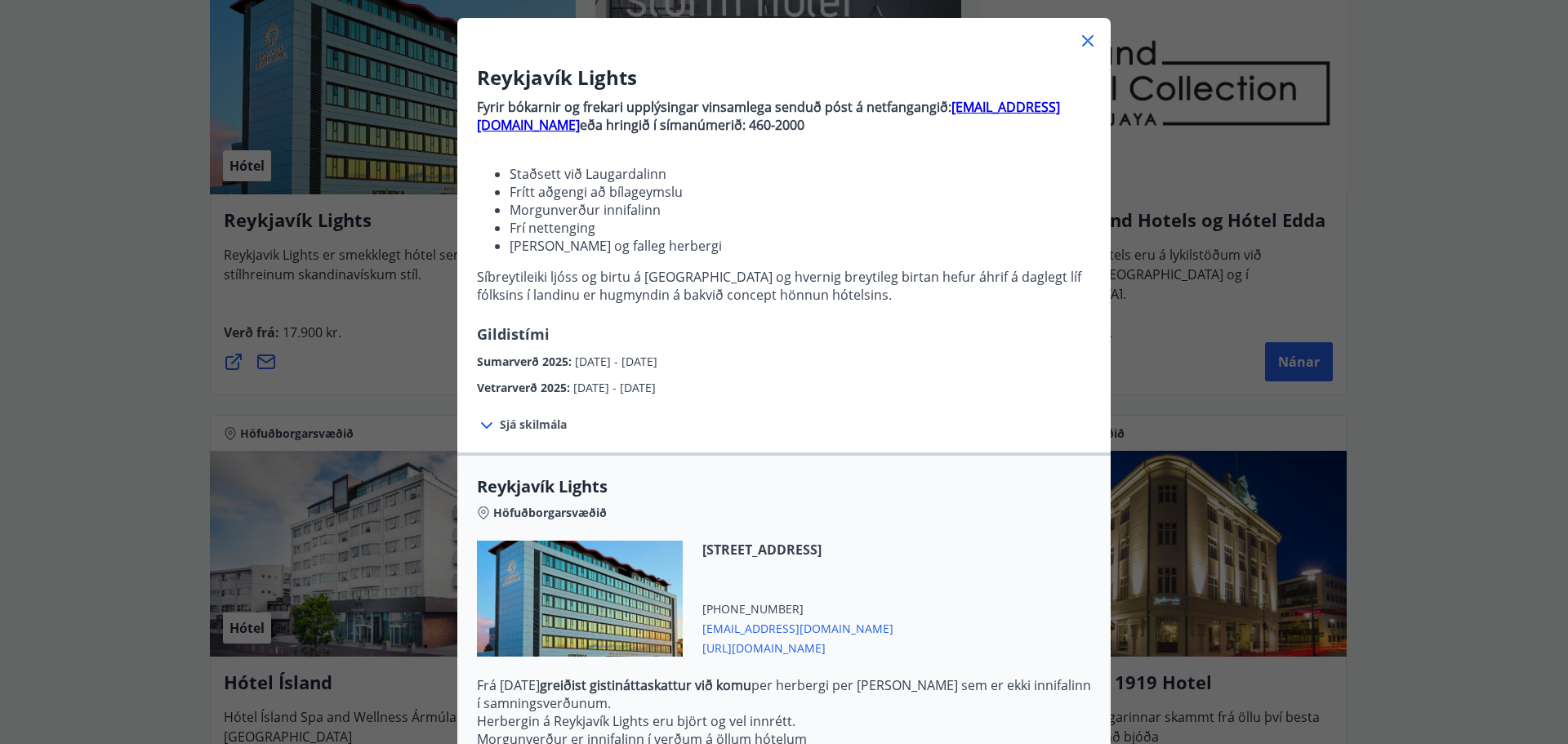
scroll to position [286, 0]
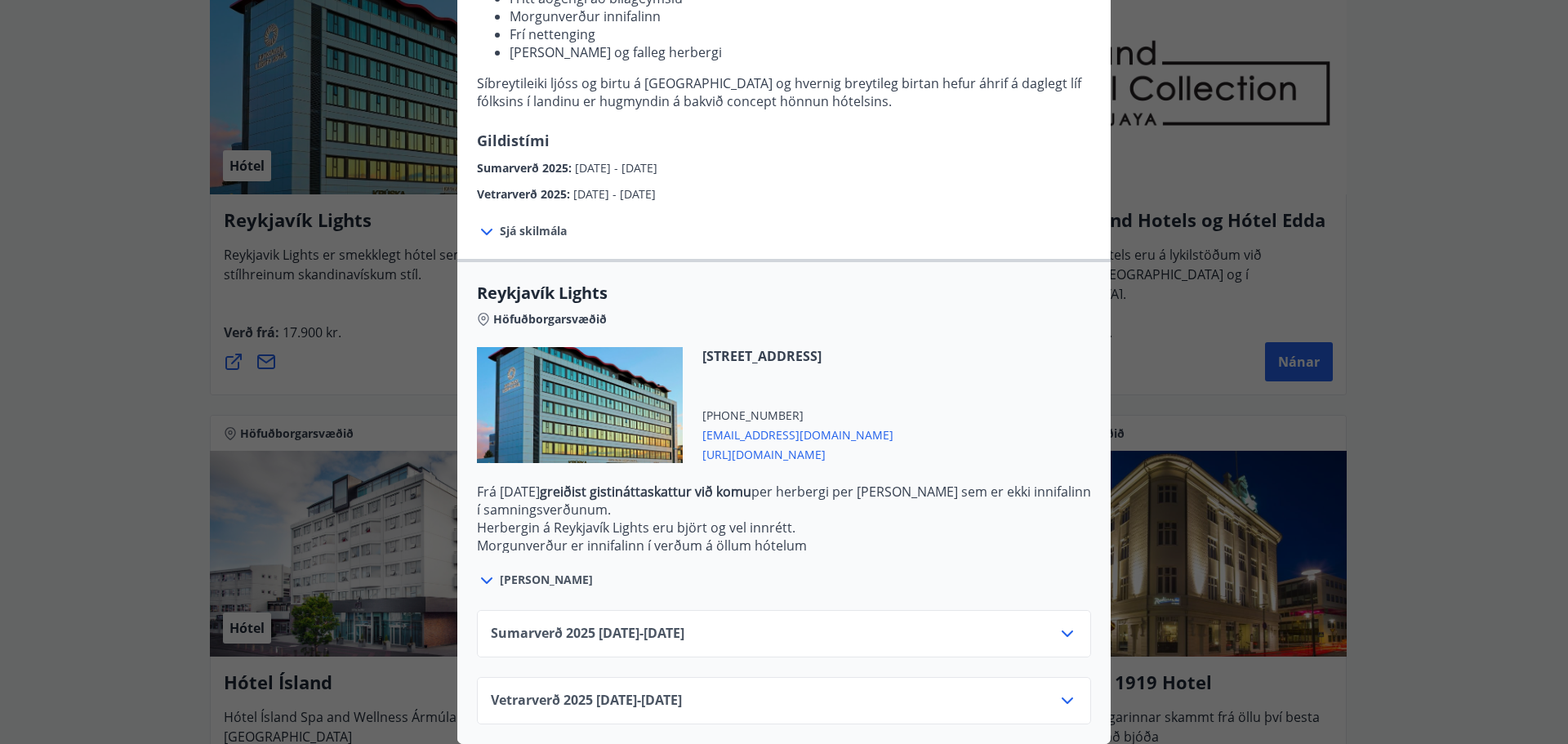
click at [1058, 624] on icon at bounding box center [1068, 634] width 20 height 20
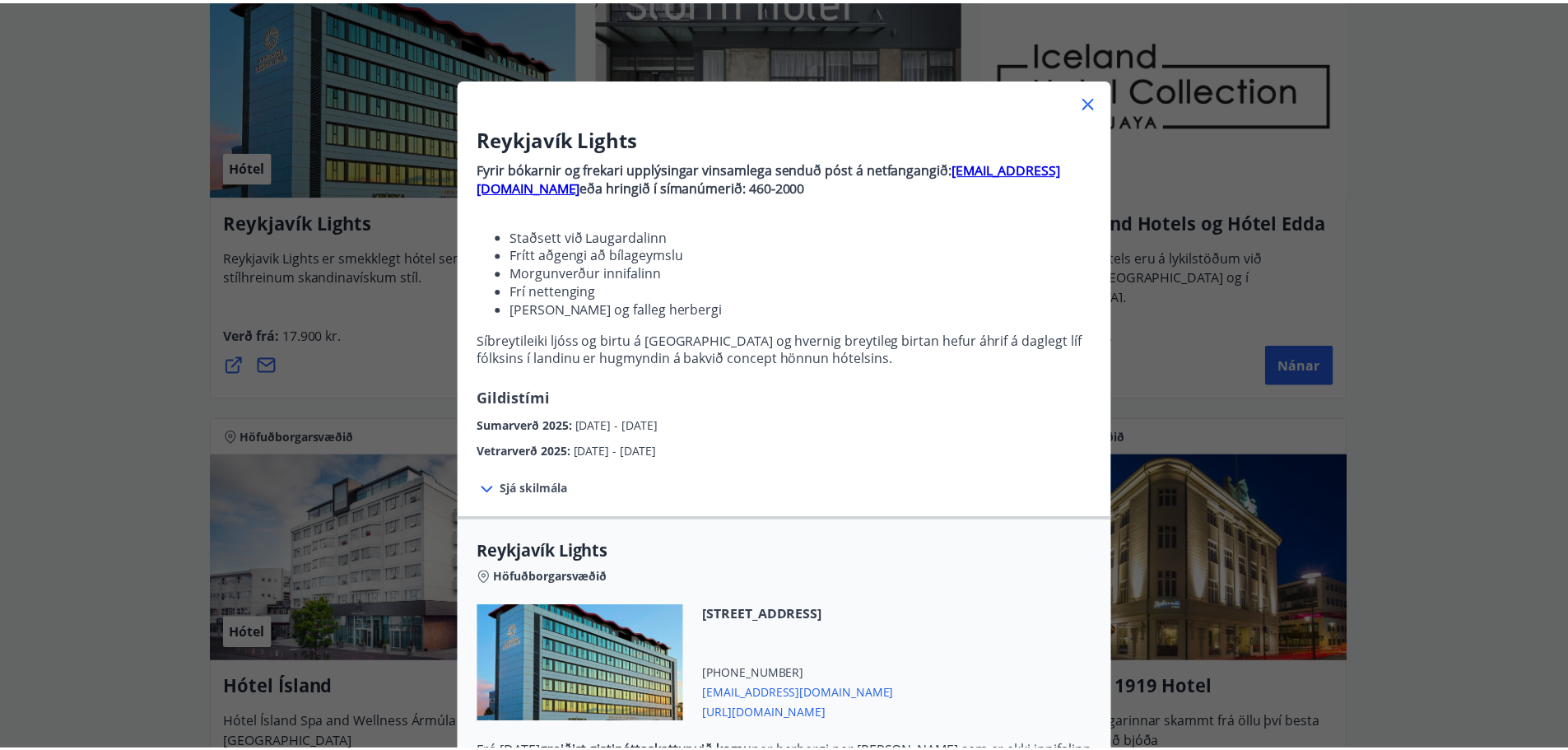
scroll to position [10, 0]
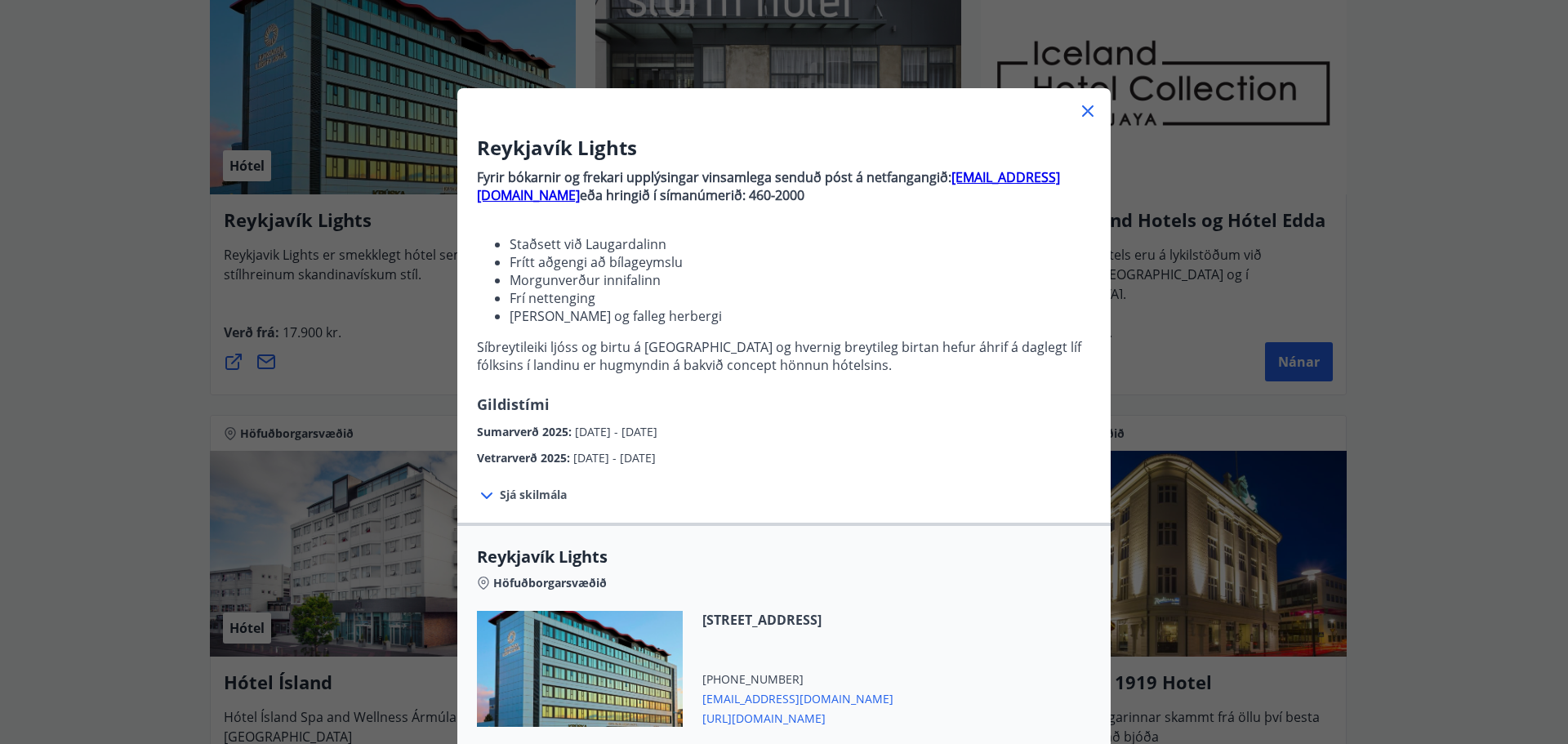
click at [1079, 112] on icon at bounding box center [1088, 112] width 20 height 20
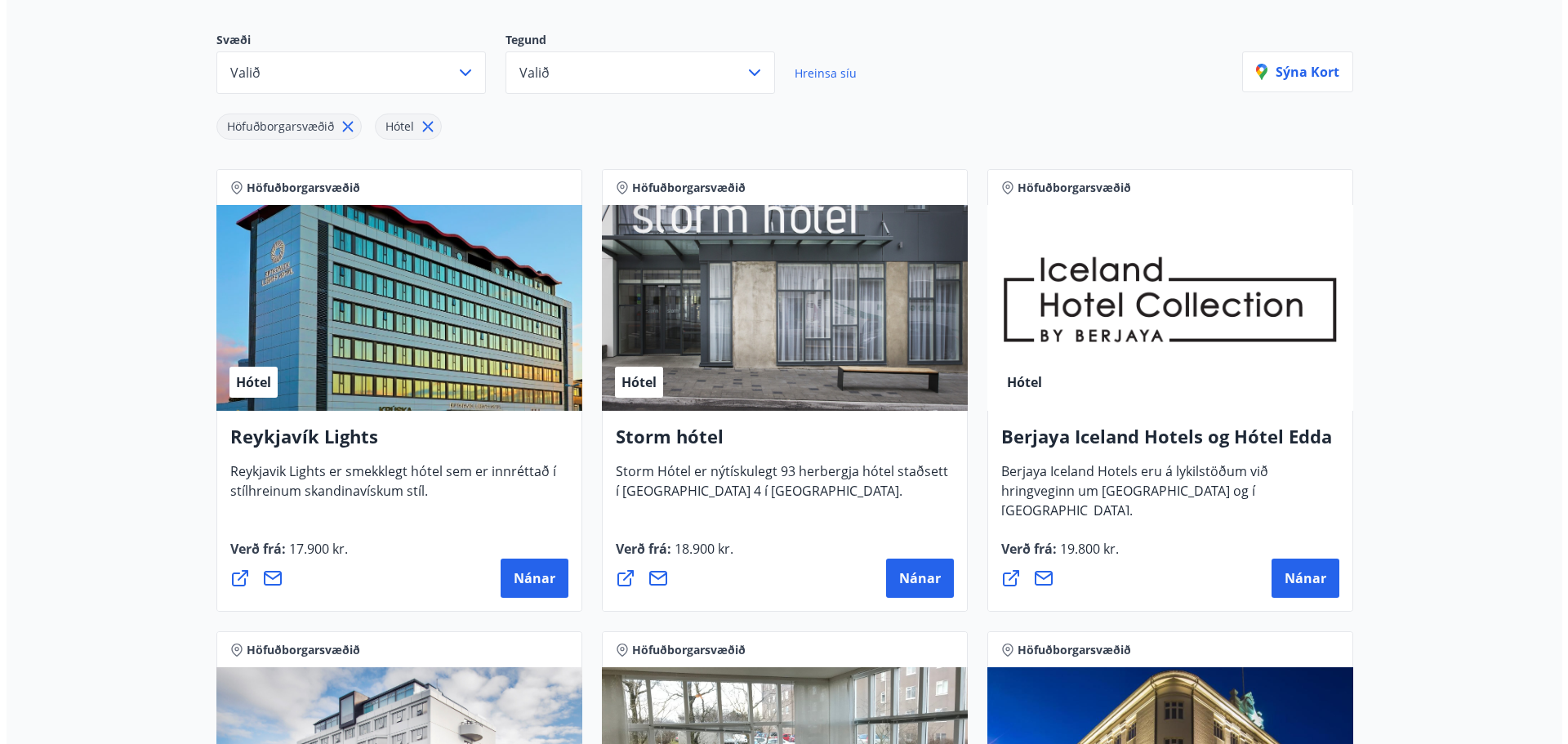
scroll to position [164, 0]
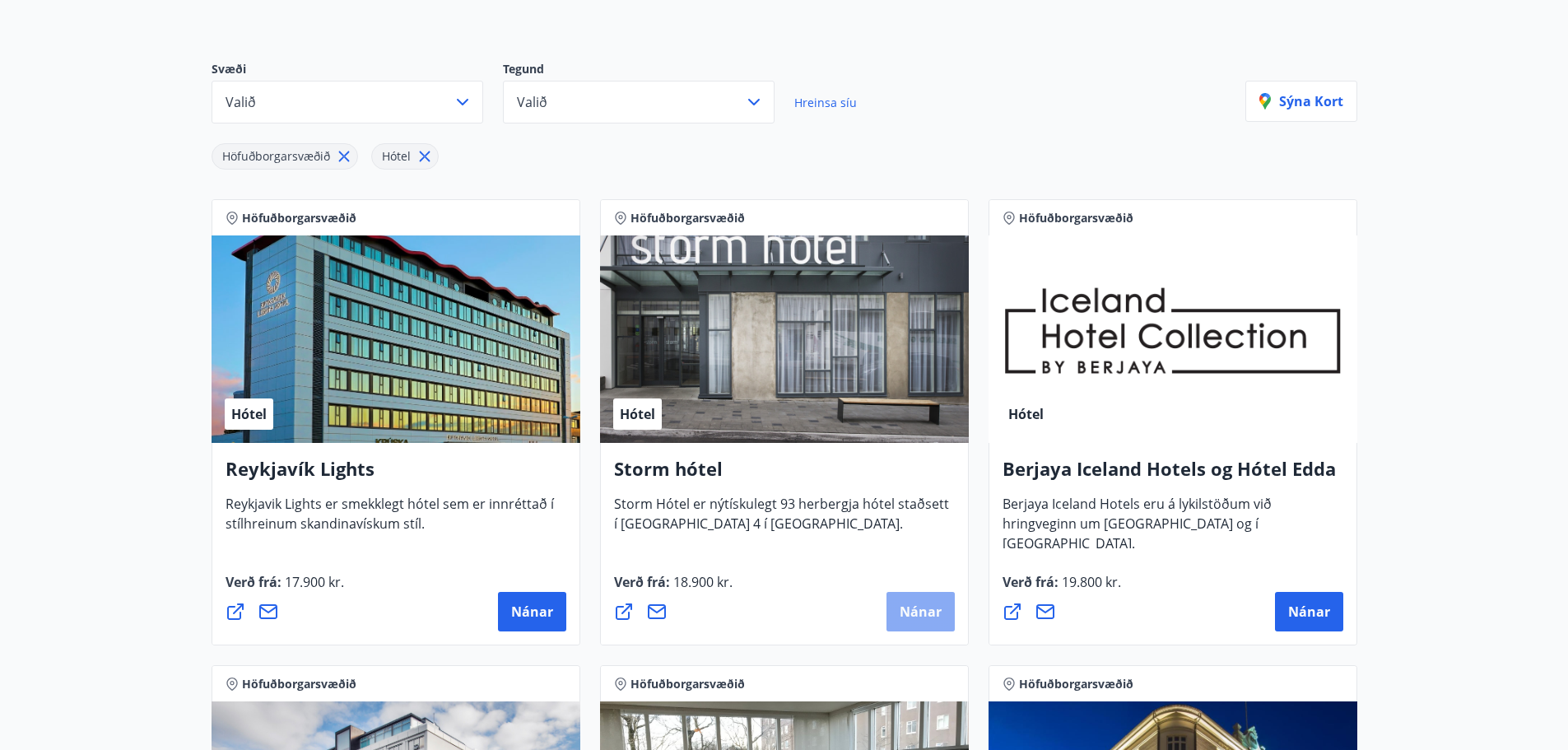
click at [925, 615] on span "Nánar" at bounding box center [920, 611] width 42 height 18
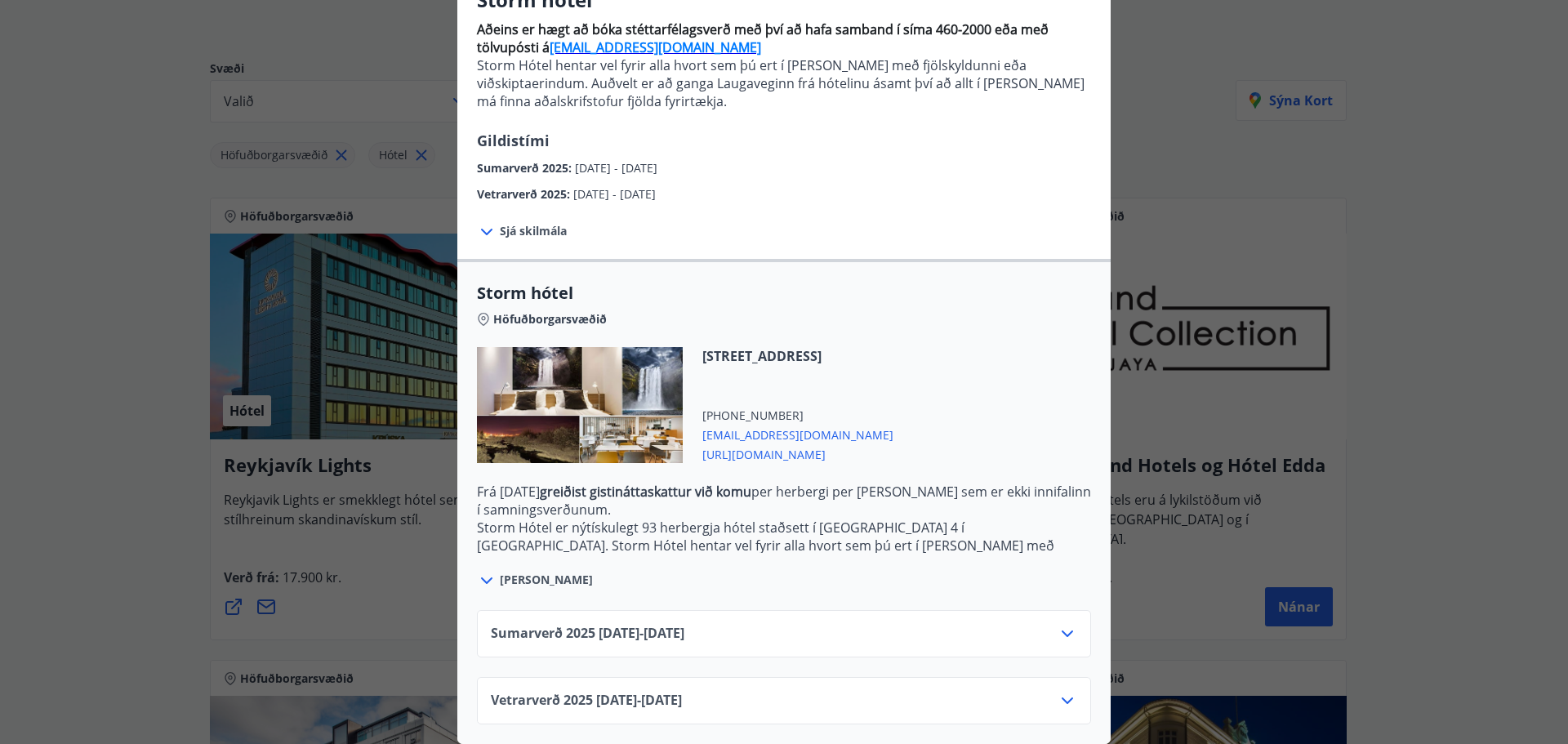
scroll to position [170, 0]
click at [1062, 631] on icon at bounding box center [1067, 633] width 12 height 6
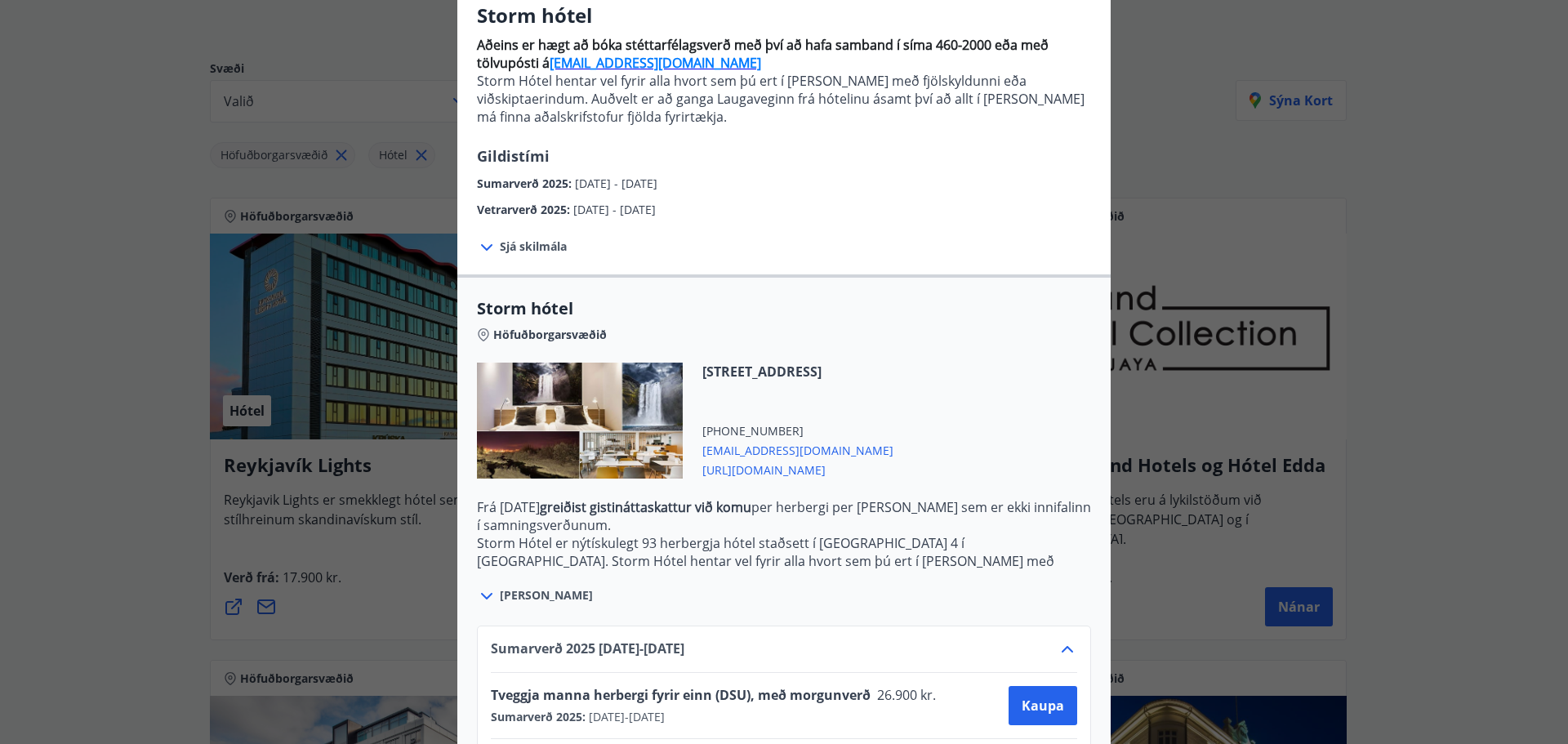
scroll to position [0, 0]
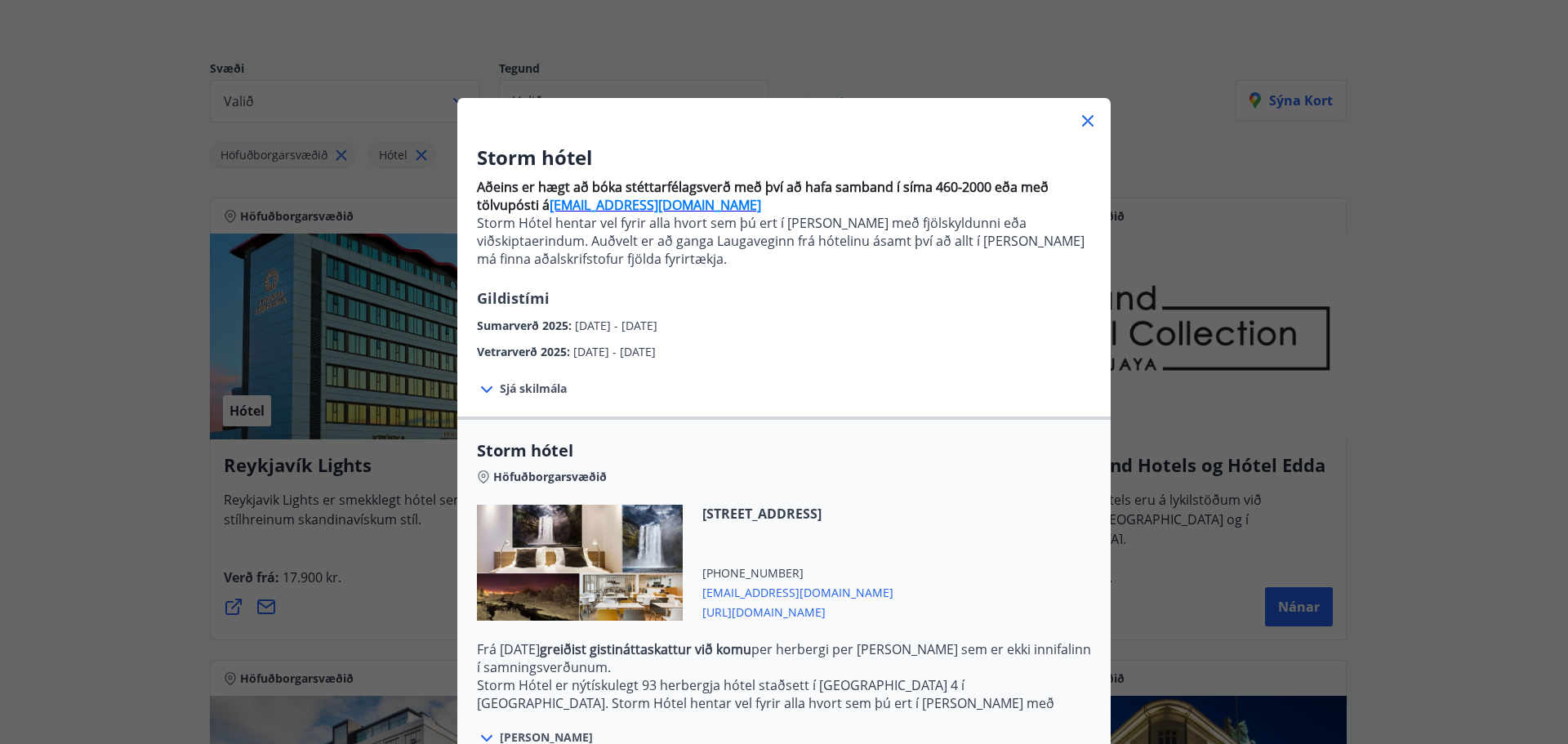
click at [1079, 114] on icon at bounding box center [1088, 121] width 20 height 20
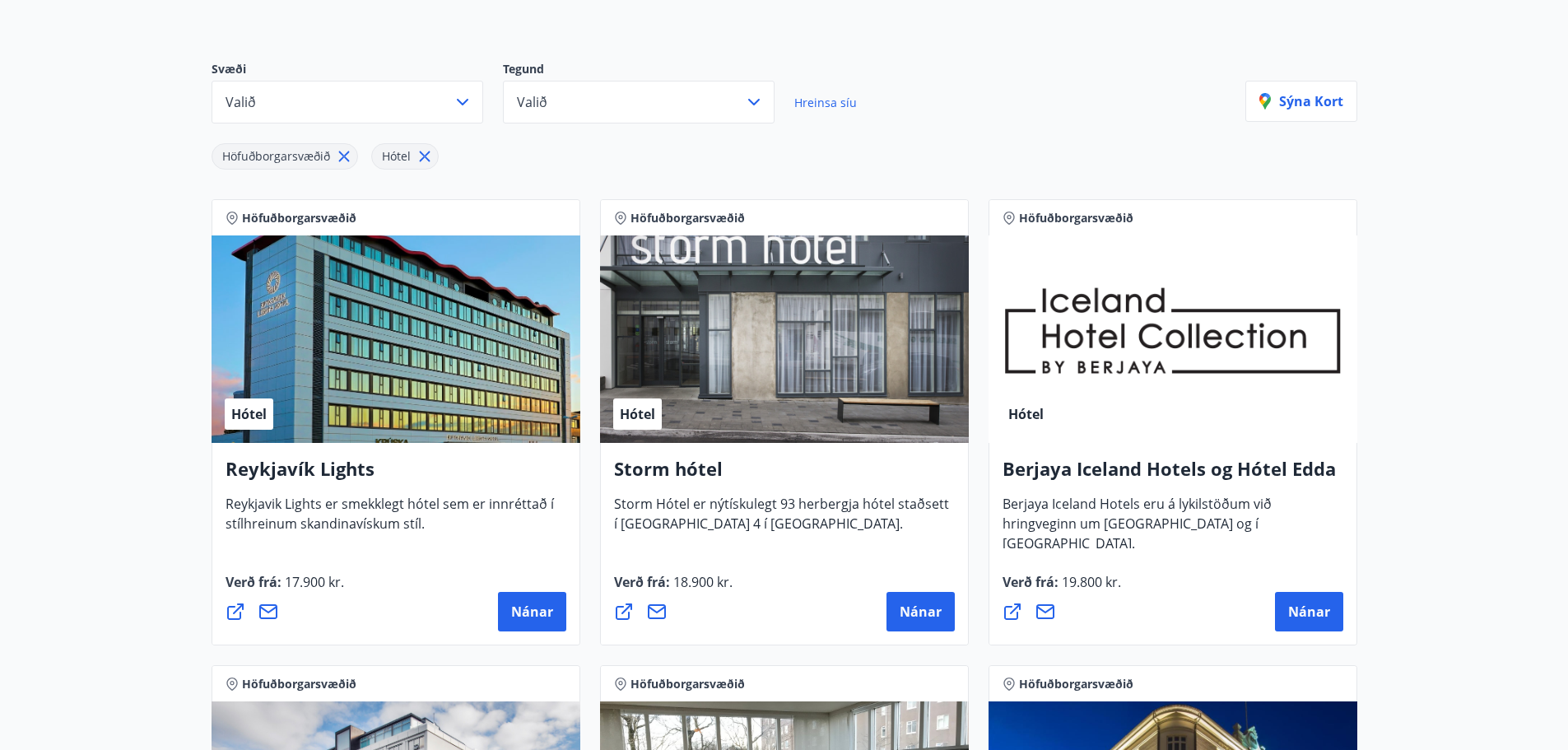
drag, startPoint x: 1308, startPoint y: 585, endPoint x: 1321, endPoint y: 616, distance: 33.6
click at [1308, 585] on div "Verð frá : 19.800 kr. [GEOGRAPHIC_DATA]" at bounding box center [1174, 601] width 341 height 59
click at [1322, 618] on span "Nánar" at bounding box center [1310, 611] width 42 height 18
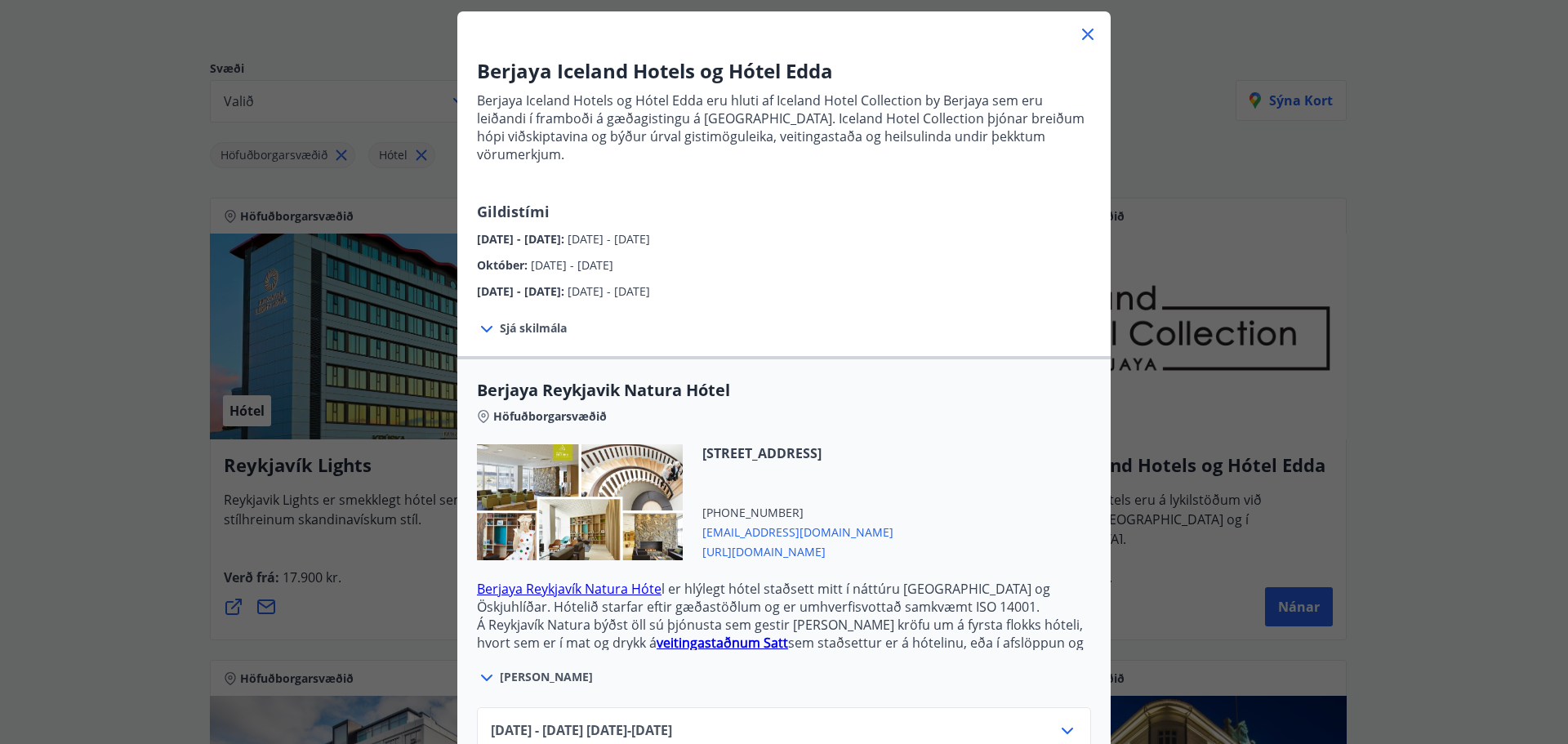
scroll to position [245, 0]
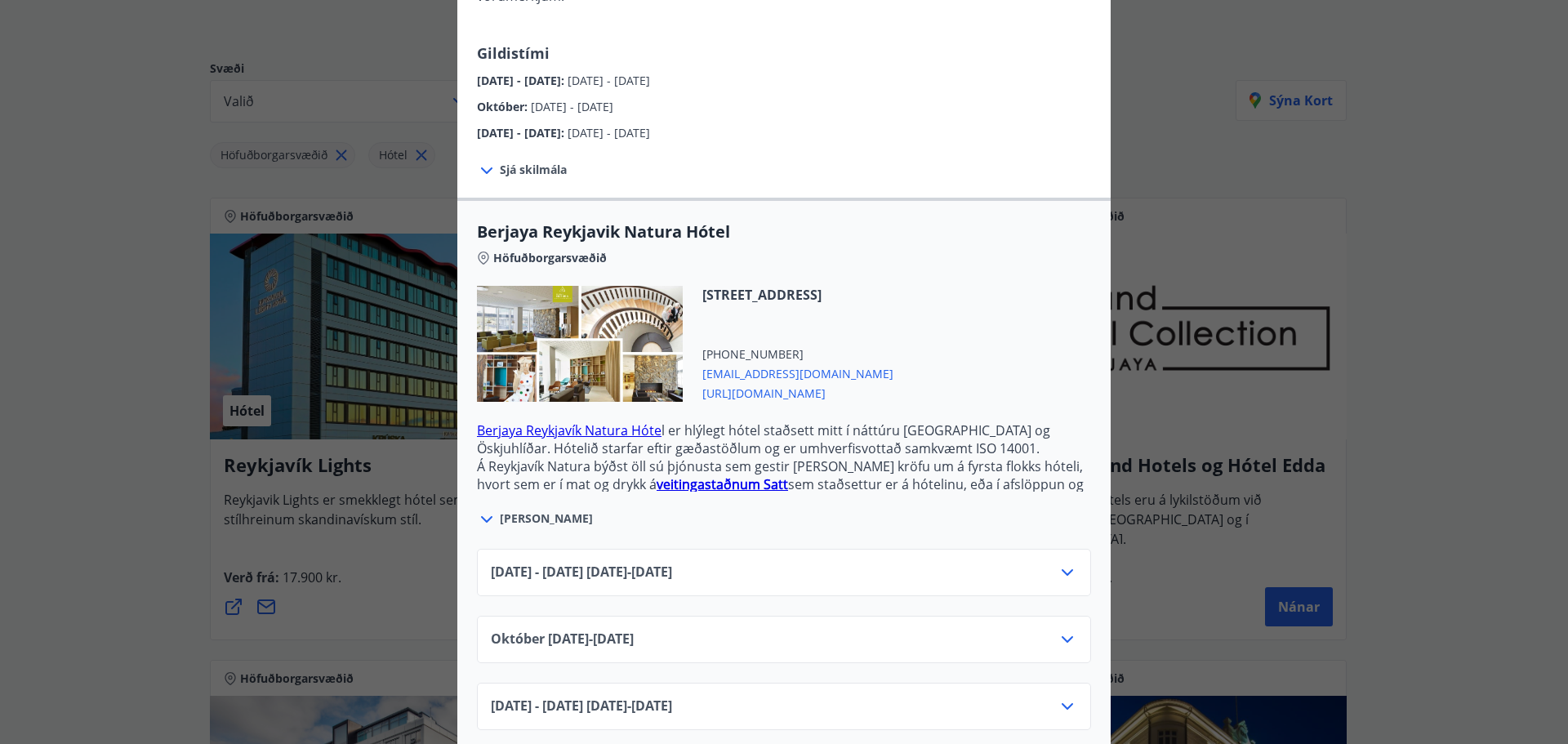
click at [1062, 562] on icon at bounding box center [1068, 572] width 20 height 20
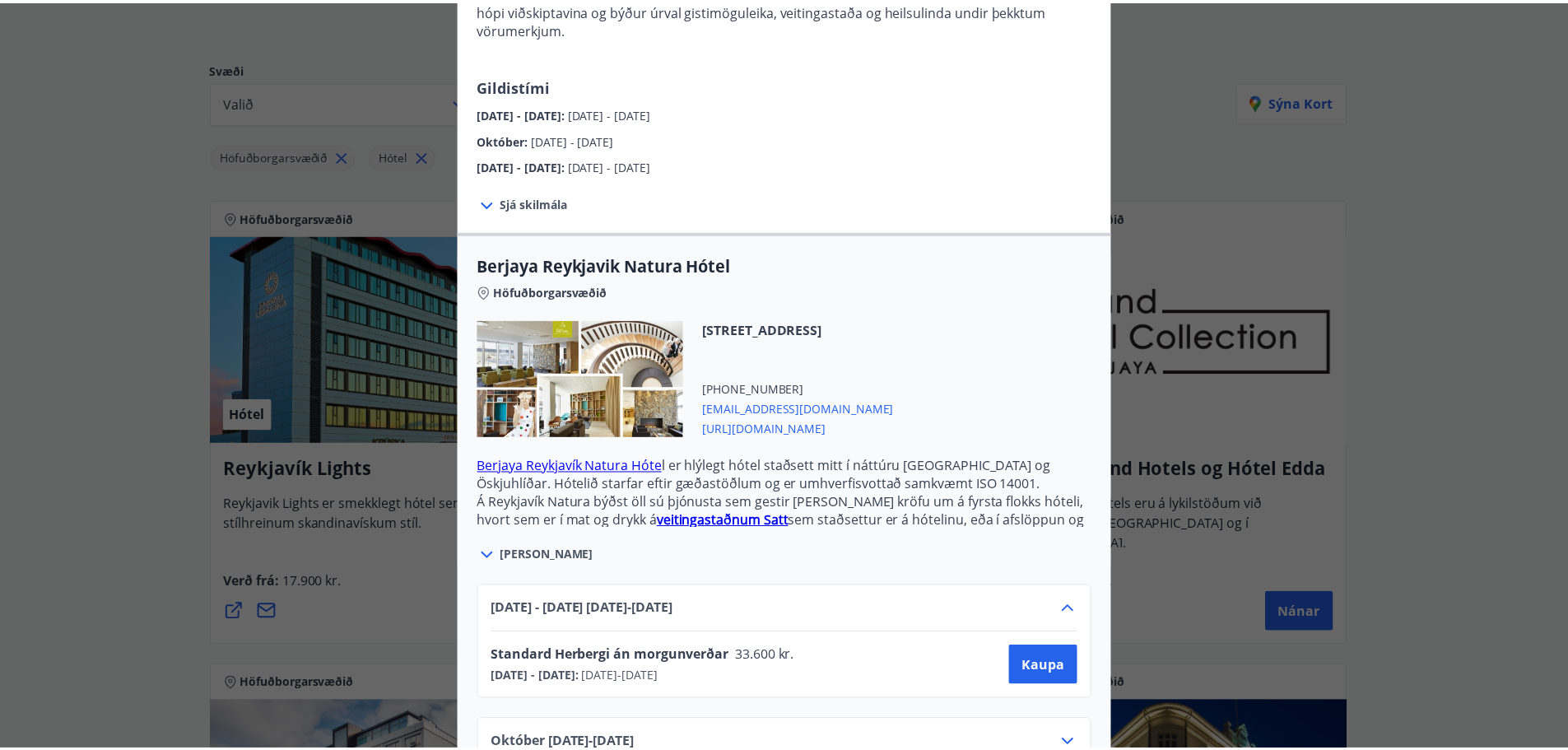
scroll to position [67, 0]
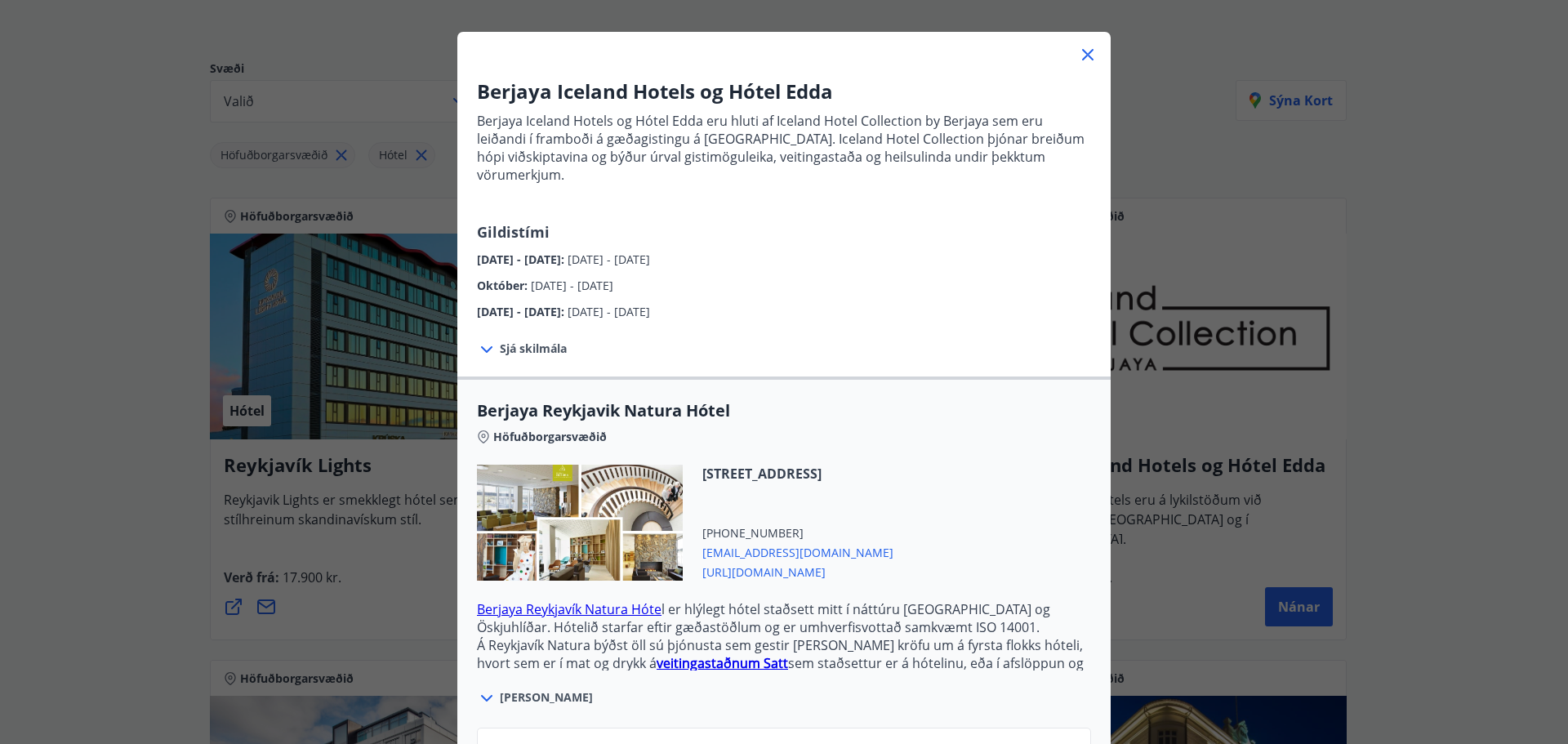
click at [1078, 48] on icon at bounding box center [1088, 55] width 20 height 20
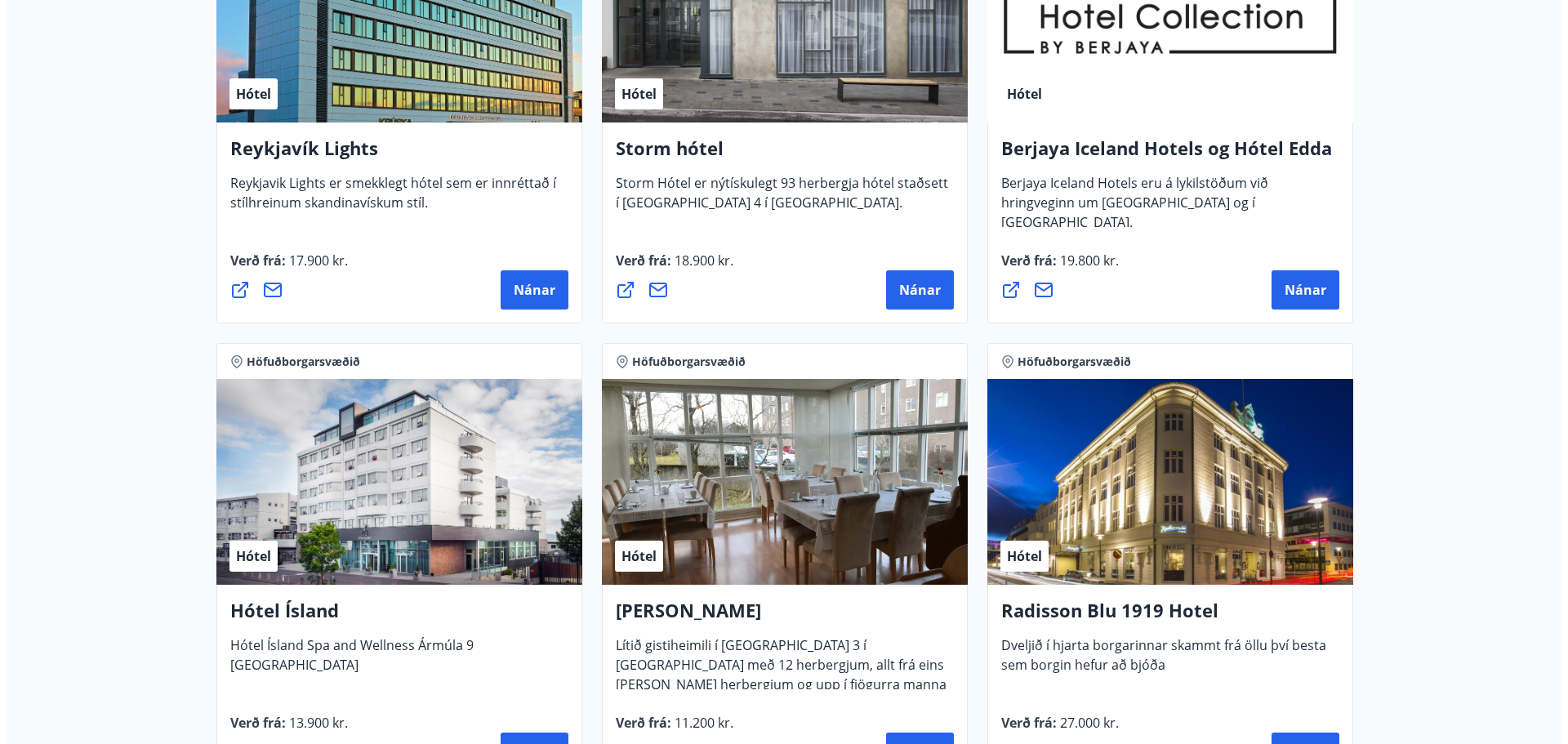
scroll to position [571, 0]
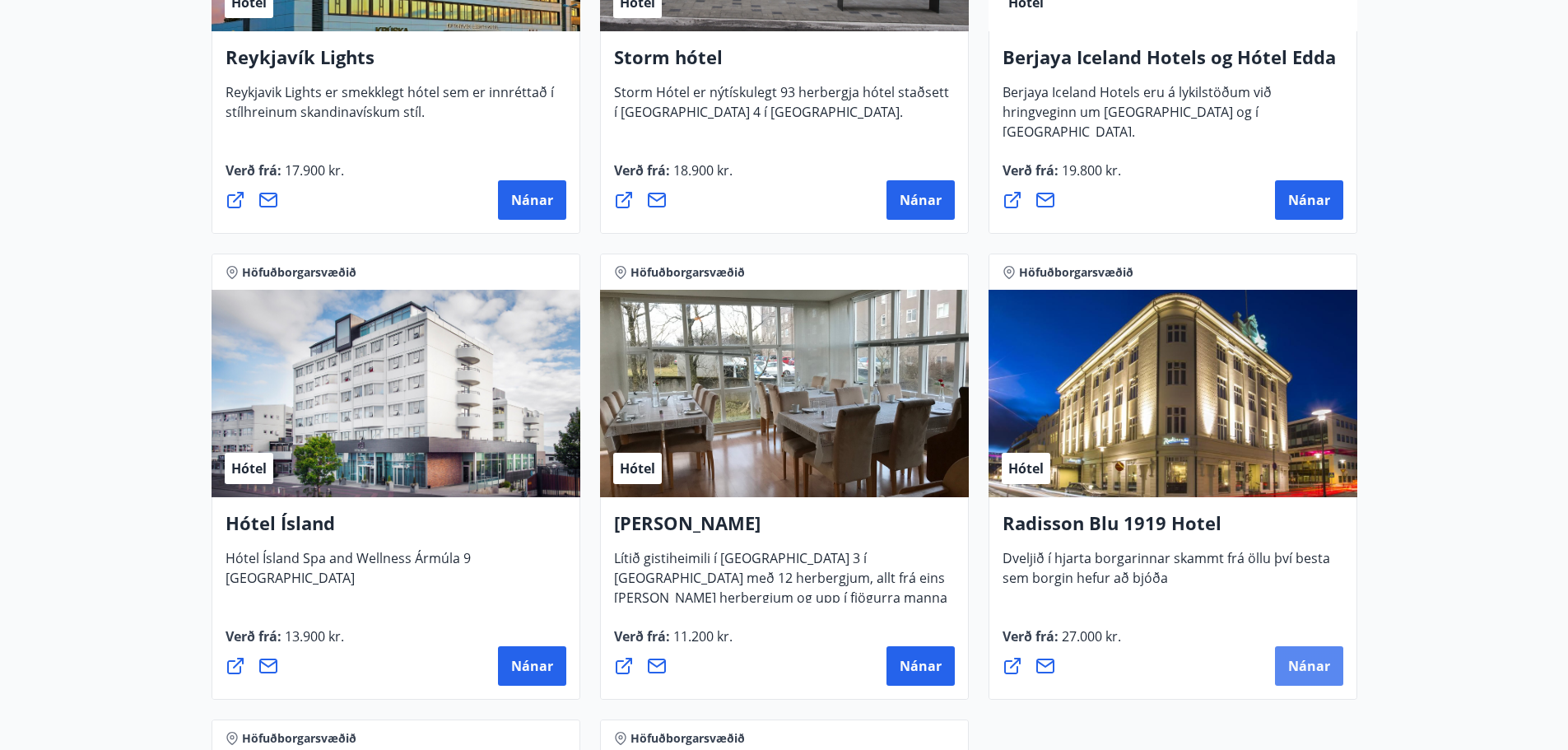
click at [1313, 655] on button "Nánar" at bounding box center [1309, 667] width 68 height 40
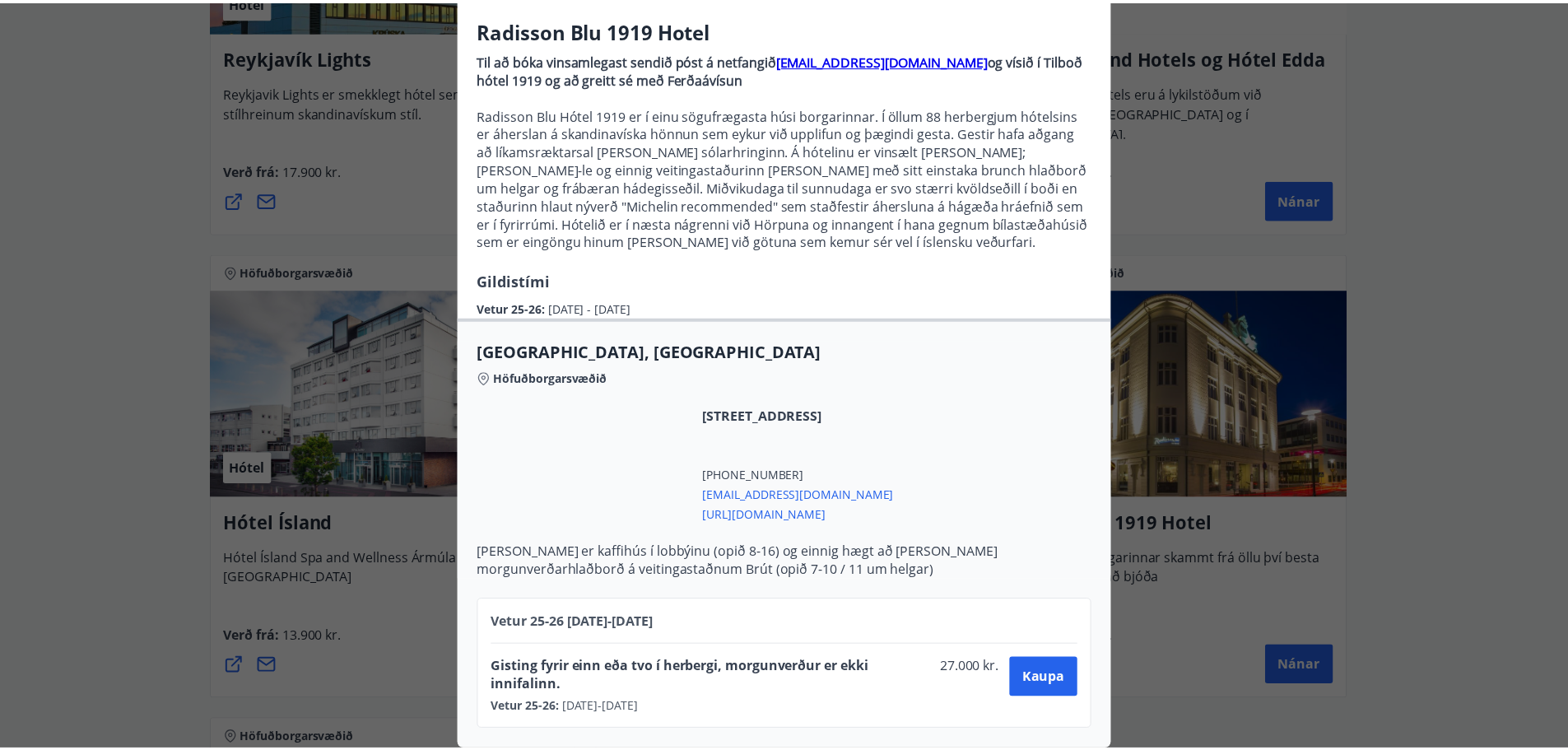
scroll to position [0, 0]
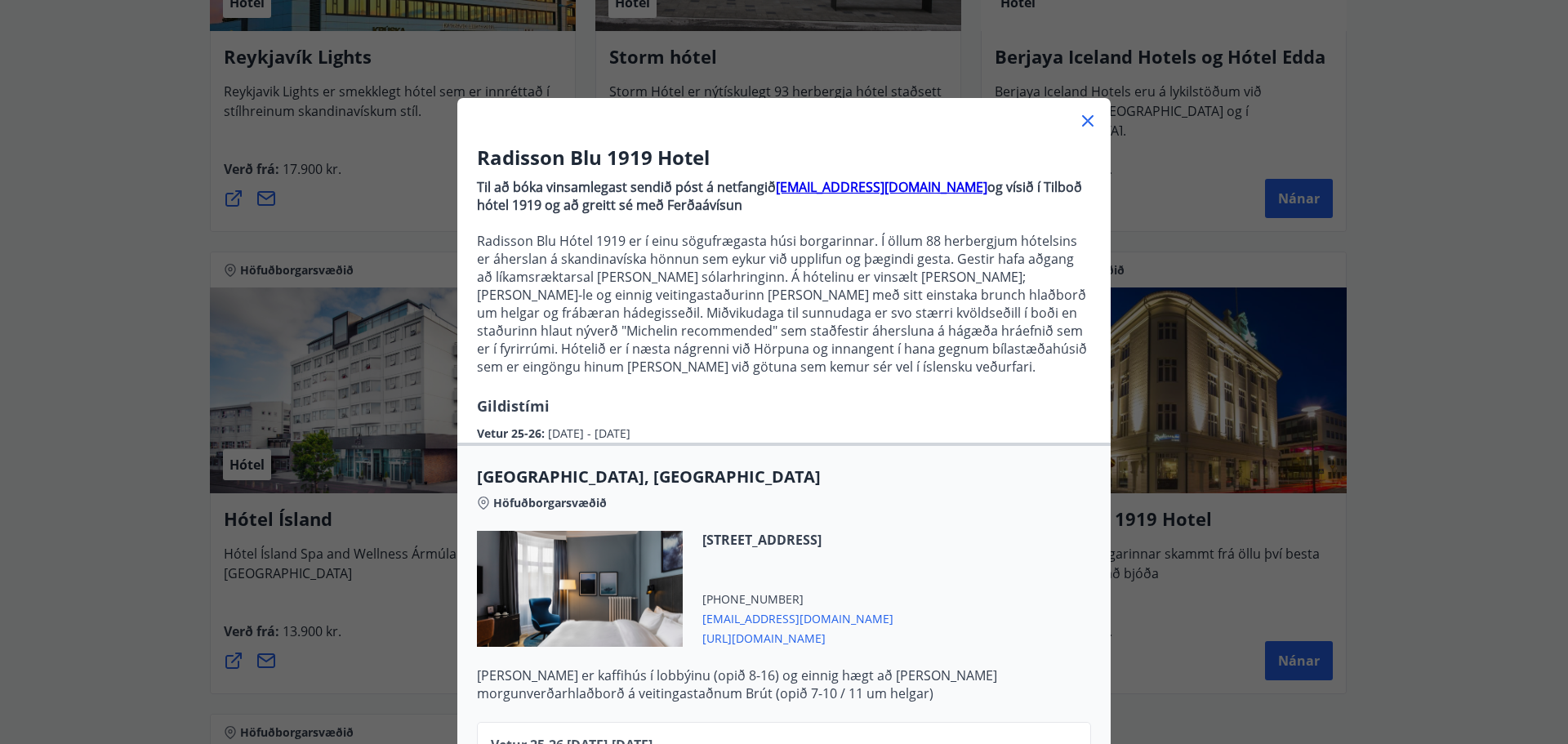
click at [1082, 122] on icon at bounding box center [1088, 121] width 12 height 12
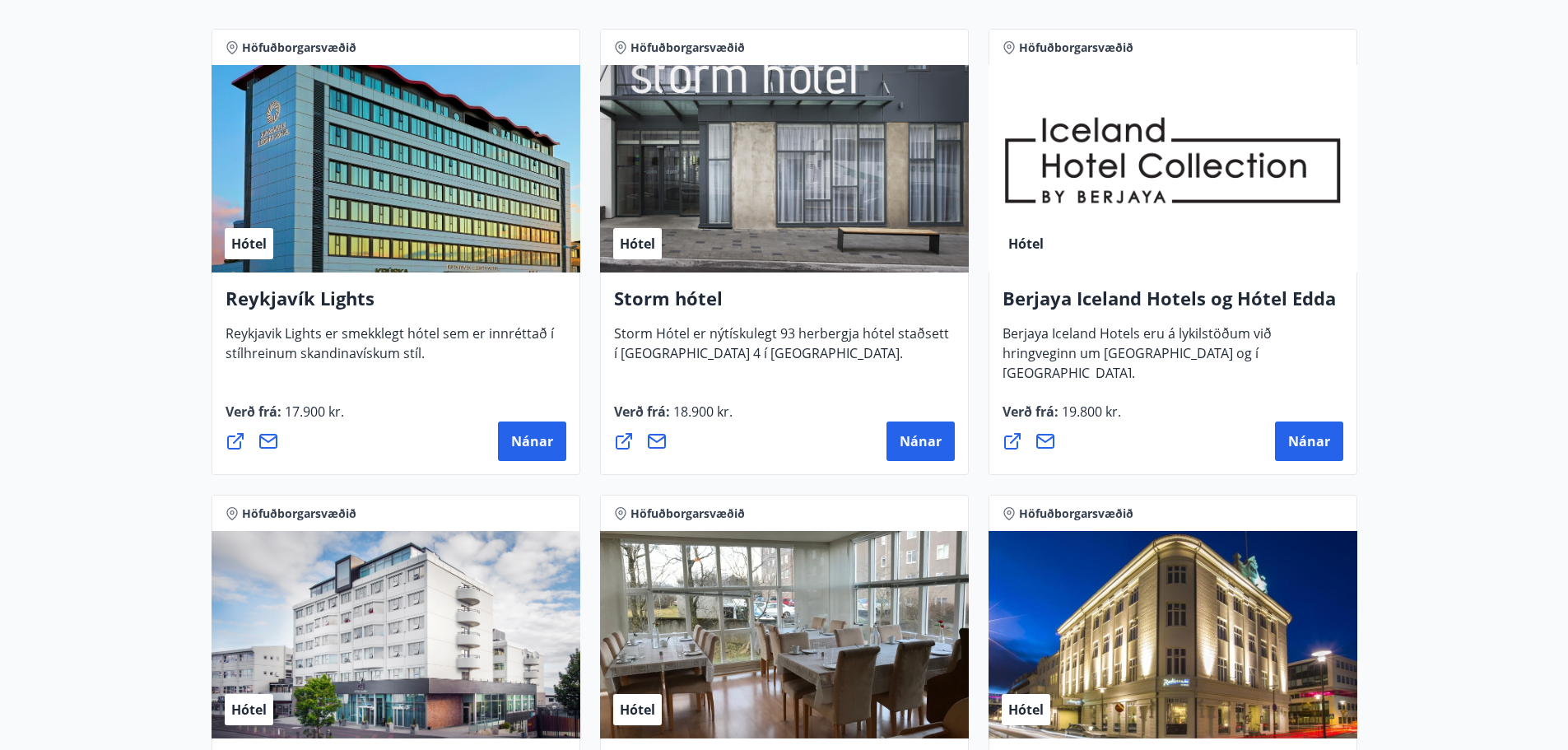
scroll to position [329, 0]
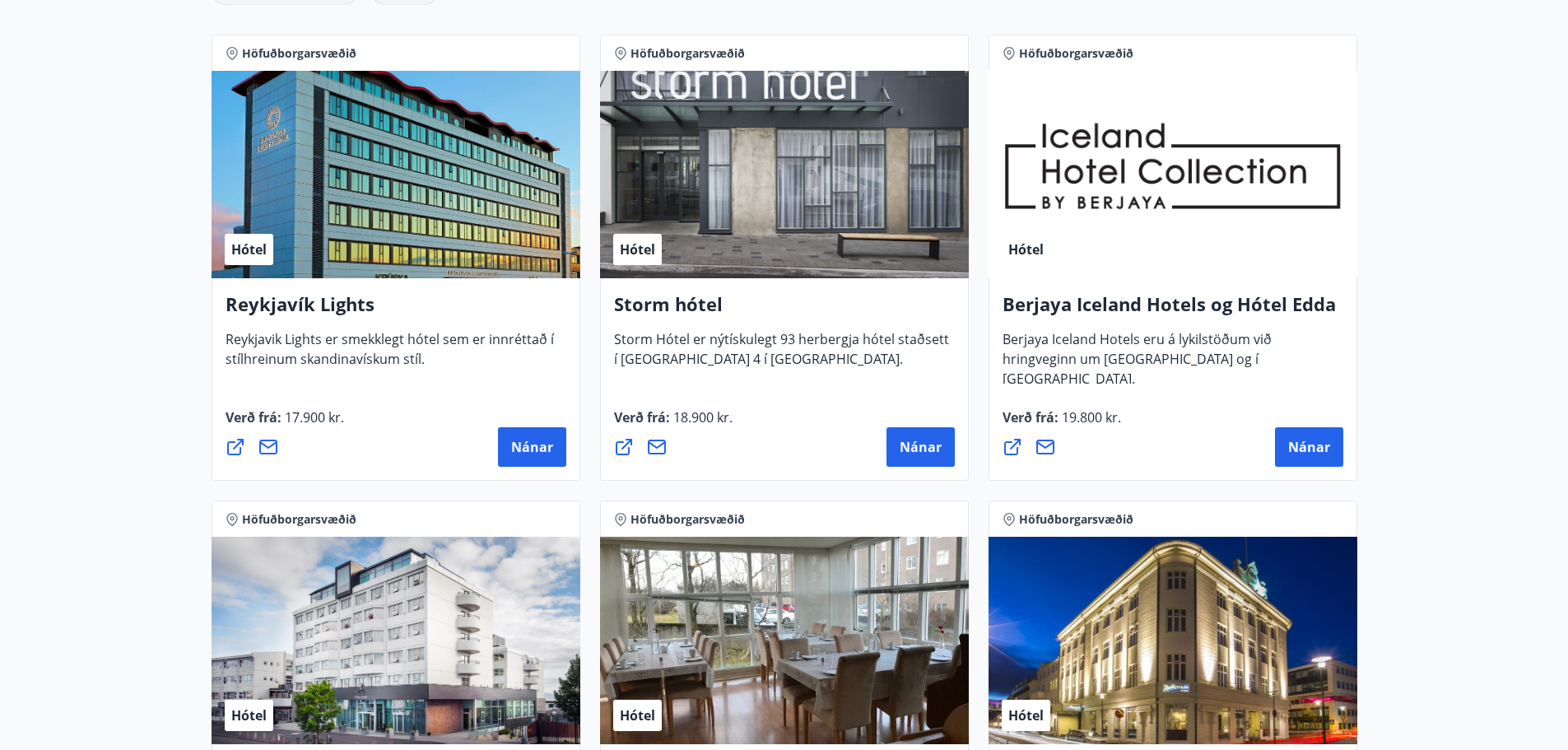
click at [237, 437] on icon at bounding box center [236, 447] width 20 height 20
click at [620, 446] on icon at bounding box center [624, 447] width 20 height 20
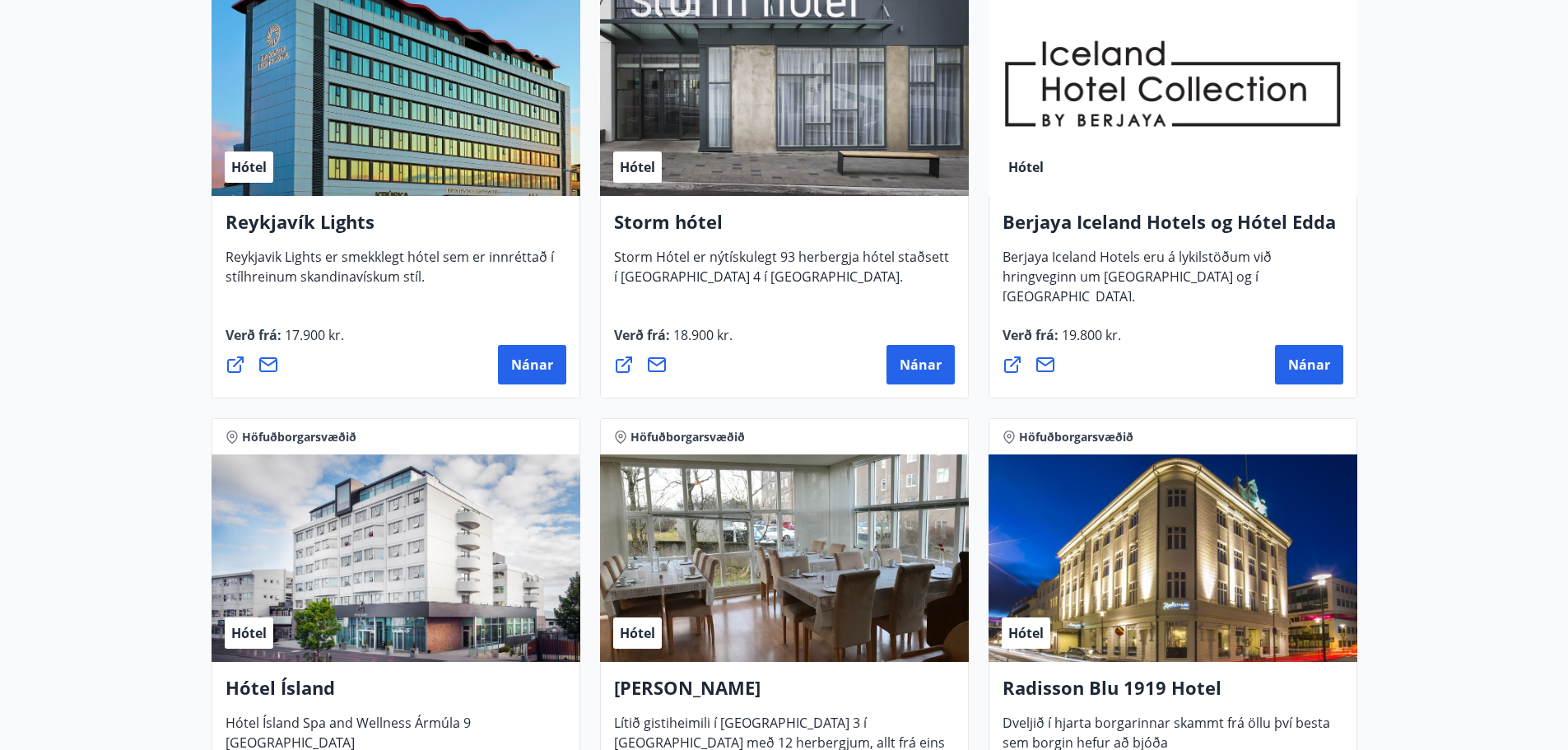
scroll to position [576, 0]
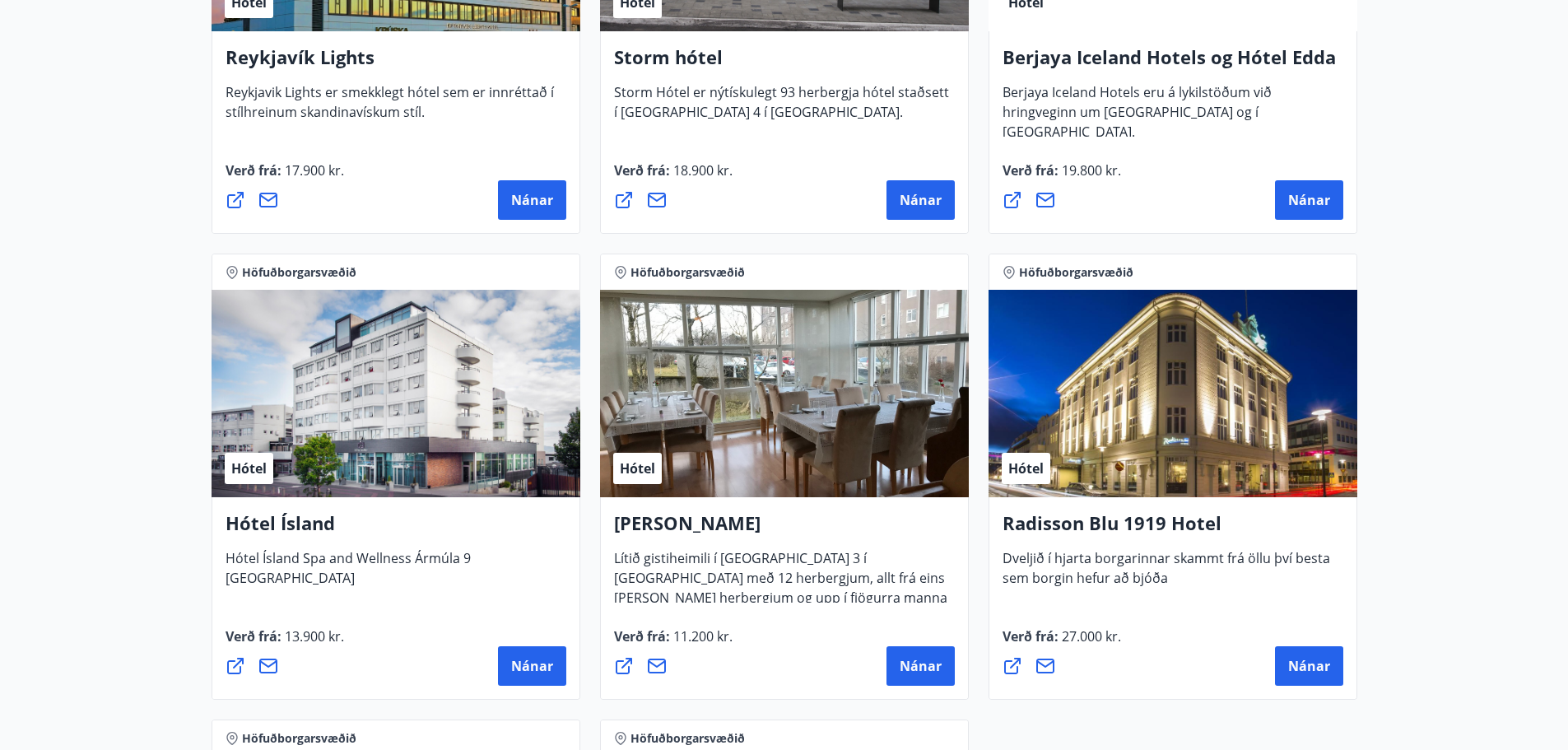
click at [229, 664] on icon at bounding box center [236, 666] width 20 height 20
